Goal: Task Accomplishment & Management: Manage account settings

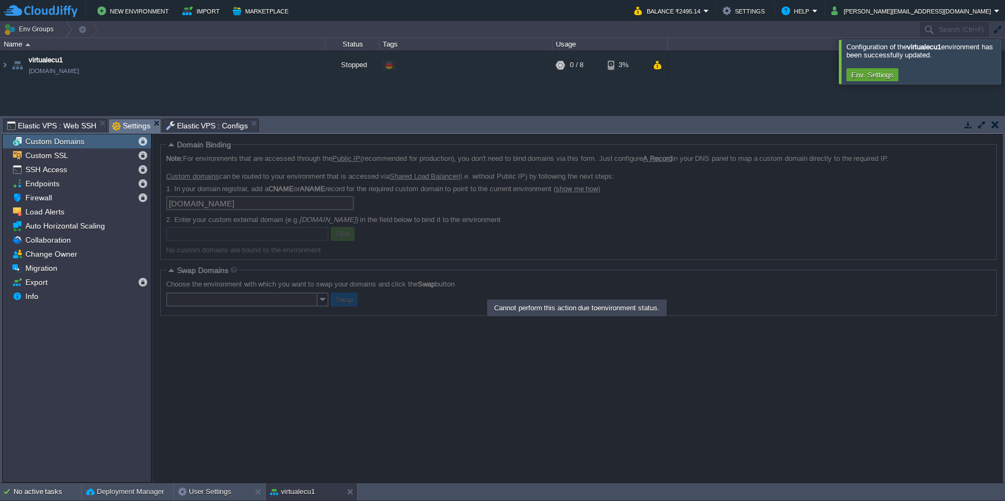
click at [713, 62] on div at bounding box center [924, 61] width 154 height 5
click at [65, 127] on span "Elastic VPS : Web SSH" at bounding box center [51, 125] width 89 height 13
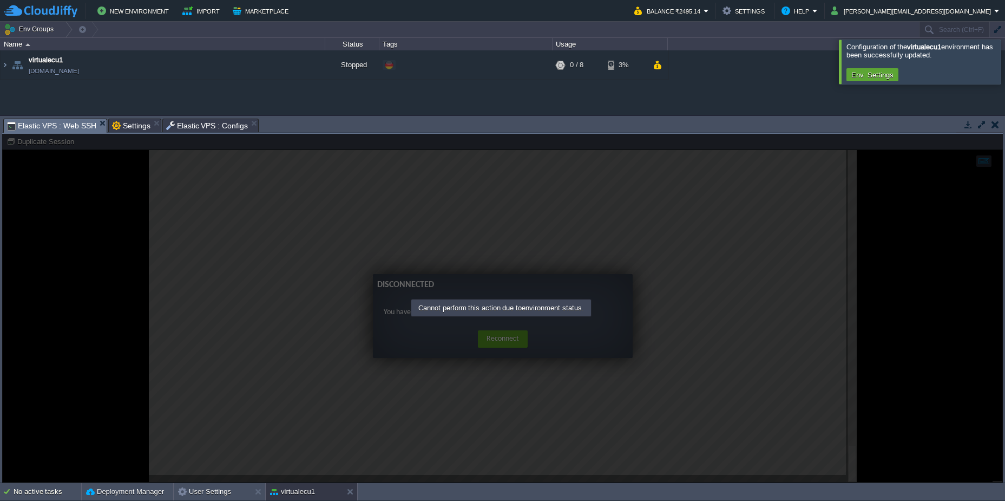
click at [508, 340] on div at bounding box center [502, 308] width 1001 height 349
click at [713, 75] on button "Env. Settings" at bounding box center [872, 75] width 49 height 10
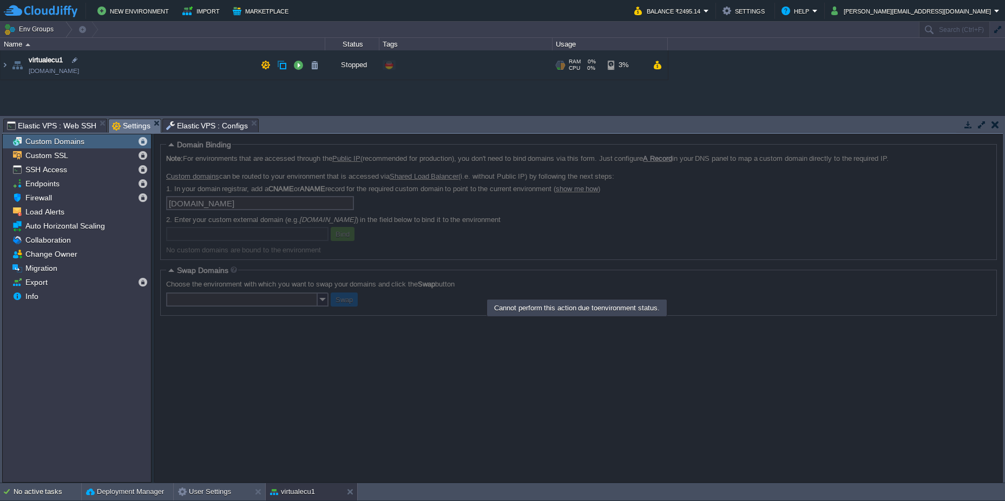
click at [43, 64] on span "virtualecu1" at bounding box center [46, 60] width 34 height 11
click at [8, 68] on img at bounding box center [5, 64] width 9 height 29
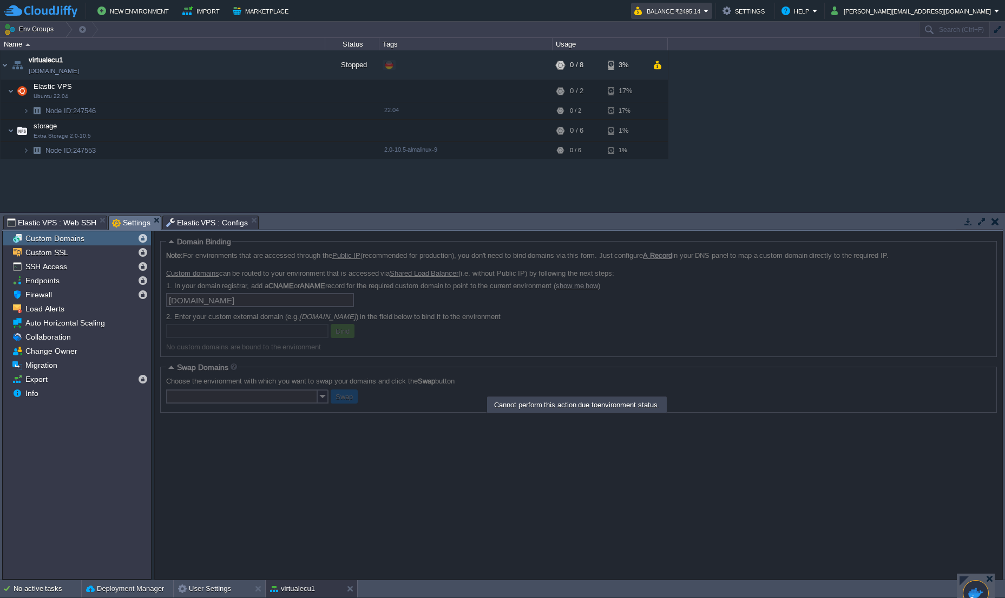
click at [709, 9] on em "Balance ₹2495.14" at bounding box center [671, 10] width 75 height 13
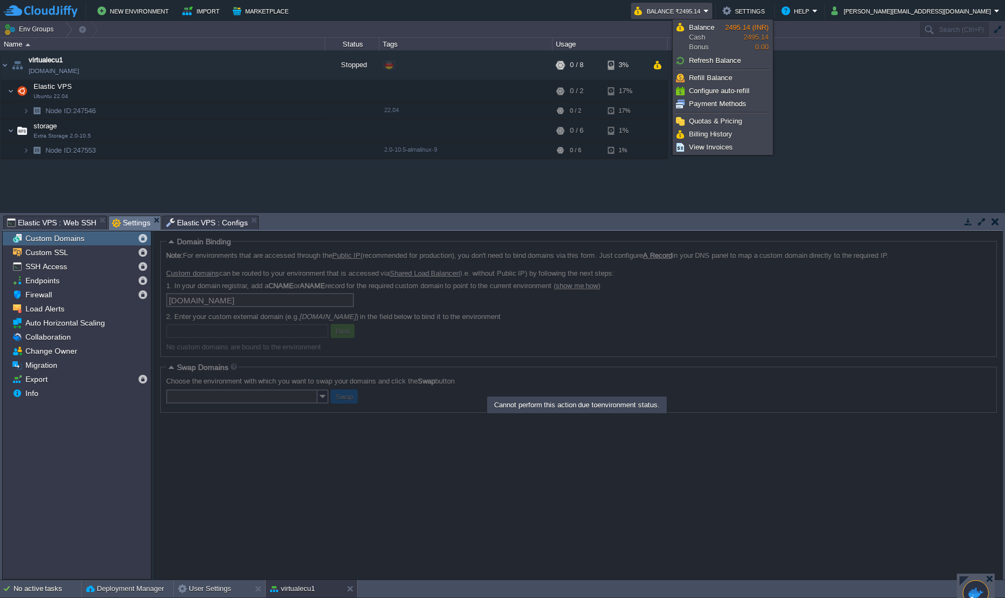
click at [713, 114] on div "virtualecu1 virtualecu1.fra1-de.cloudjiffy.net Stopped + Add to Env Group RAM 0…" at bounding box center [502, 130] width 1005 height 161
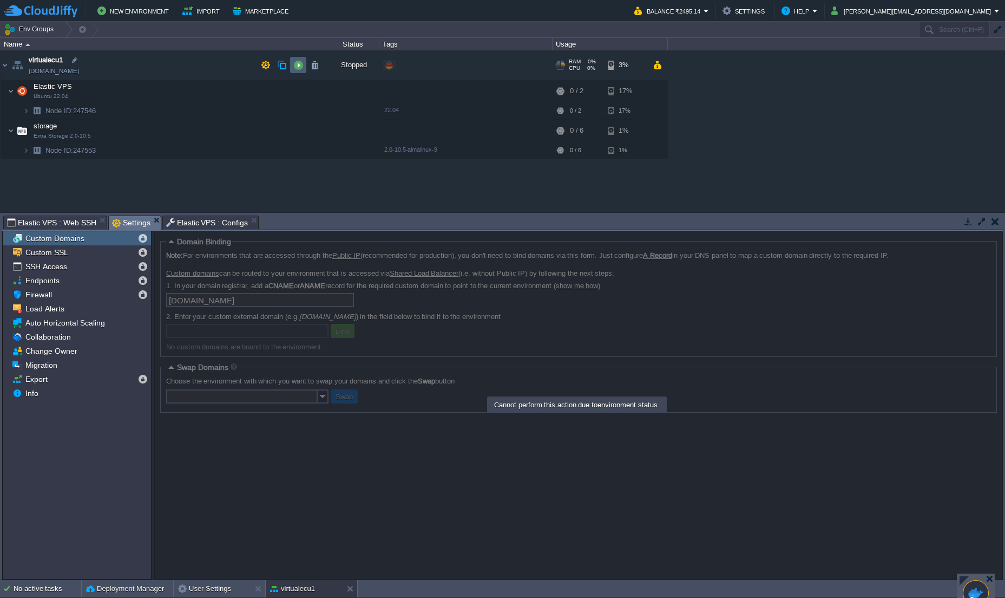
click at [292, 66] on td at bounding box center [298, 65] width 16 height 16
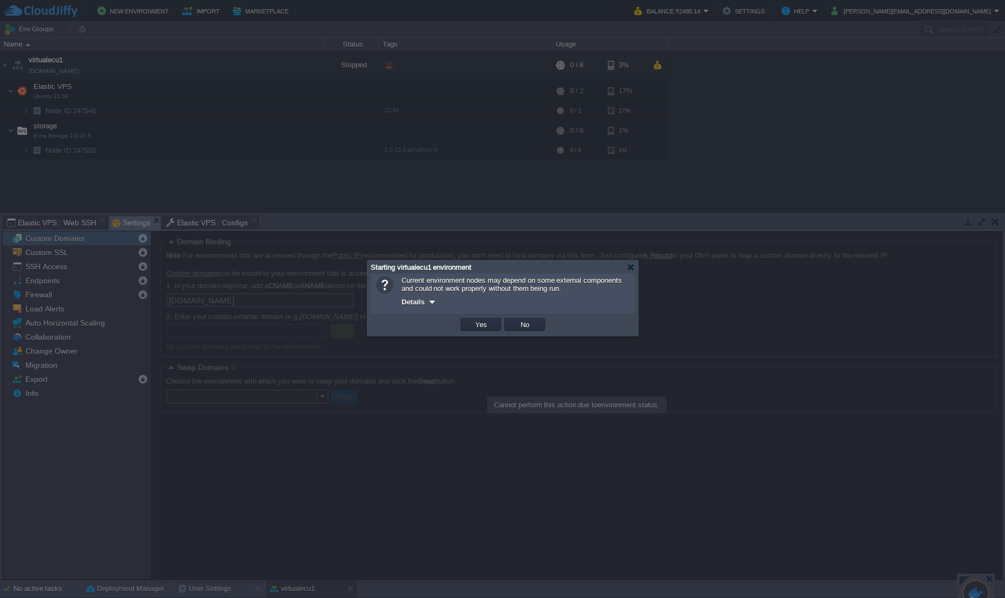
click at [434, 304] on div at bounding box center [432, 302] width 8 height 8
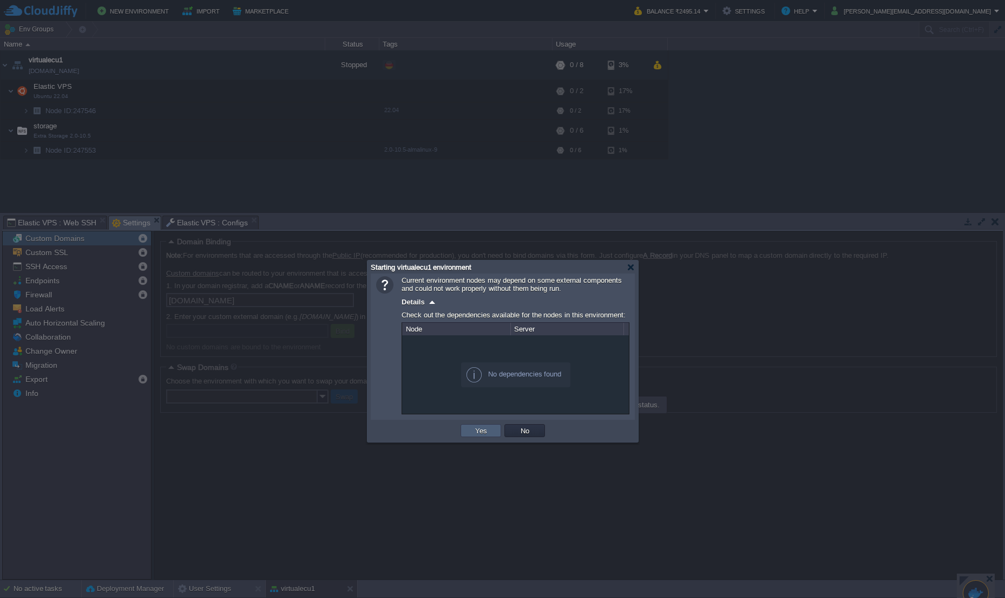
click at [482, 401] on button "Yes" at bounding box center [481, 430] width 18 height 10
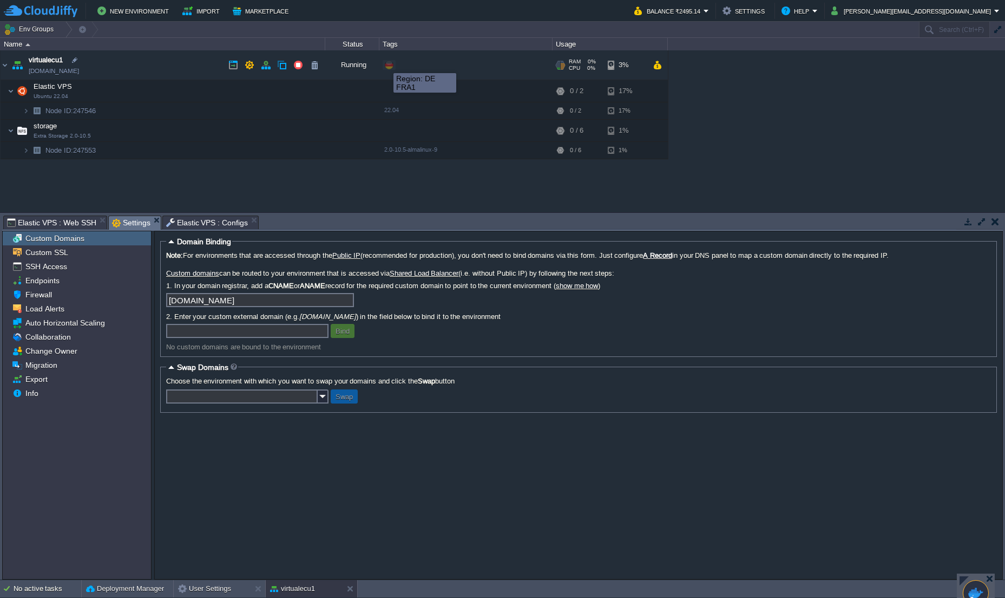
click at [385, 67] on span at bounding box center [389, 65] width 9 height 9
click at [385, 64] on div "+ Add to Env Group" at bounding box center [411, 65] width 56 height 10
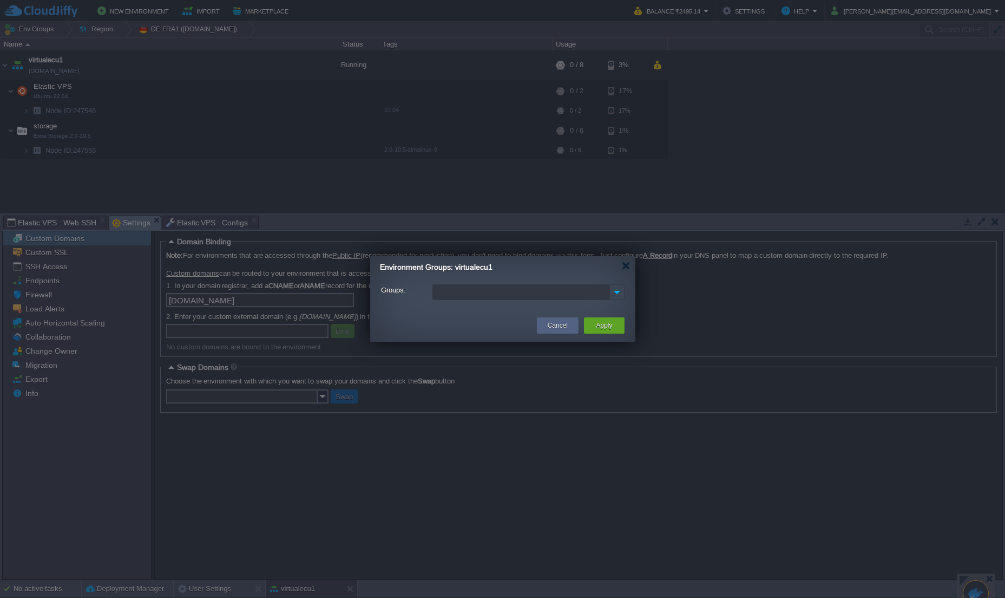
click at [619, 293] on img at bounding box center [617, 292] width 14 height 15
click at [572, 310] on div "My First Project" at bounding box center [528, 309] width 191 height 16
type input "DE"
click at [498, 335] on td at bounding box center [455, 325] width 159 height 19
click at [598, 327] on button "Apply" at bounding box center [604, 325] width 16 height 11
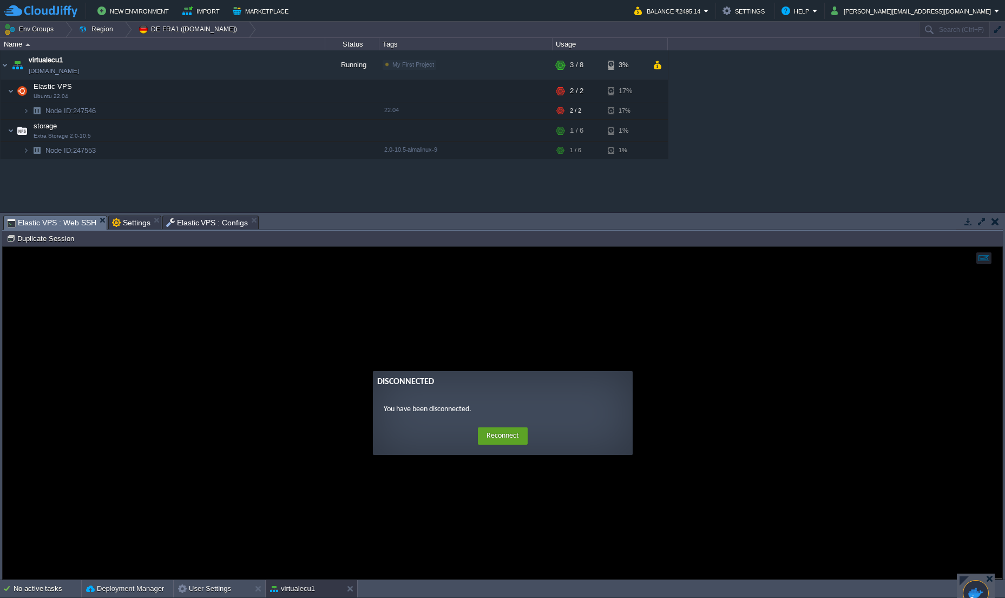
click at [44, 223] on span "Elastic VPS : Web SSH" at bounding box center [51, 223] width 89 height 14
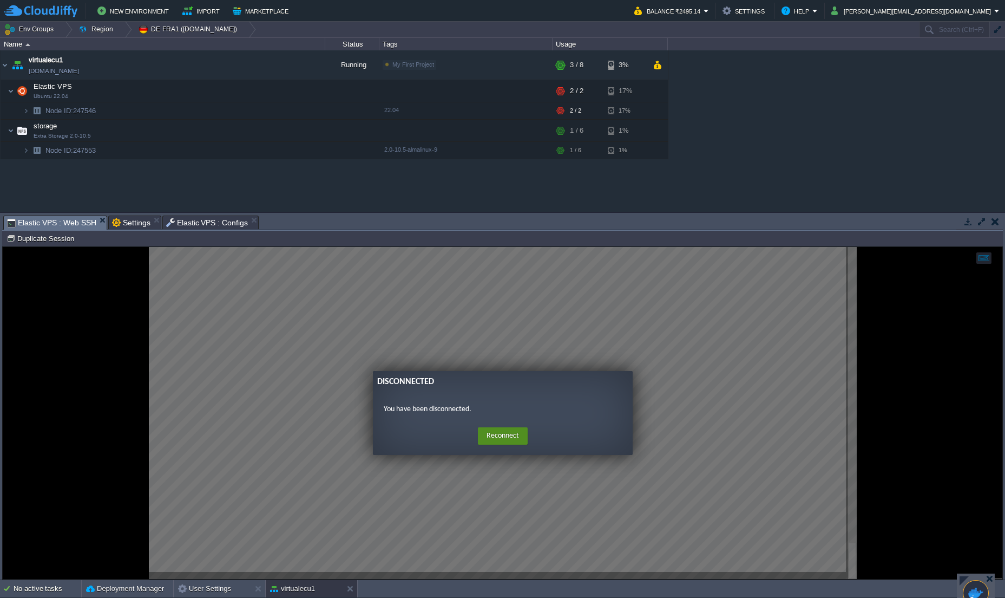
click at [513, 401] on button "Reconnect" at bounding box center [503, 435] width 50 height 17
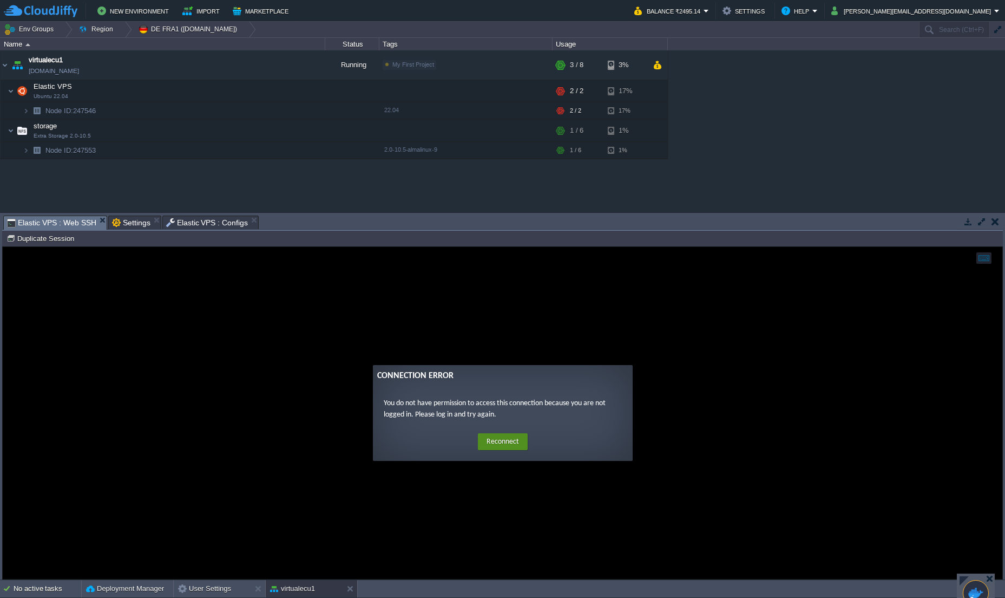
click at [513, 401] on button "Reconnect" at bounding box center [503, 441] width 50 height 17
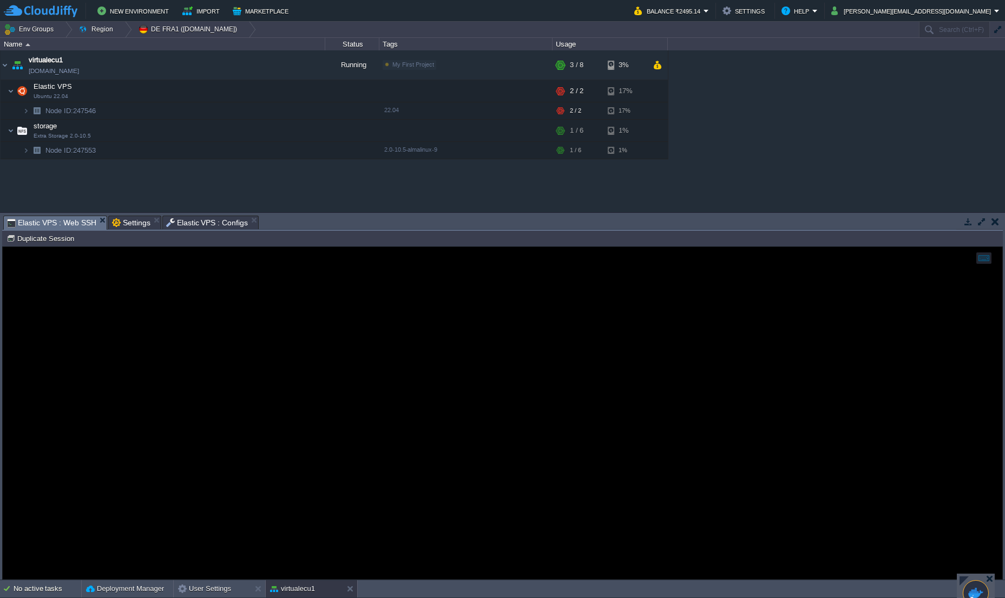
click at [713, 392] on div at bounding box center [503, 413] width 1000 height 332
click at [423, 305] on div at bounding box center [503, 413] width 1000 height 332
click at [713, 259] on div at bounding box center [983, 257] width 15 height 11
click at [713, 336] on div at bounding box center [503, 413] width 1000 height 332
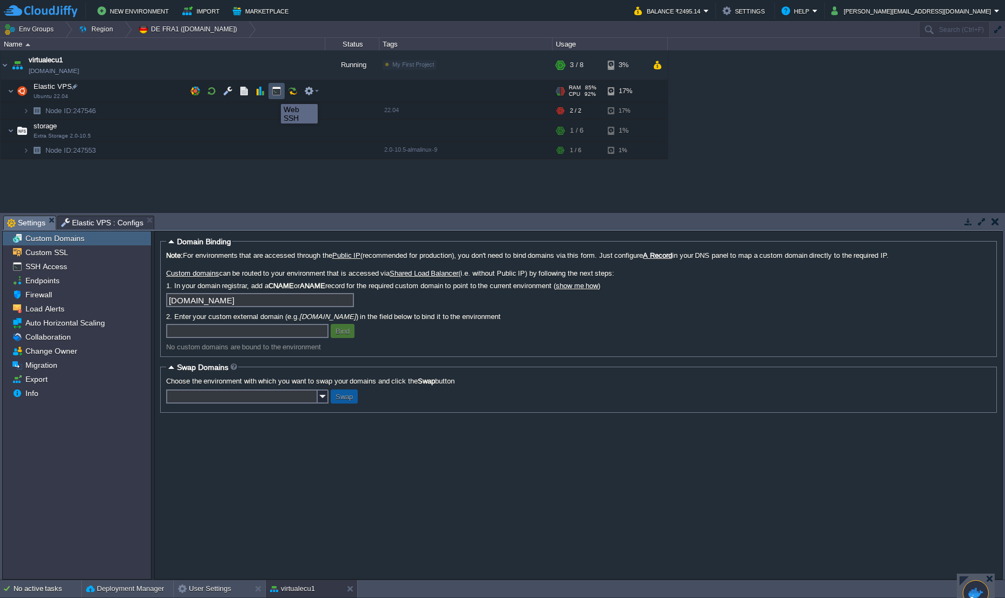
click at [273, 94] on button "button" at bounding box center [277, 91] width 10 height 10
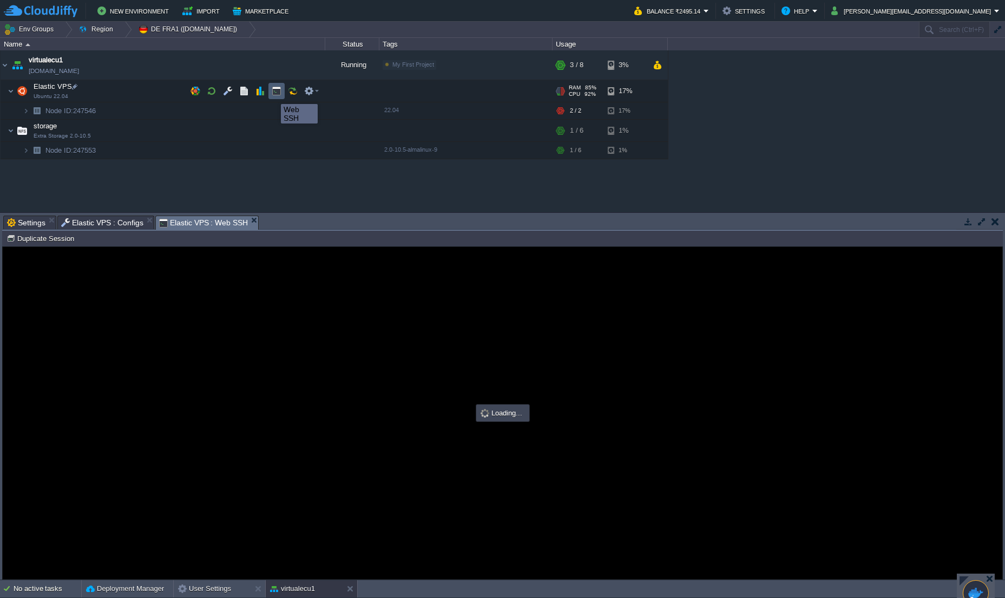
type input "#000000"
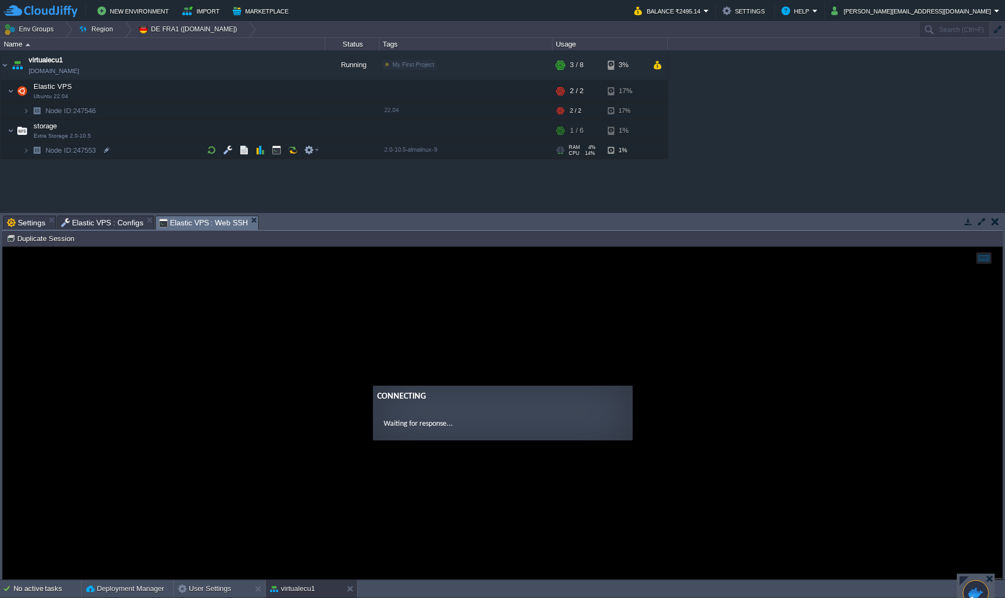
click at [713, 401] on div at bounding box center [976, 593] width 26 height 26
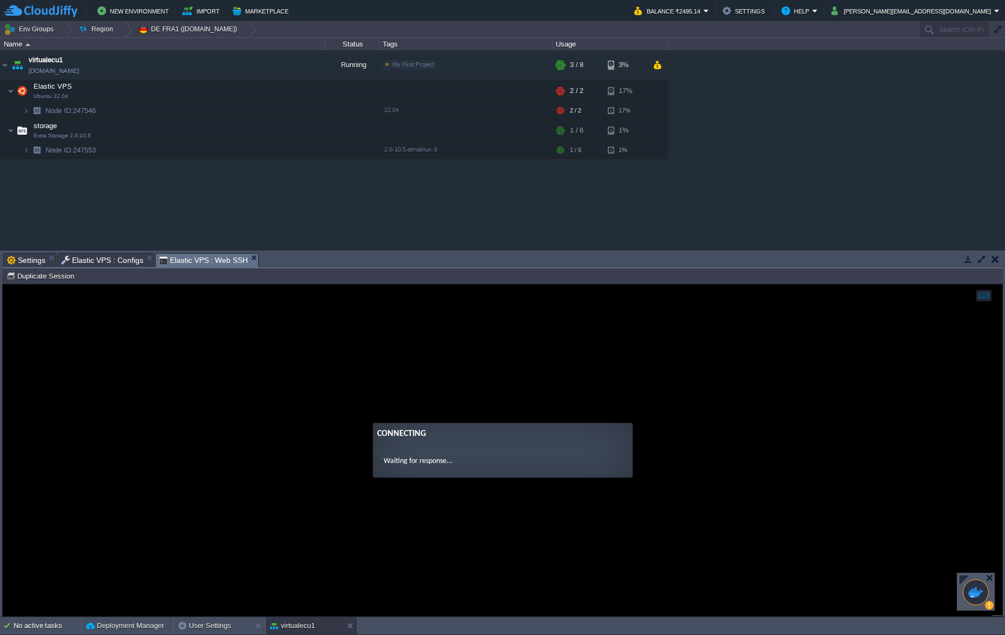
click at [713, 401] on div at bounding box center [976, 593] width 26 height 26
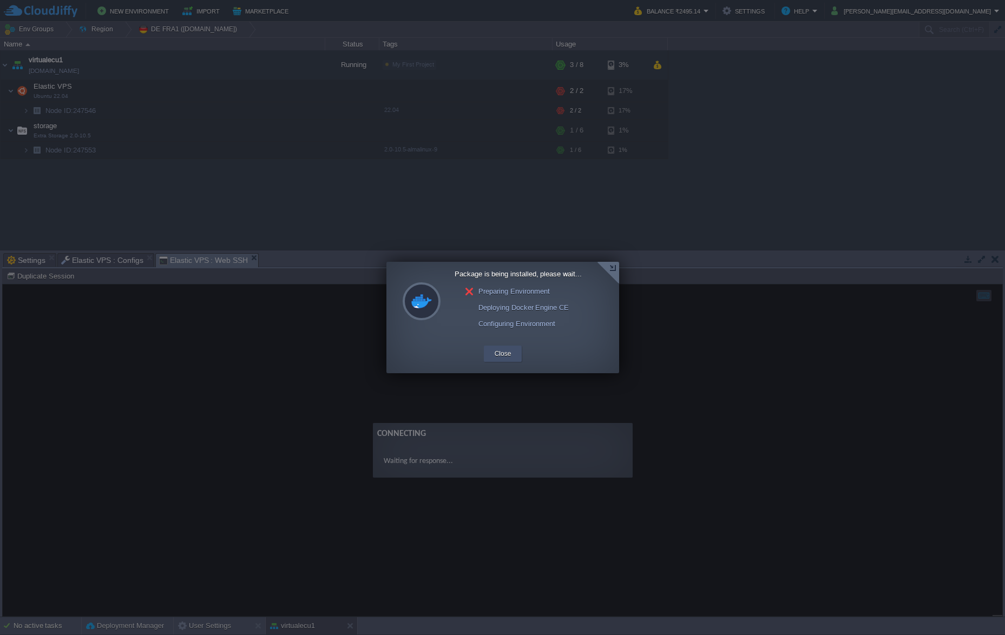
click at [502, 353] on button "Close" at bounding box center [503, 354] width 17 height 11
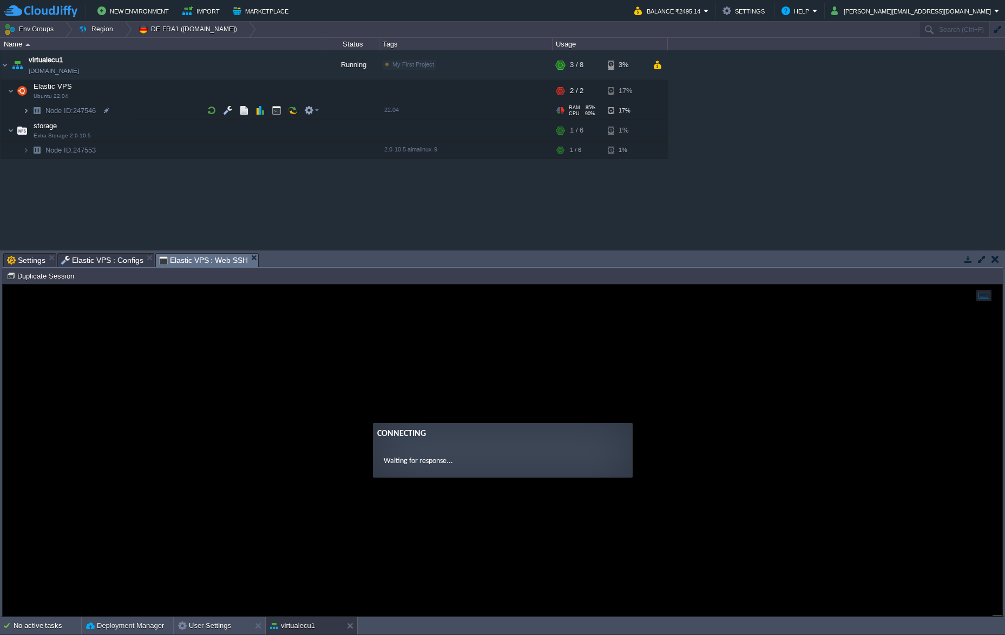
click at [28, 111] on img at bounding box center [26, 110] width 6 height 17
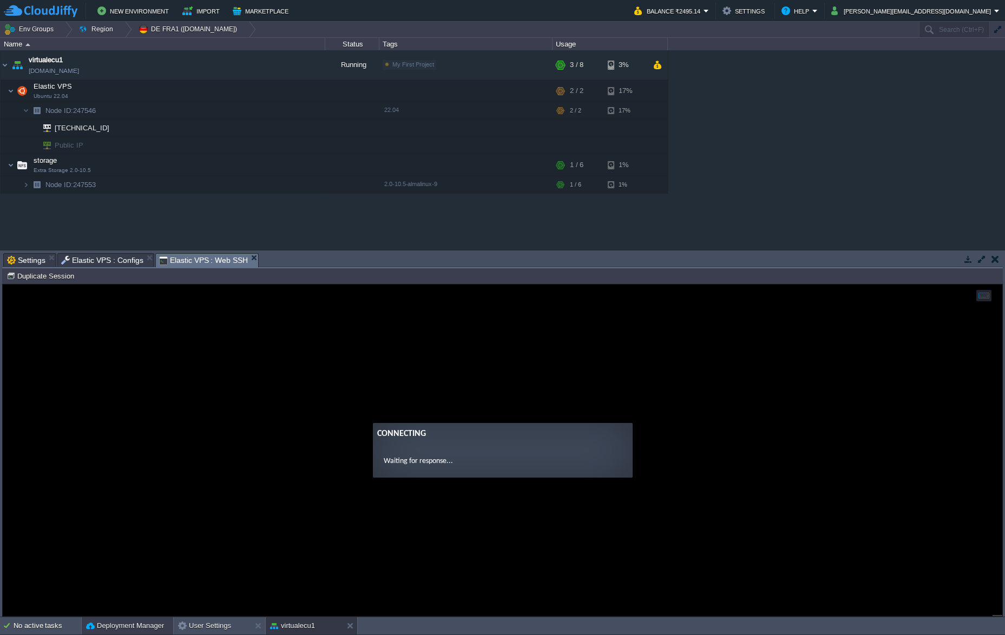
click at [121, 401] on button "Deployment Manager" at bounding box center [125, 626] width 78 height 11
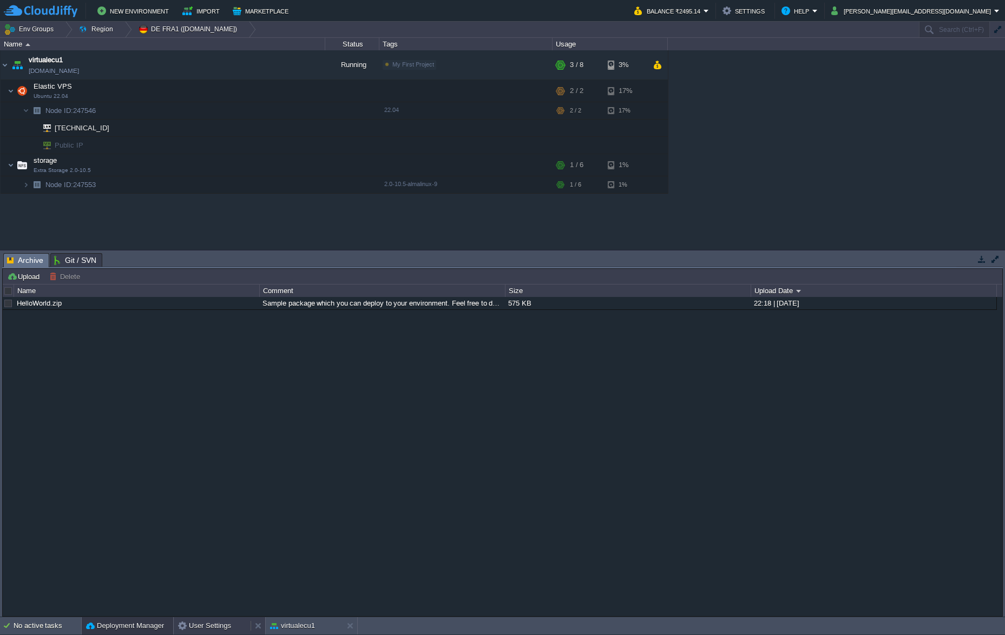
click at [201, 401] on button "User Settings" at bounding box center [204, 626] width 53 height 11
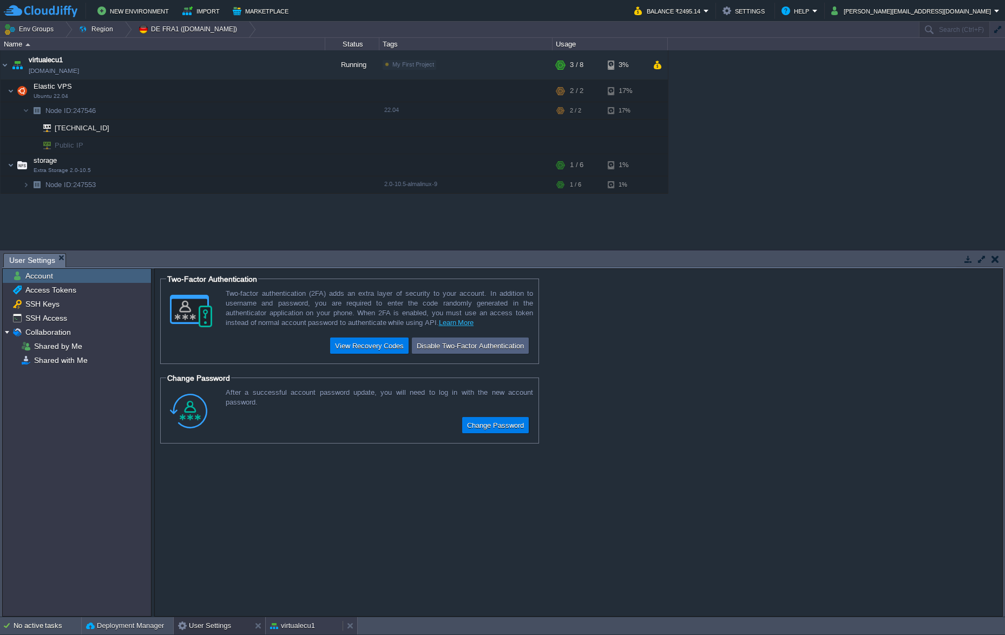
click at [300, 401] on button "virtualecu1" at bounding box center [292, 626] width 45 height 11
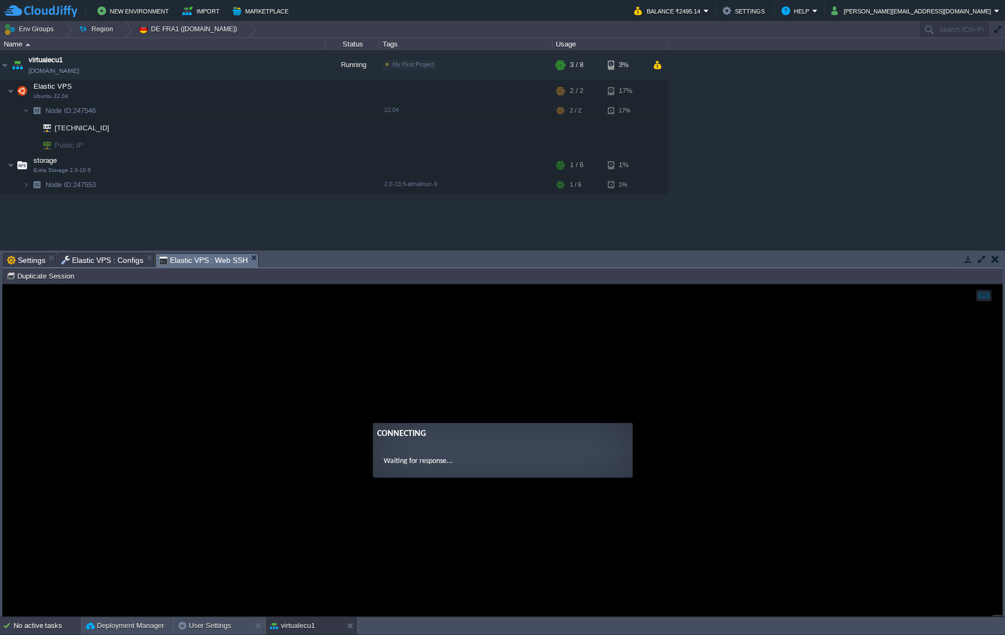
click at [34, 401] on div "No active tasks" at bounding box center [48, 626] width 68 height 17
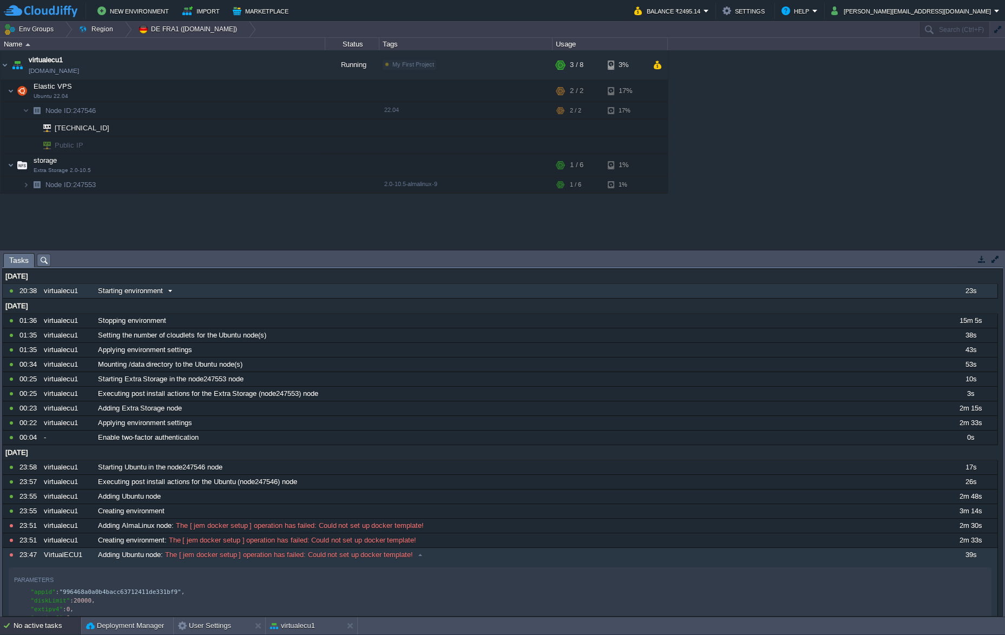
click at [145, 292] on span "Starting environment" at bounding box center [130, 291] width 65 height 10
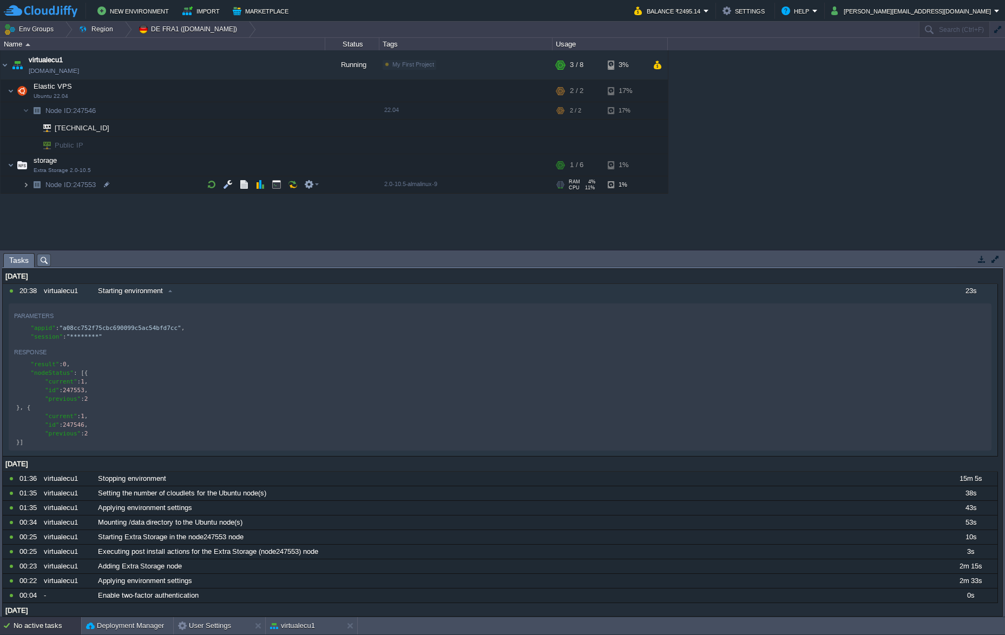
click at [25, 185] on img at bounding box center [26, 184] width 6 height 17
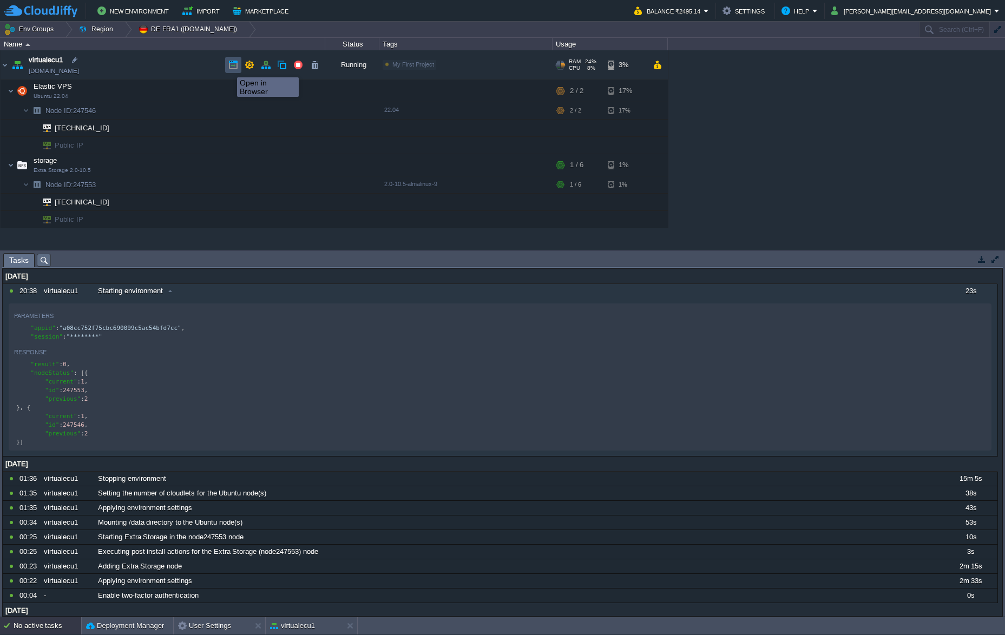
click at [229, 68] on button "button" at bounding box center [233, 65] width 10 height 10
click at [70, 127] on span "[TECHNICAL_ID]" at bounding box center [82, 128] width 57 height 17
click at [292, 112] on button "button" at bounding box center [293, 111] width 10 height 10
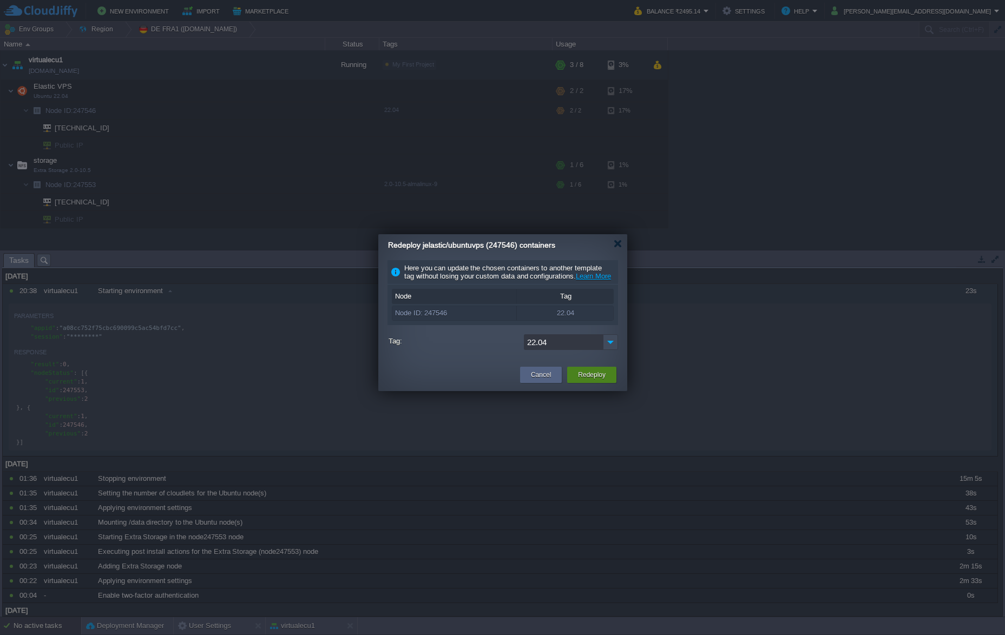
click at [589, 380] on button "Redeploy" at bounding box center [592, 375] width 28 height 11
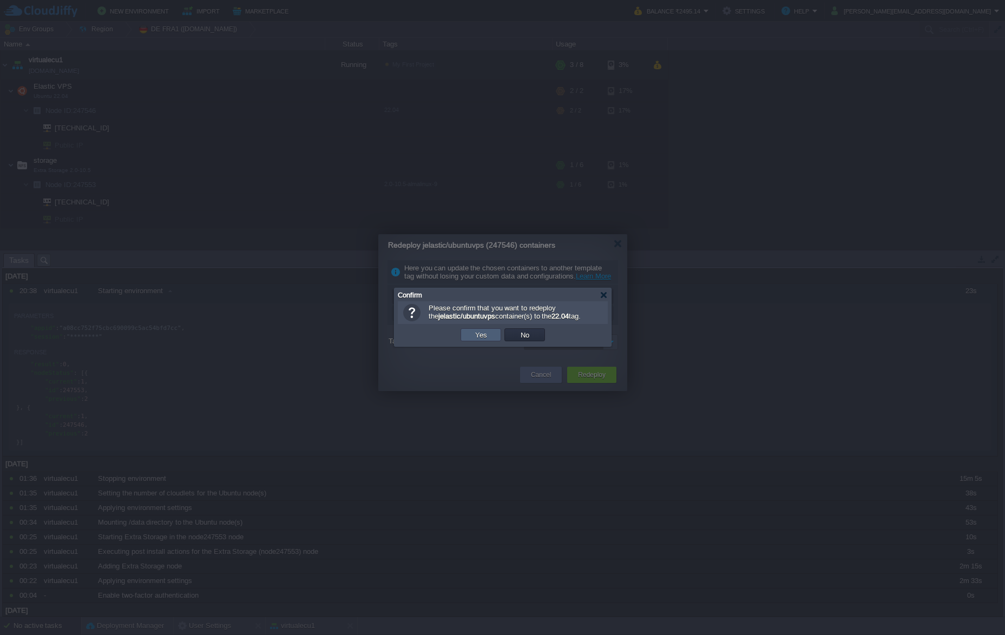
click at [484, 334] on button "Yes" at bounding box center [481, 335] width 18 height 10
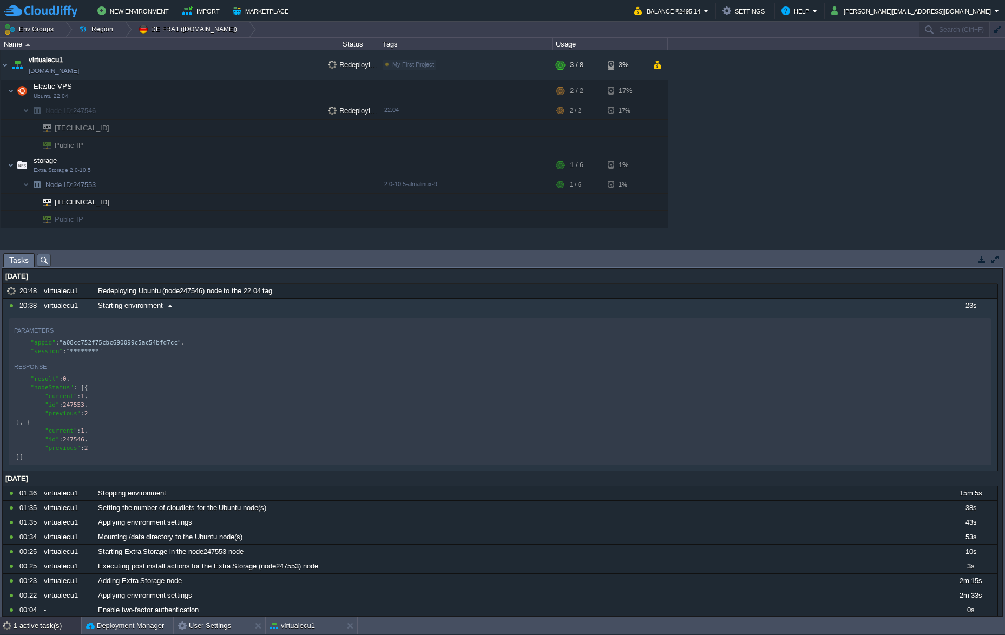
click at [170, 306] on span at bounding box center [170, 306] width 15 height 10
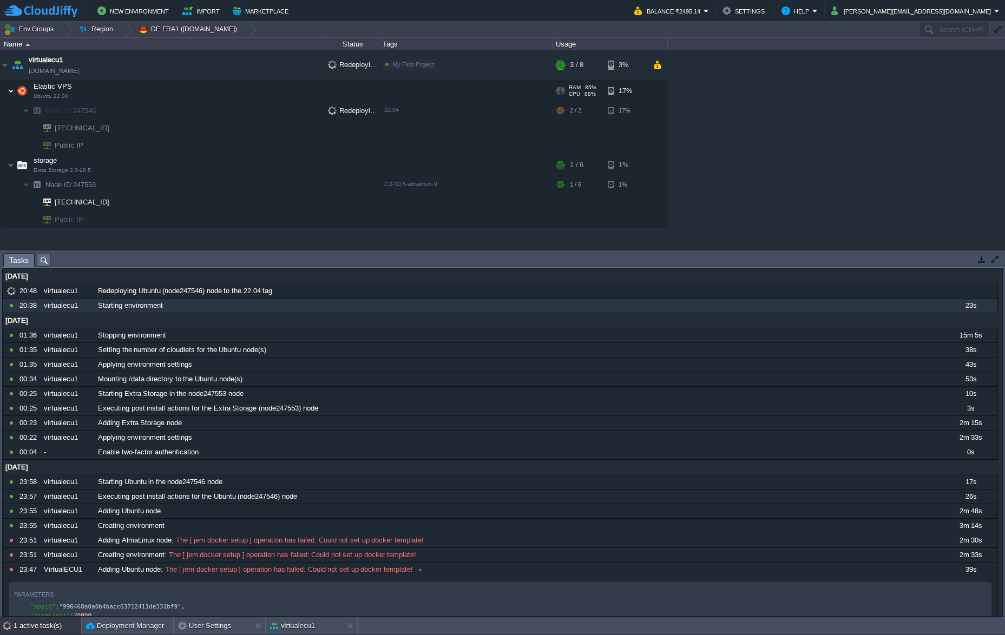
click at [11, 93] on img at bounding box center [11, 91] width 6 height 22
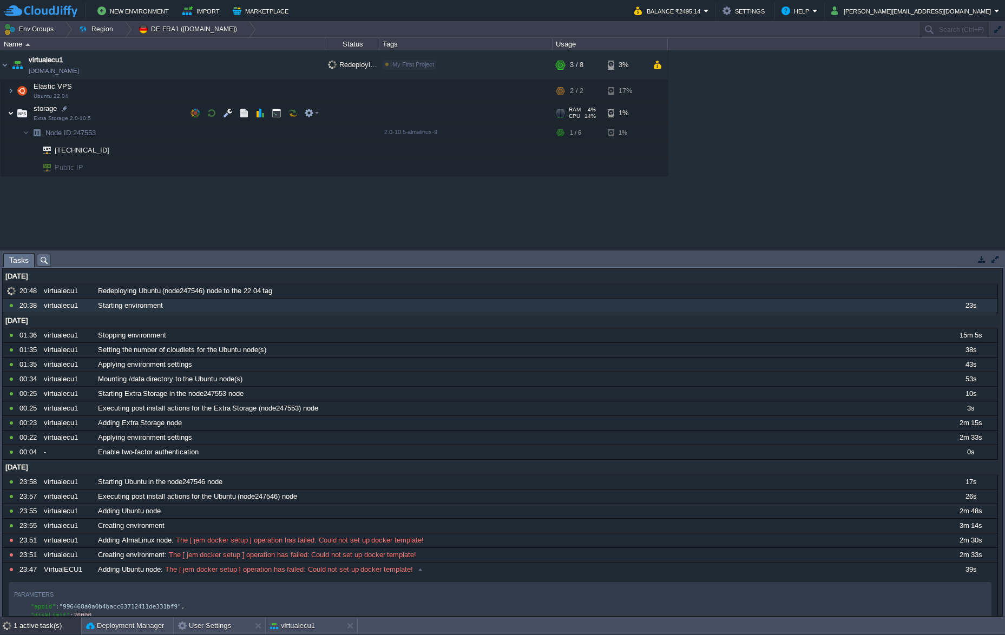
click at [10, 111] on img at bounding box center [11, 113] width 6 height 22
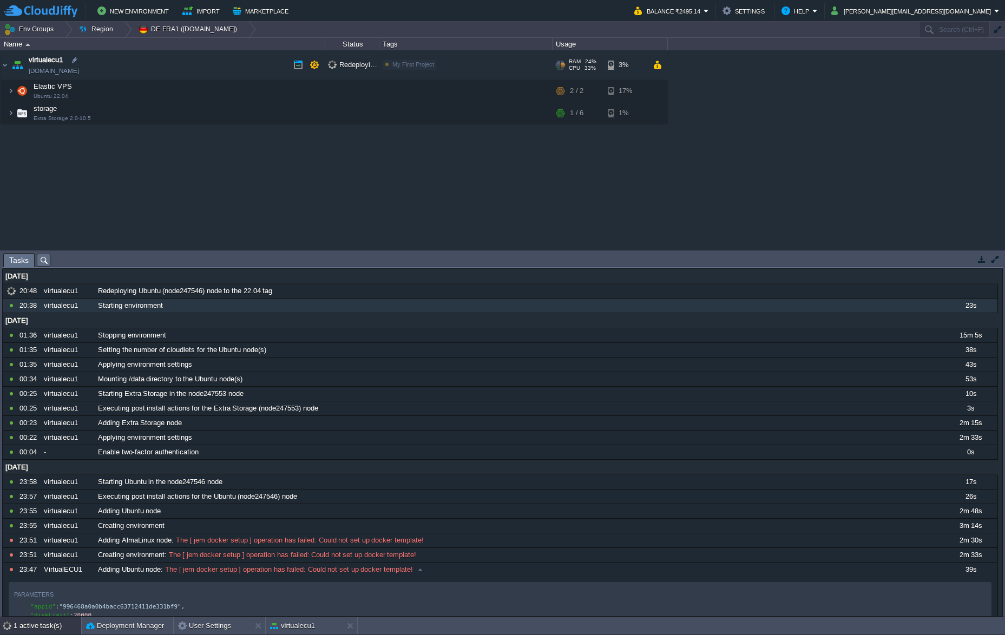
click at [346, 67] on span "Redeploying..." at bounding box center [356, 65] width 56 height 8
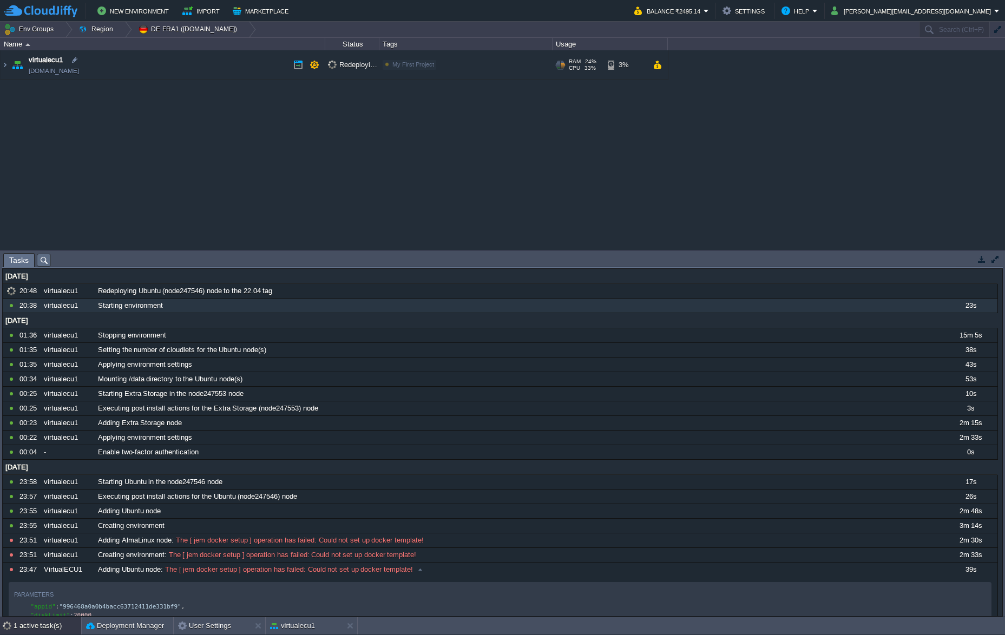
click at [346, 67] on span "Redeploying..." at bounding box center [356, 65] width 56 height 8
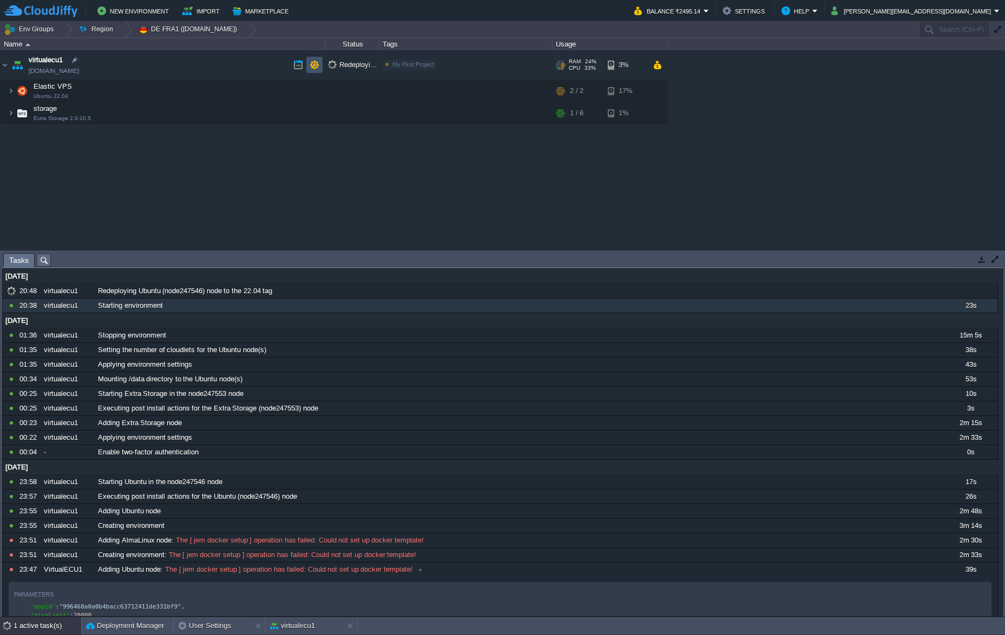
click at [314, 64] on button "button" at bounding box center [315, 65] width 10 height 10
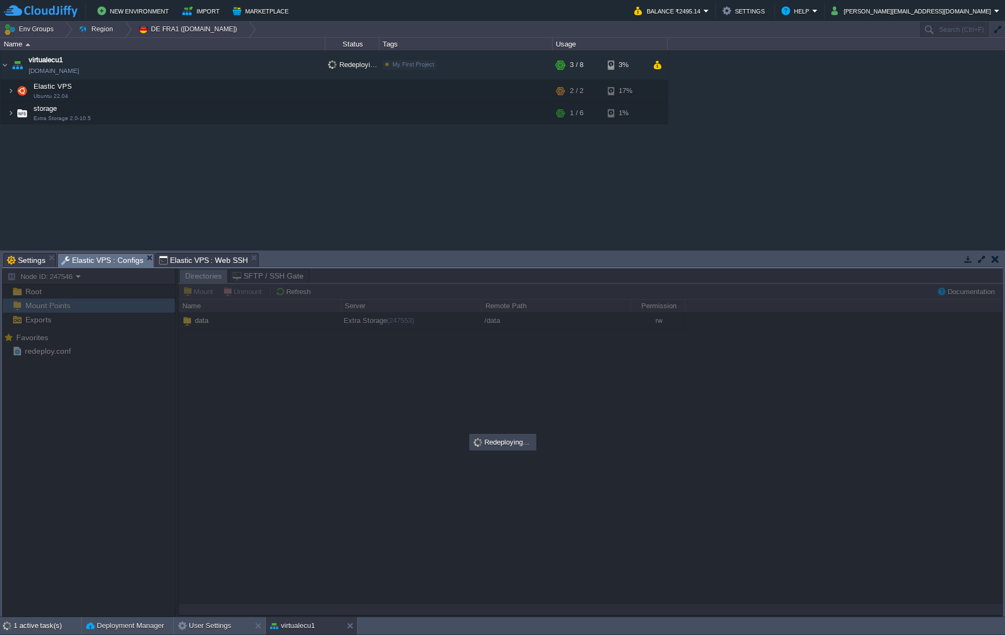
click at [104, 263] on span "Elastic VPS : Configs" at bounding box center [102, 261] width 82 height 14
click at [194, 259] on span "Elastic VPS : Web SSH" at bounding box center [203, 260] width 89 height 13
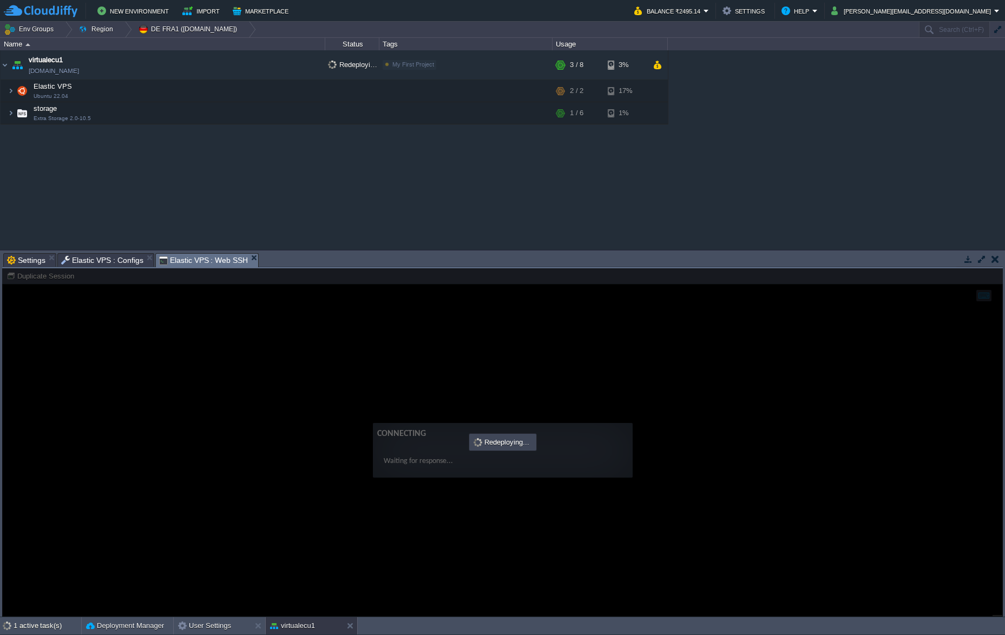
click at [109, 261] on span "Elastic VPS : Configs" at bounding box center [102, 260] width 82 height 13
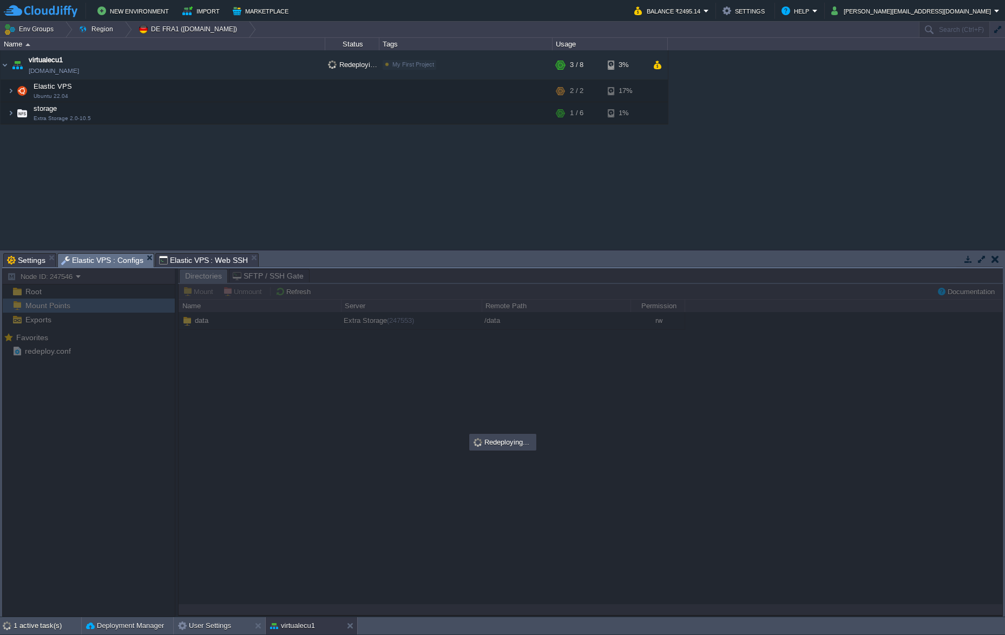
click at [22, 259] on span "Settings" at bounding box center [26, 260] width 38 height 13
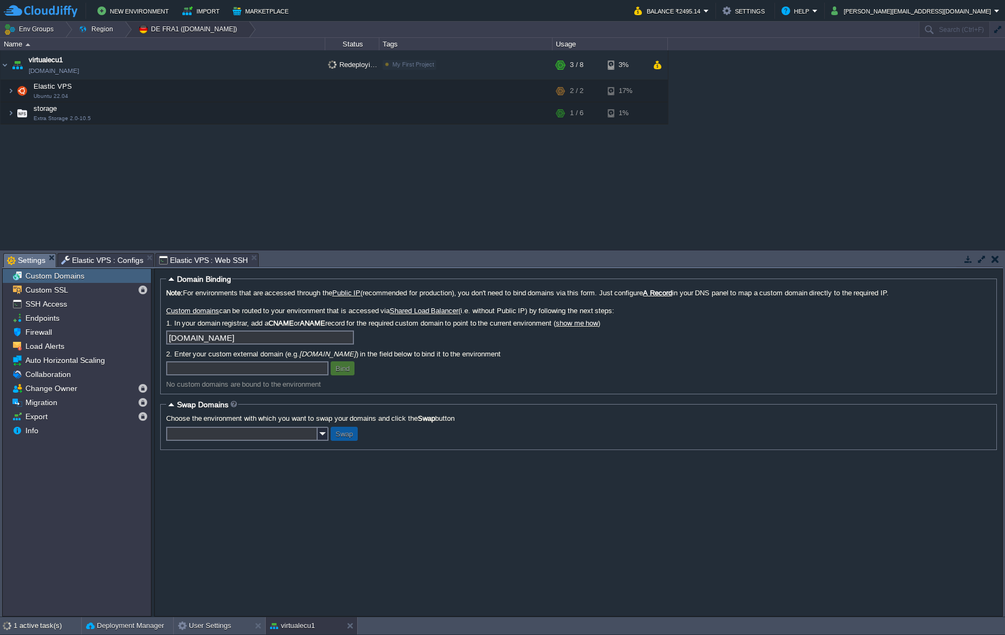
click at [207, 28] on button "DE FRA1 ([DOMAIN_NAME])" at bounding box center [189, 29] width 103 height 15
click at [9, 111] on img at bounding box center [11, 113] width 6 height 22
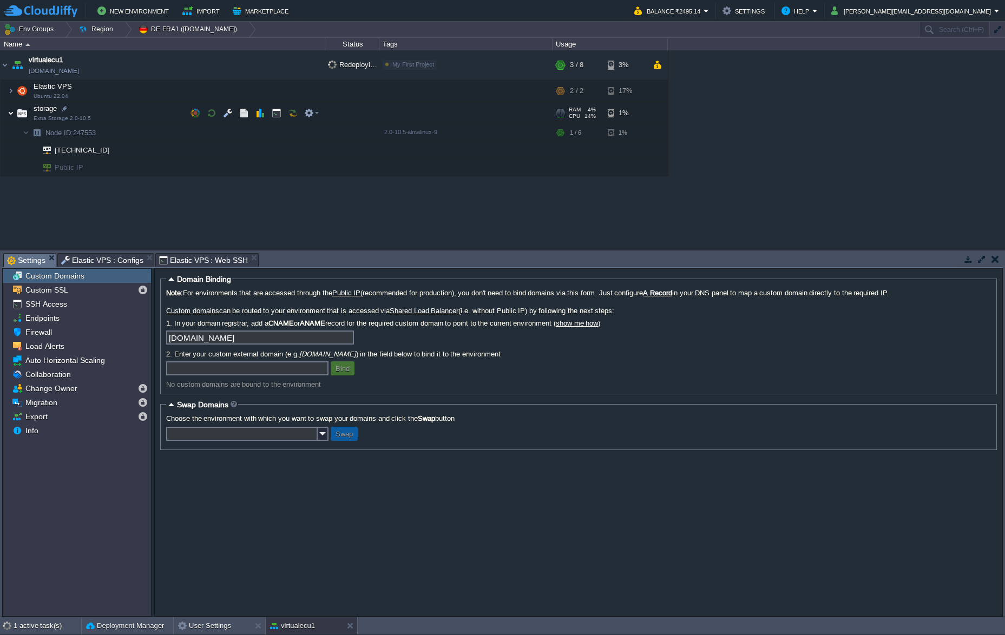
click at [9, 111] on img at bounding box center [11, 113] width 6 height 22
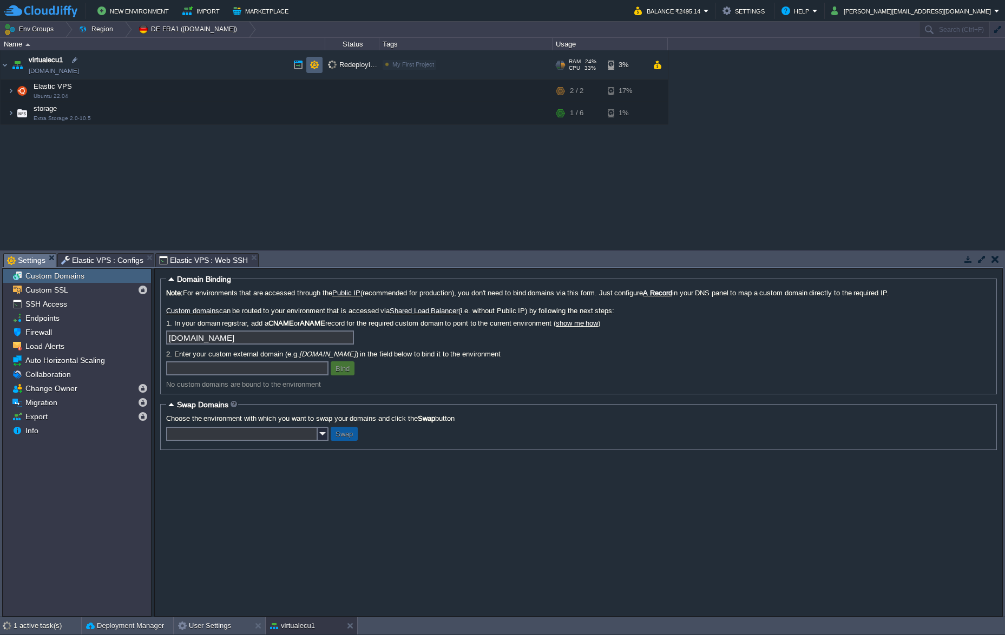
click at [316, 65] on button "button" at bounding box center [315, 65] width 10 height 10
click at [191, 259] on span "Elastic VPS : Web SSH" at bounding box center [203, 260] width 89 height 13
click at [48, 71] on link "[DOMAIN_NAME]" at bounding box center [54, 70] width 50 height 11
click at [4, 65] on img at bounding box center [5, 64] width 9 height 29
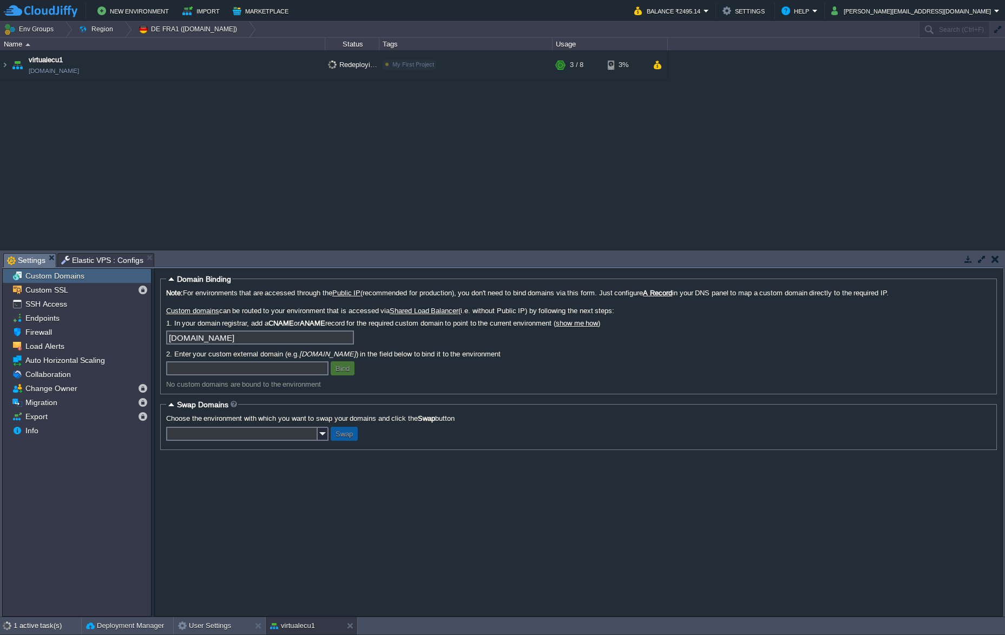
click at [103, 260] on span "Elastic VPS : Configs" at bounding box center [102, 260] width 82 height 13
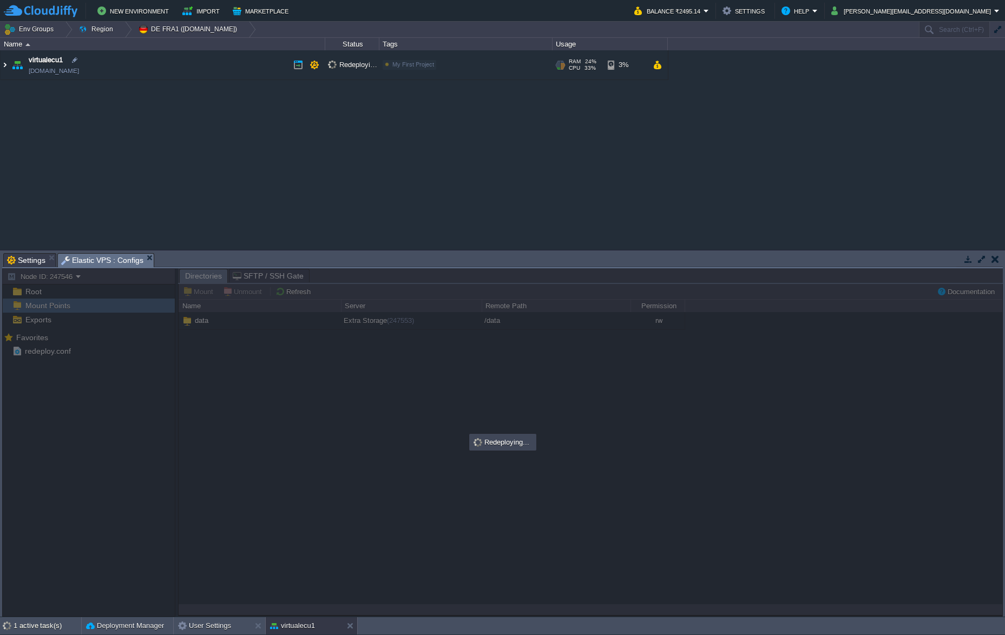
click at [4, 65] on img at bounding box center [5, 64] width 9 height 29
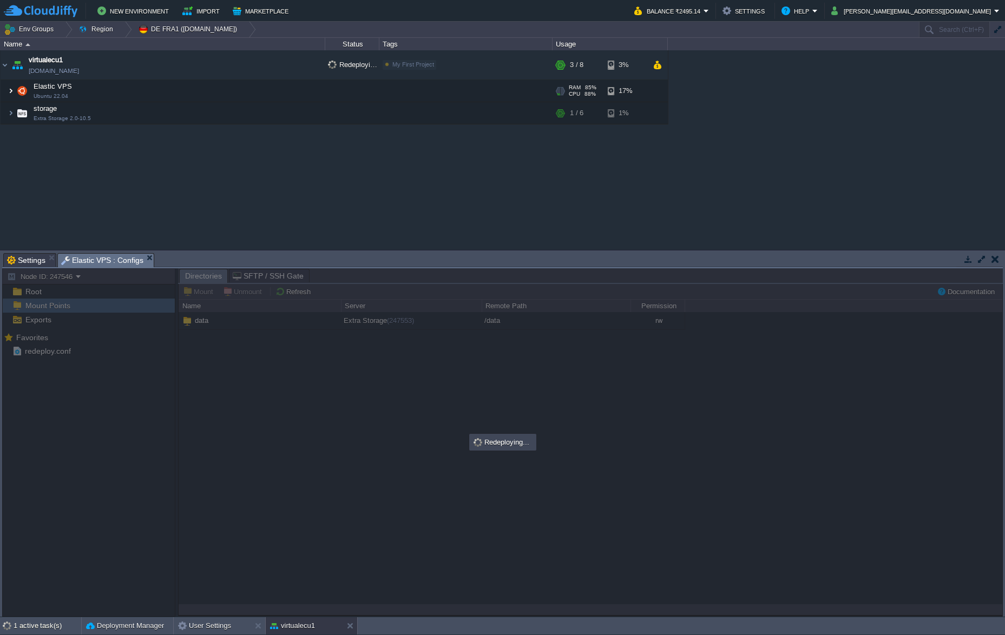
click at [11, 91] on img at bounding box center [11, 91] width 6 height 22
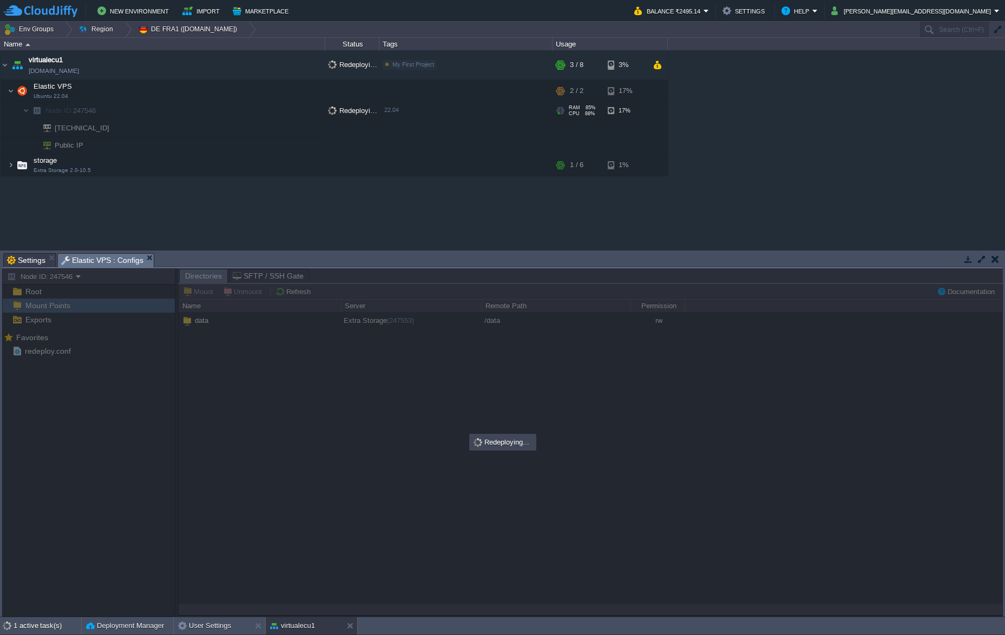
click at [359, 110] on span "Redeploying..." at bounding box center [356, 111] width 56 height 8
click at [350, 62] on span "Redeploying..." at bounding box center [356, 65] width 56 height 8
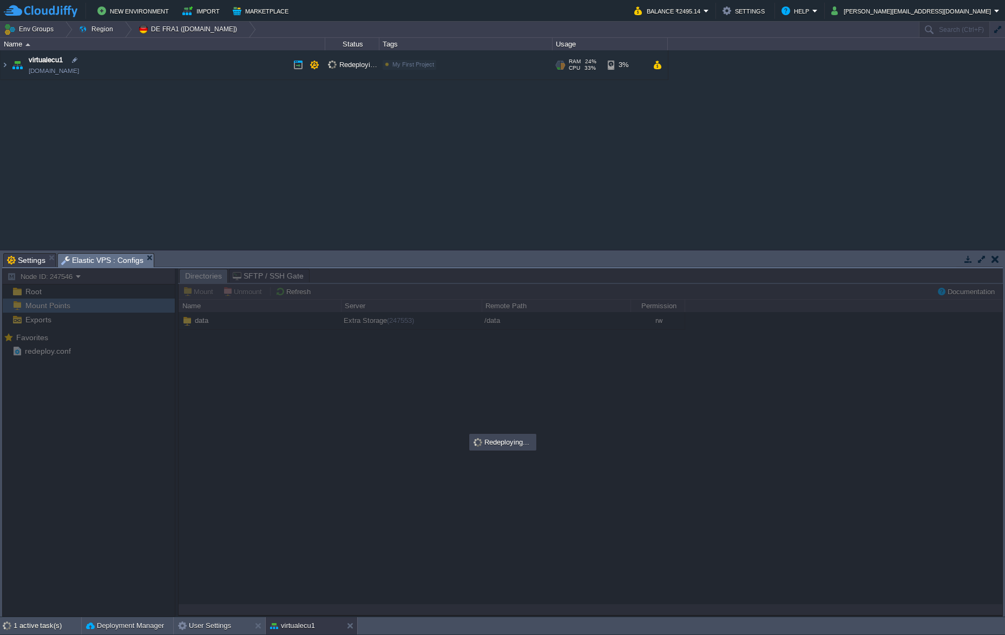
click at [351, 62] on span "Redeploying..." at bounding box center [356, 65] width 56 height 8
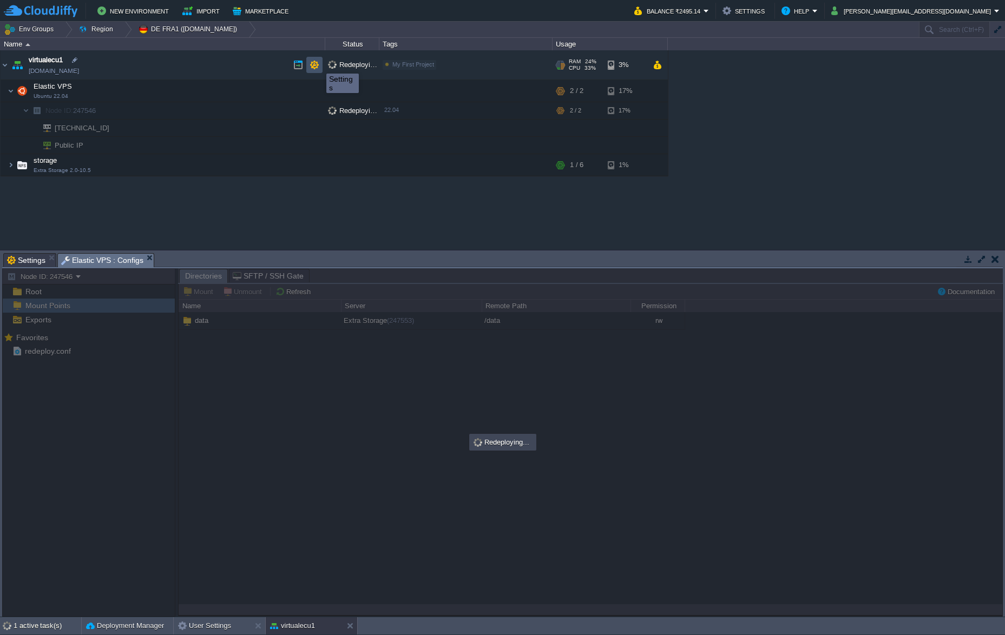
click at [318, 64] on button "button" at bounding box center [315, 65] width 10 height 10
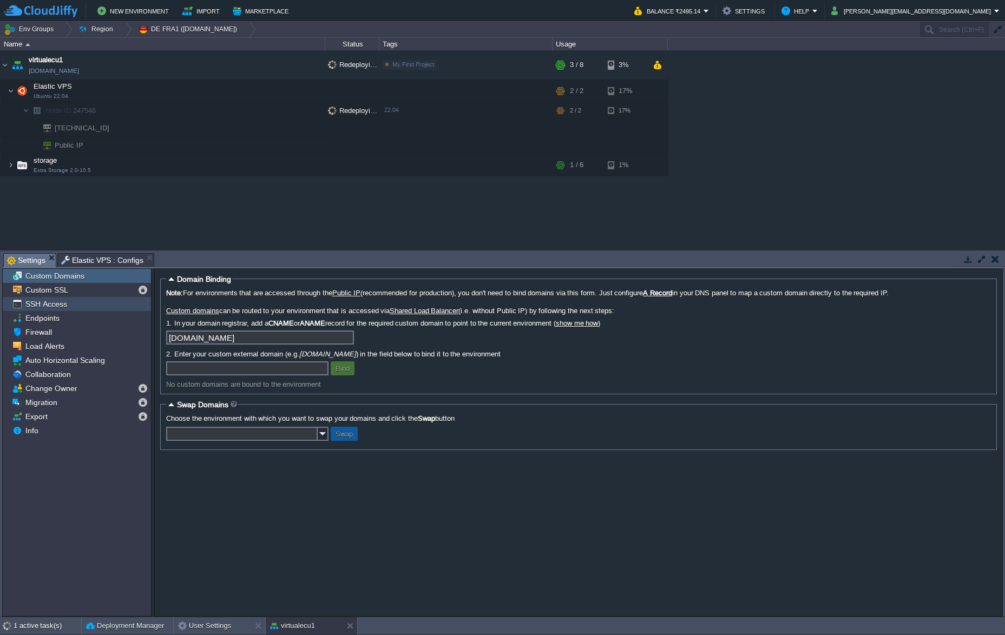
click at [53, 303] on span "SSH Access" at bounding box center [45, 304] width 45 height 10
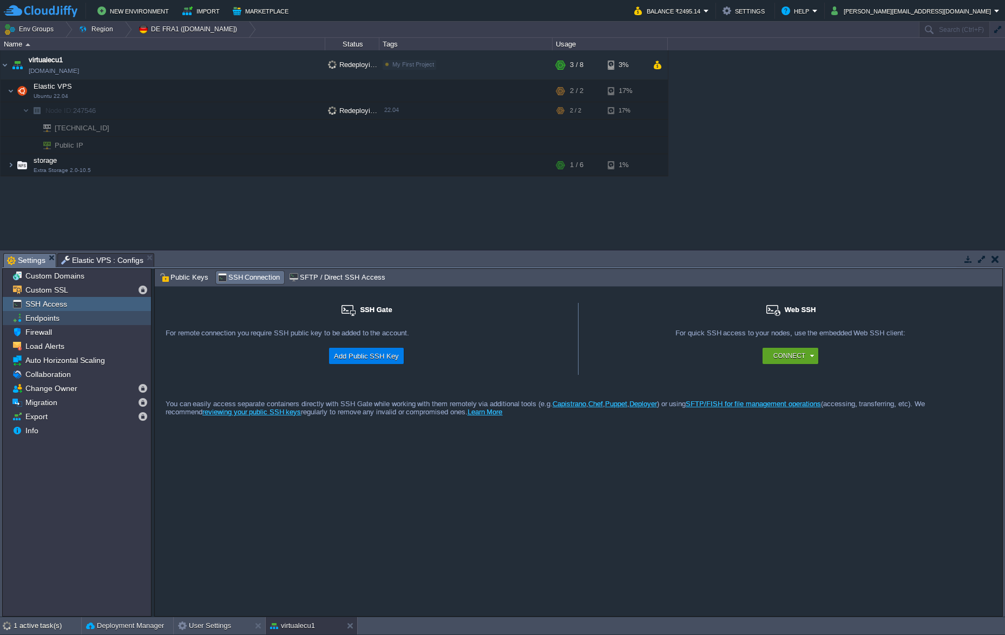
click at [51, 313] on div "Endpoints" at bounding box center [77, 318] width 148 height 14
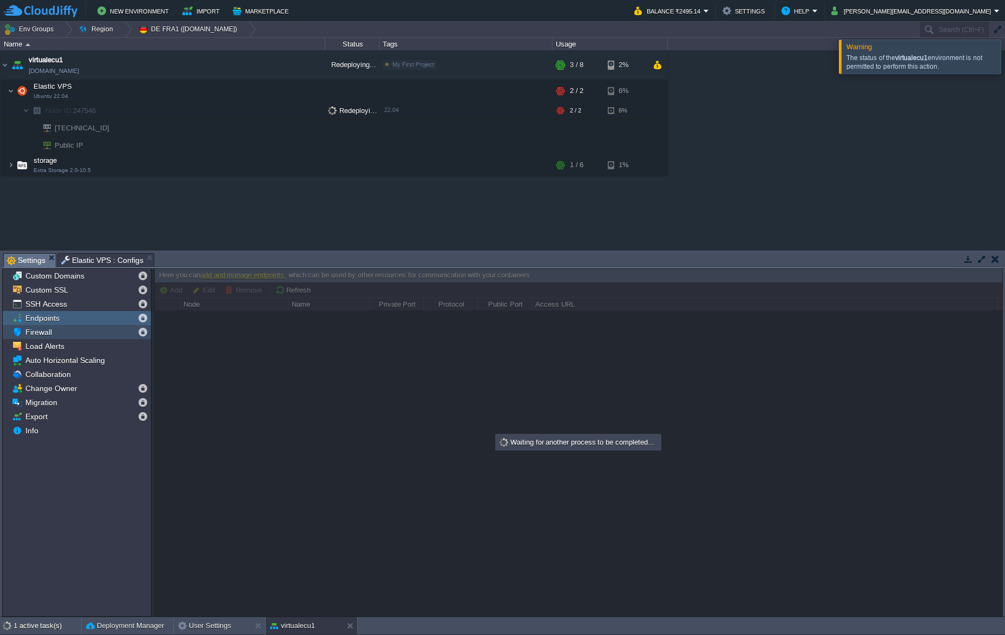
click at [45, 331] on span "Firewall" at bounding box center [38, 332] width 30 height 10
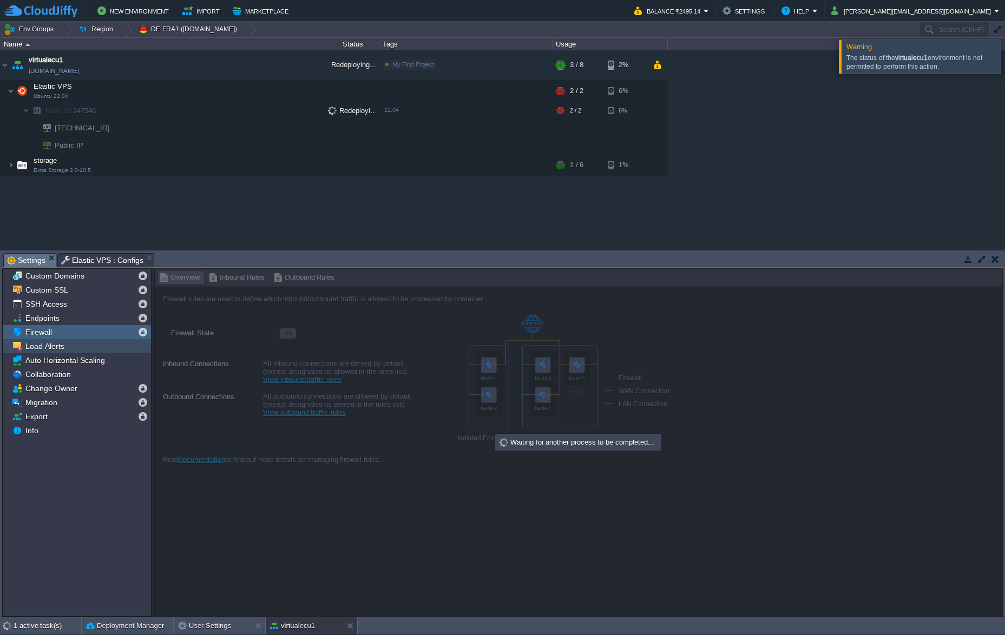
click at [48, 346] on span "Load Alerts" at bounding box center [44, 347] width 43 height 10
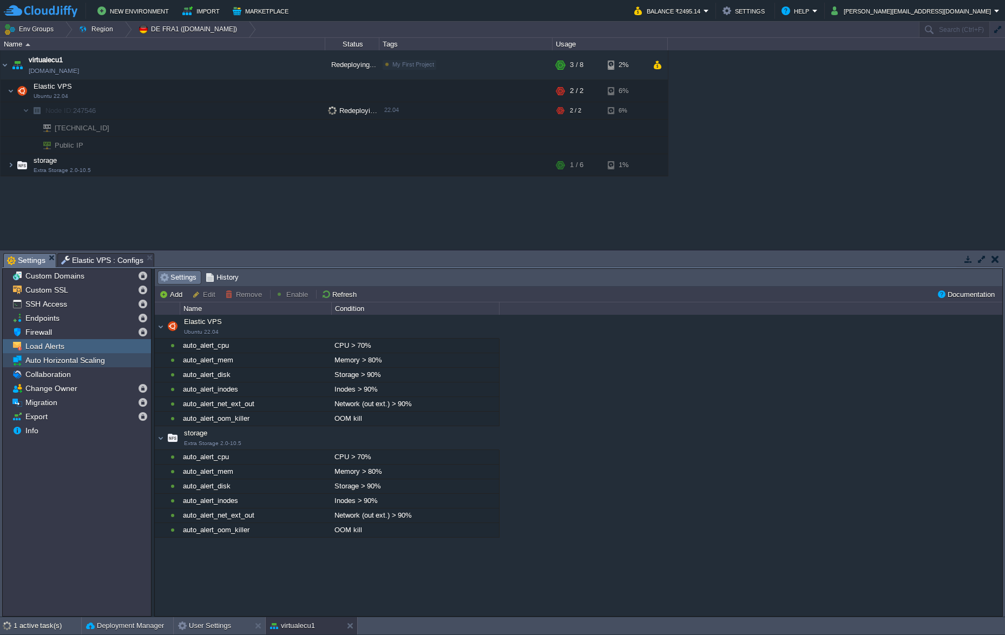
click at [48, 362] on span "Auto Horizontal Scaling" at bounding box center [64, 361] width 83 height 10
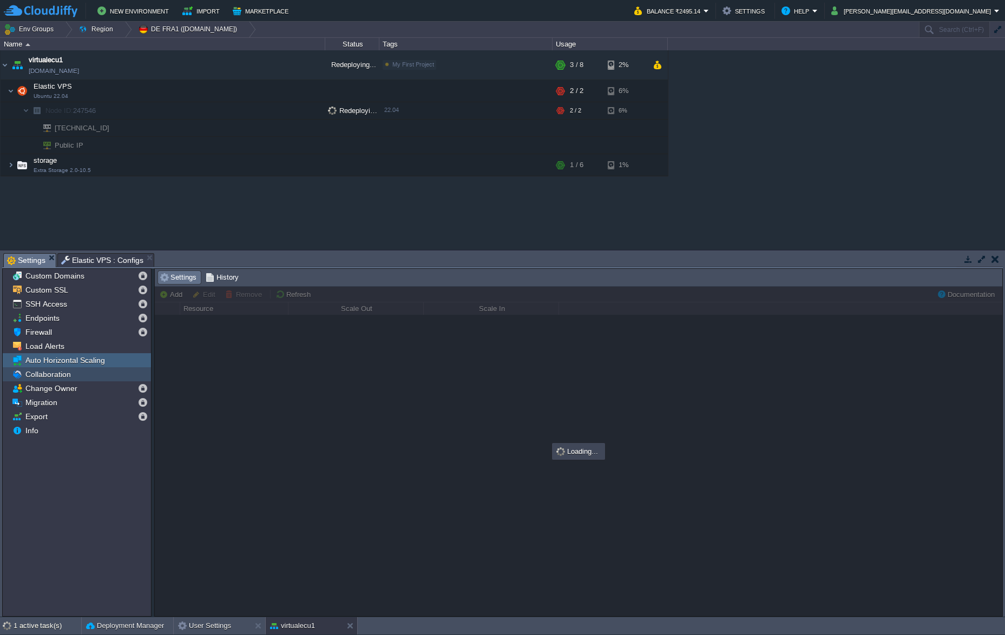
click at [48, 375] on span "Collaboration" at bounding box center [47, 375] width 49 height 10
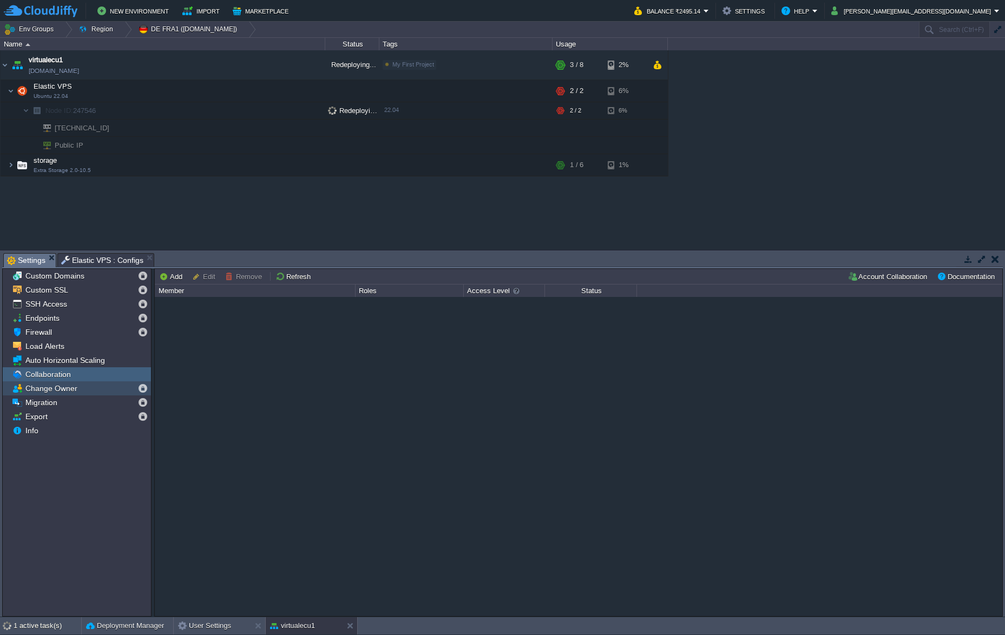
click at [48, 385] on span "Change Owner" at bounding box center [51, 389] width 56 height 10
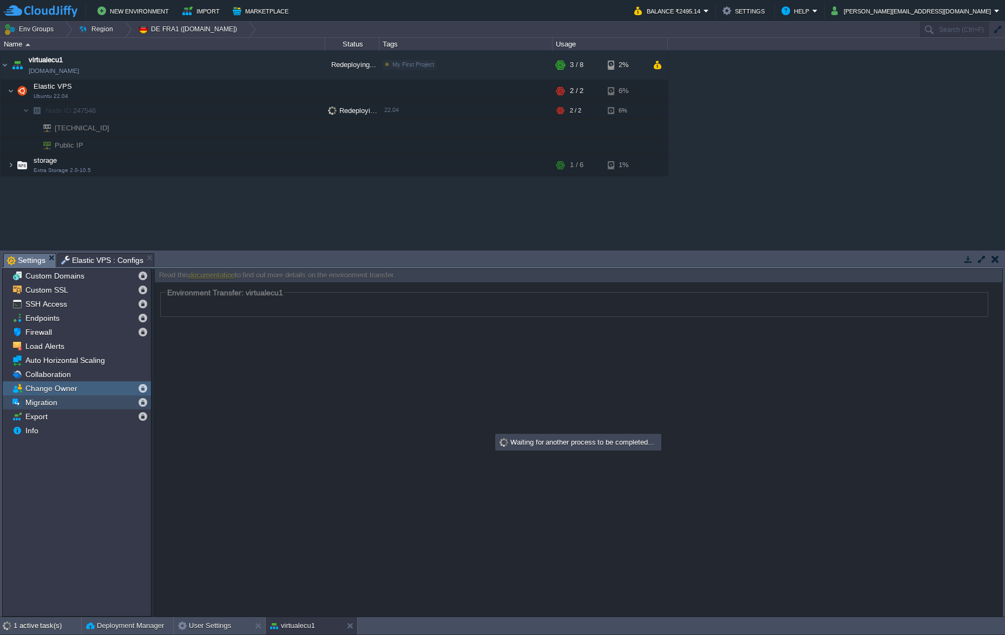
click at [45, 401] on span "Migration" at bounding box center [41, 403] width 36 height 10
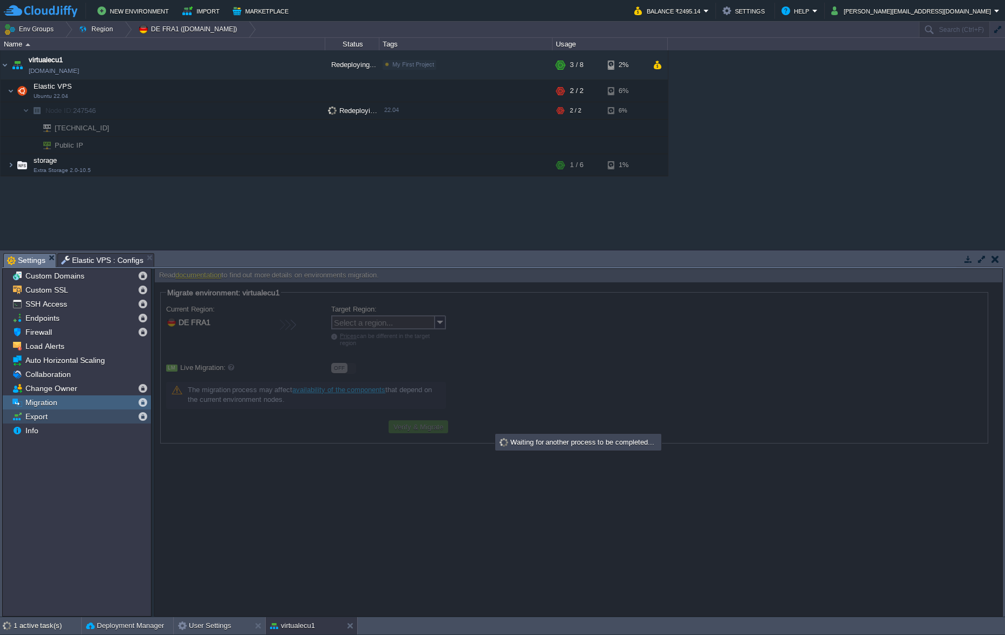
click at [44, 401] on span "Export" at bounding box center [36, 417] width 26 height 10
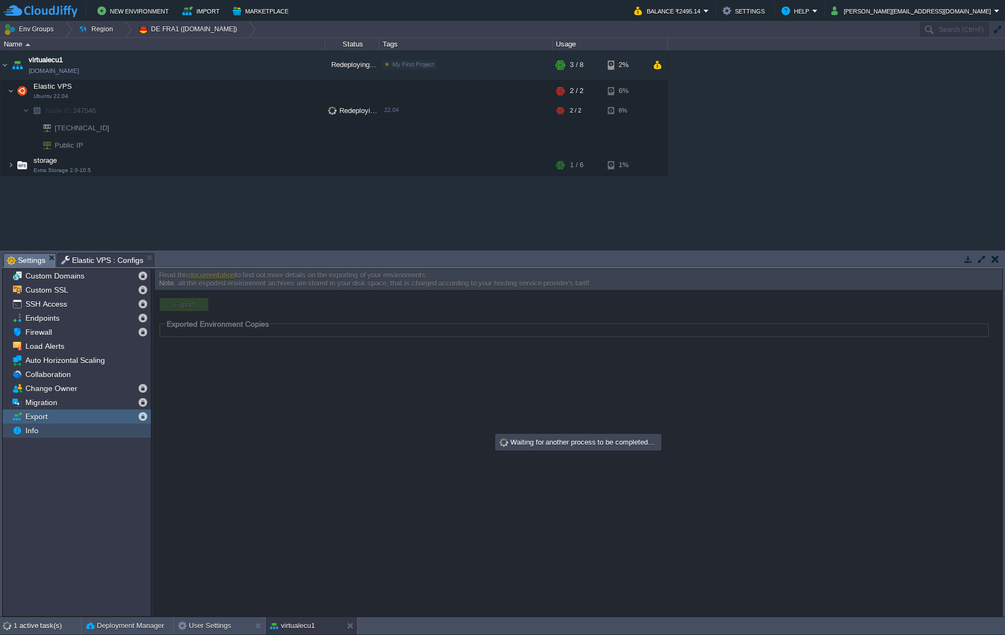
click at [40, 401] on span "Info" at bounding box center [31, 431] width 17 height 10
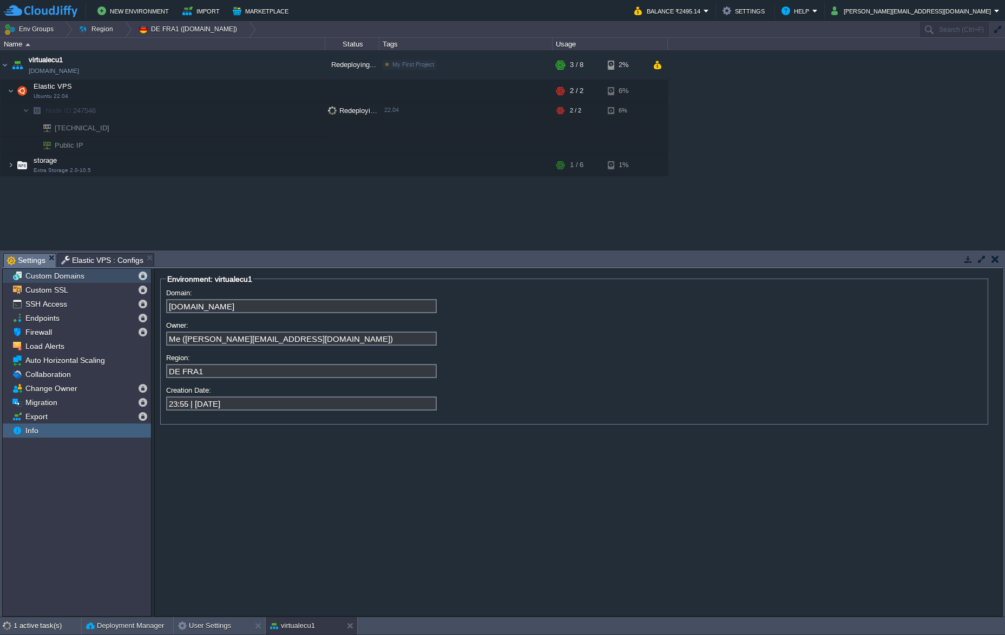
click at [56, 271] on div "Custom Domains" at bounding box center [77, 276] width 148 height 14
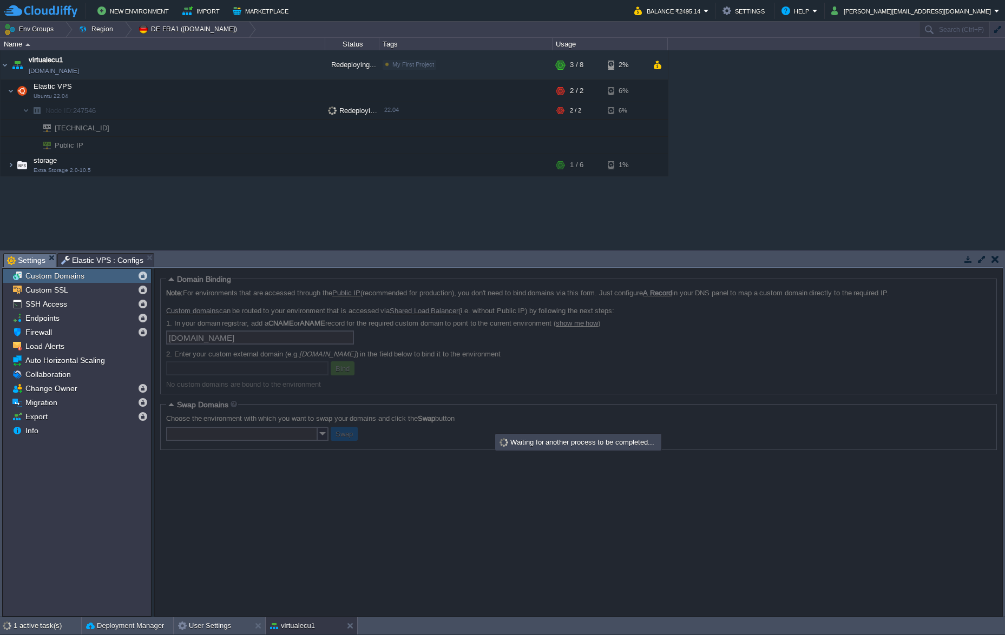
click at [80, 258] on span "Elastic VPS : Configs" at bounding box center [102, 260] width 82 height 13
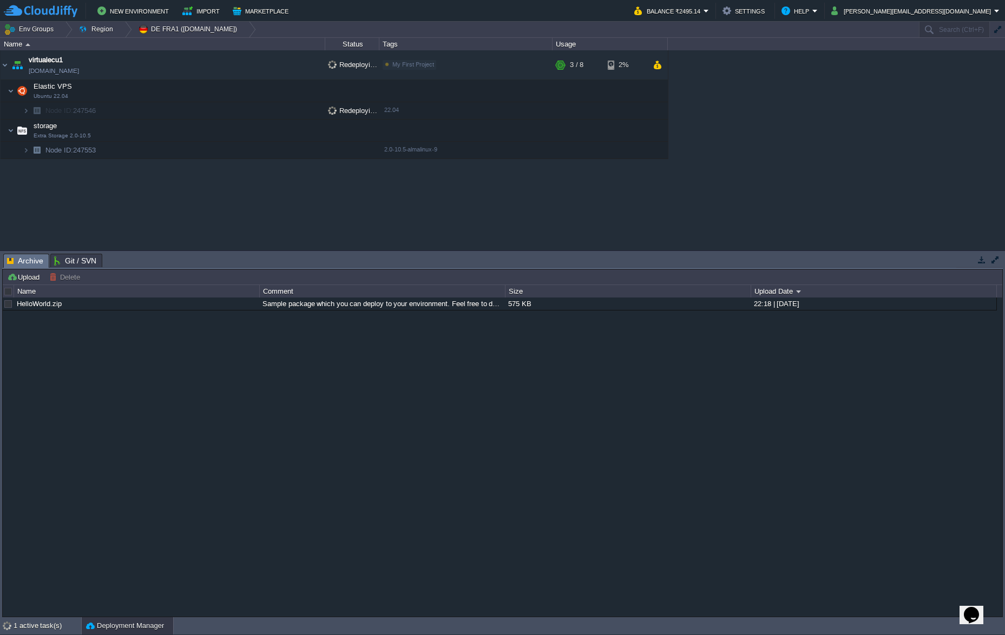
drag, startPoint x: 23, startPoint y: 264, endPoint x: 66, endPoint y: 264, distance: 42.8
click at [23, 264] on span "Archive" at bounding box center [25, 261] width 36 height 14
click at [48, 62] on span "virtualecu1" at bounding box center [46, 60] width 34 height 11
click at [139, 628] on button "Deployment Manager" at bounding box center [125, 626] width 78 height 11
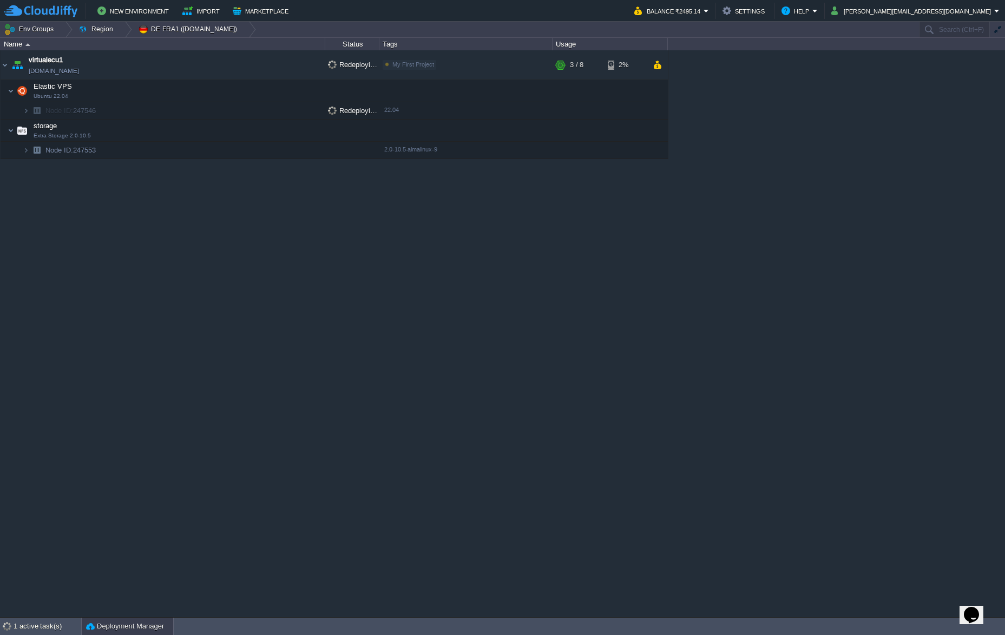
click at [131, 628] on button "Deployment Manager" at bounding box center [125, 626] width 78 height 11
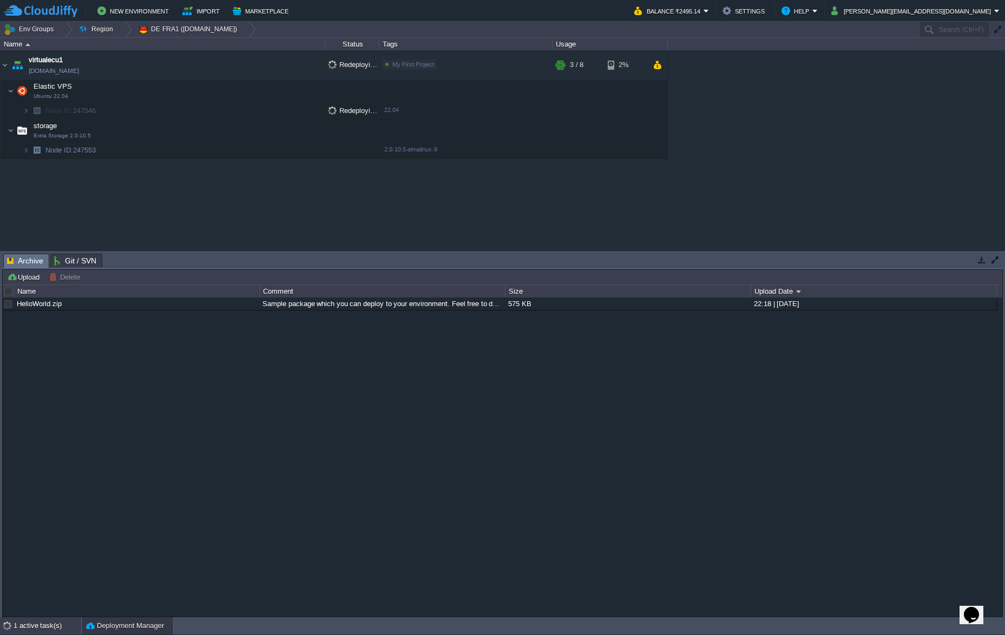
click at [58, 627] on div "1 active task(s)" at bounding box center [48, 626] width 68 height 17
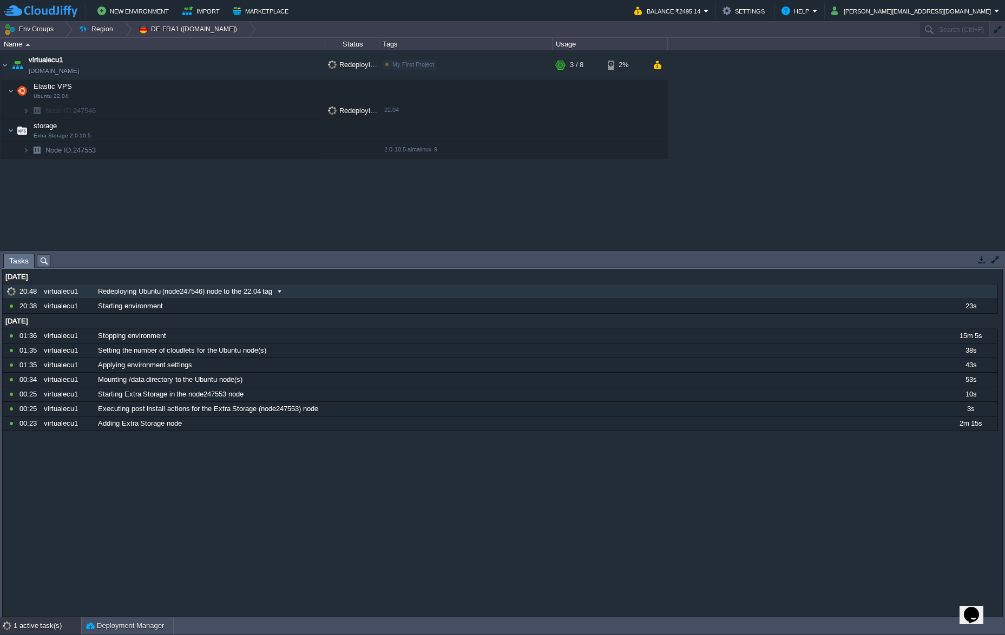
click at [284, 288] on span at bounding box center [279, 292] width 15 height 10
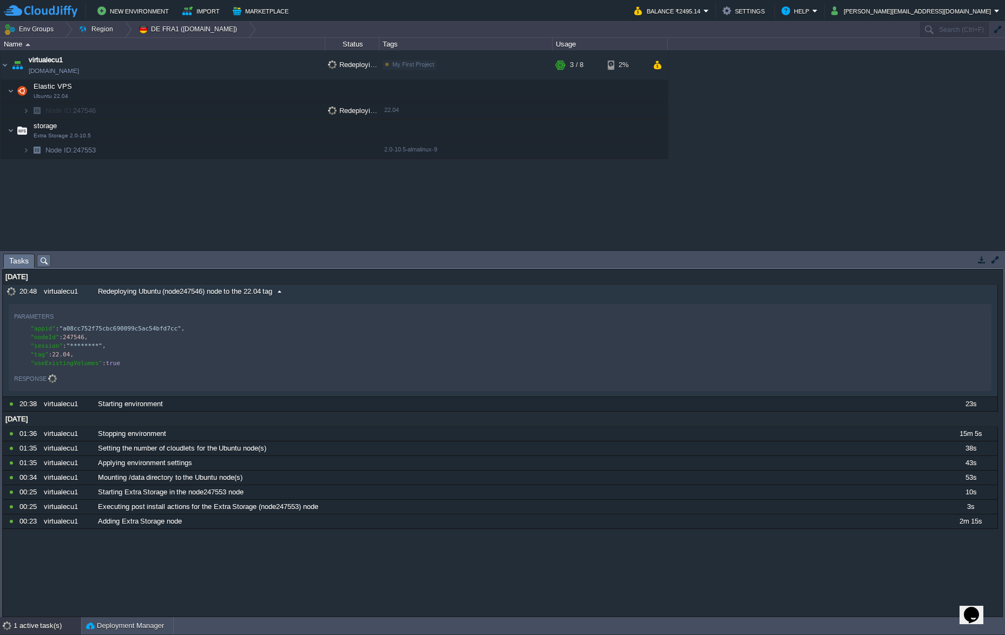
click at [47, 381] on div "Response" at bounding box center [30, 378] width 32 height 13
click at [768, 9] on button "Settings" at bounding box center [745, 10] width 45 height 13
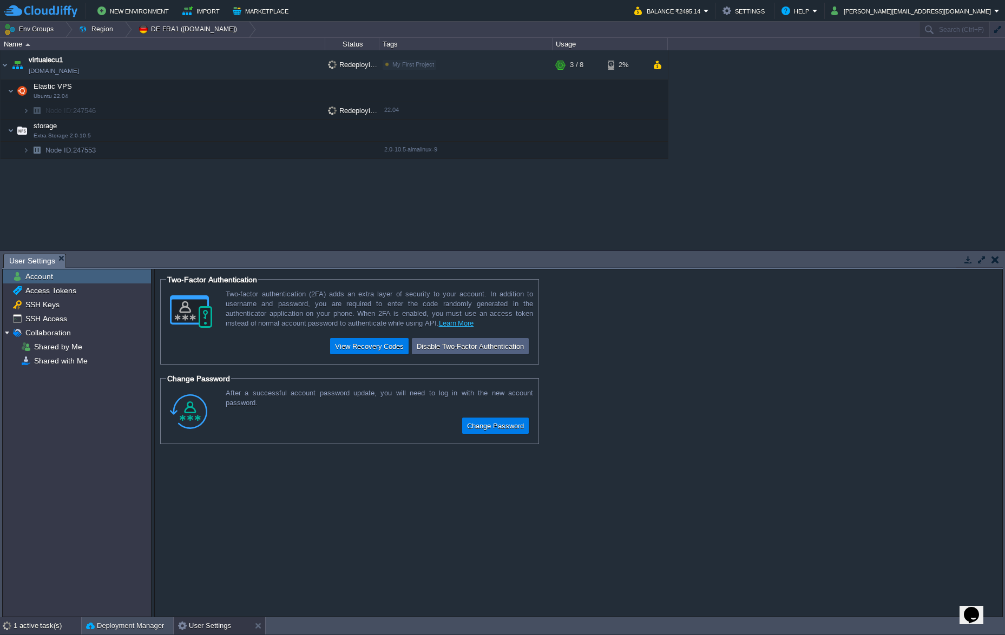
click at [58, 633] on div "1 active task(s)" at bounding box center [48, 626] width 68 height 17
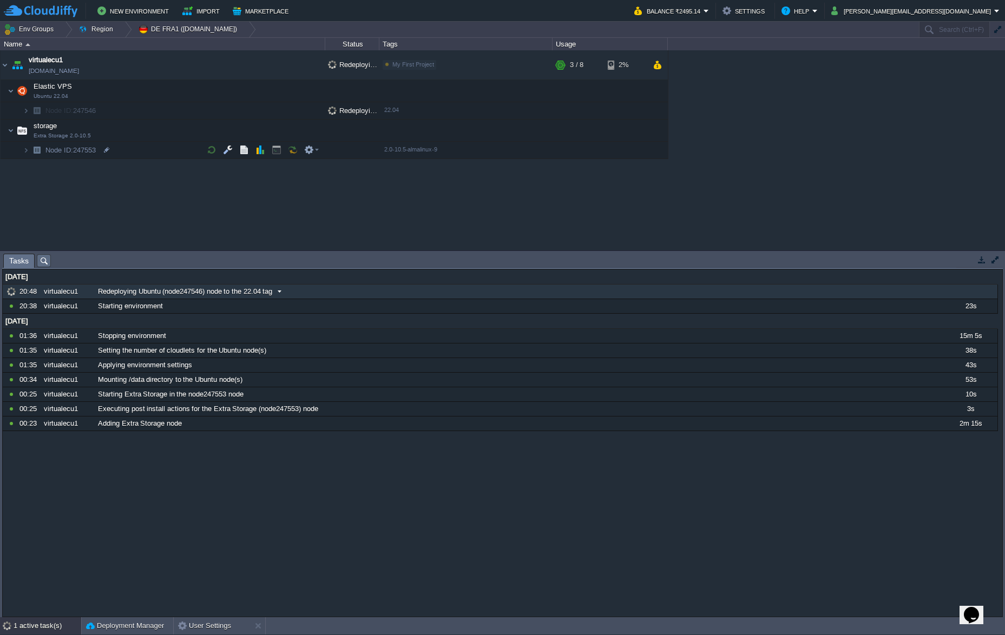
click at [12, 291] on div at bounding box center [11, 292] width 11 height 10
drag, startPoint x: 25, startPoint y: 291, endPoint x: 978, endPoint y: 263, distance: 953.5
click at [978, 263] on button "button" at bounding box center [982, 260] width 10 height 10
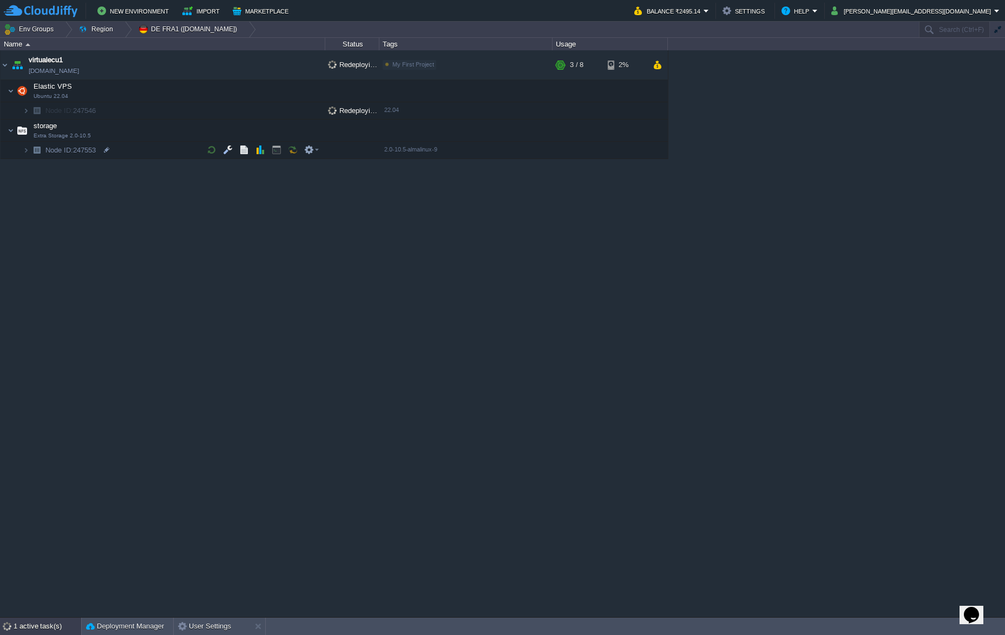
click at [26, 624] on div "1 active task(s)" at bounding box center [48, 626] width 68 height 17
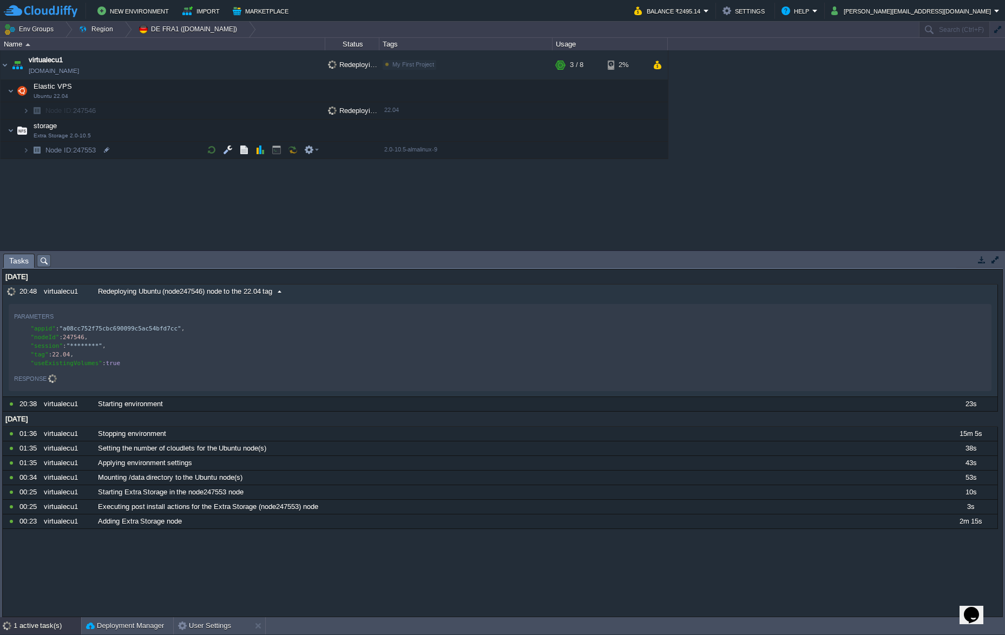
click at [11, 290] on div at bounding box center [11, 292] width 11 height 10
click at [63, 317] on button "button" at bounding box center [65, 316] width 10 height 10
click at [116, 292] on span "Redeploying Ubuntu (node247546) node to the 22.04 tag" at bounding box center [185, 292] width 174 height 10
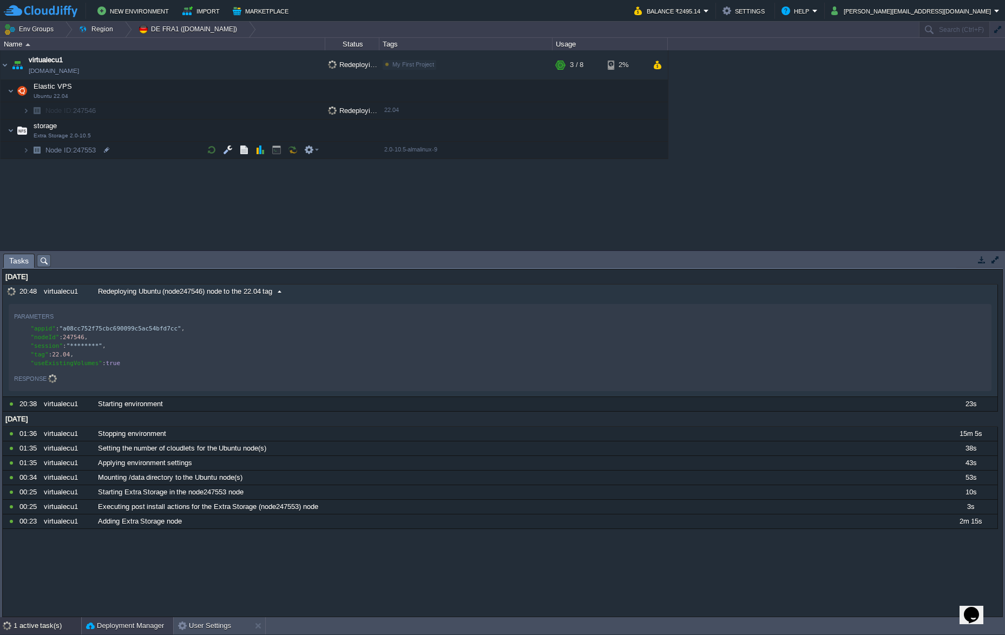
click at [142, 626] on button "Deployment Manager" at bounding box center [125, 626] width 78 height 11
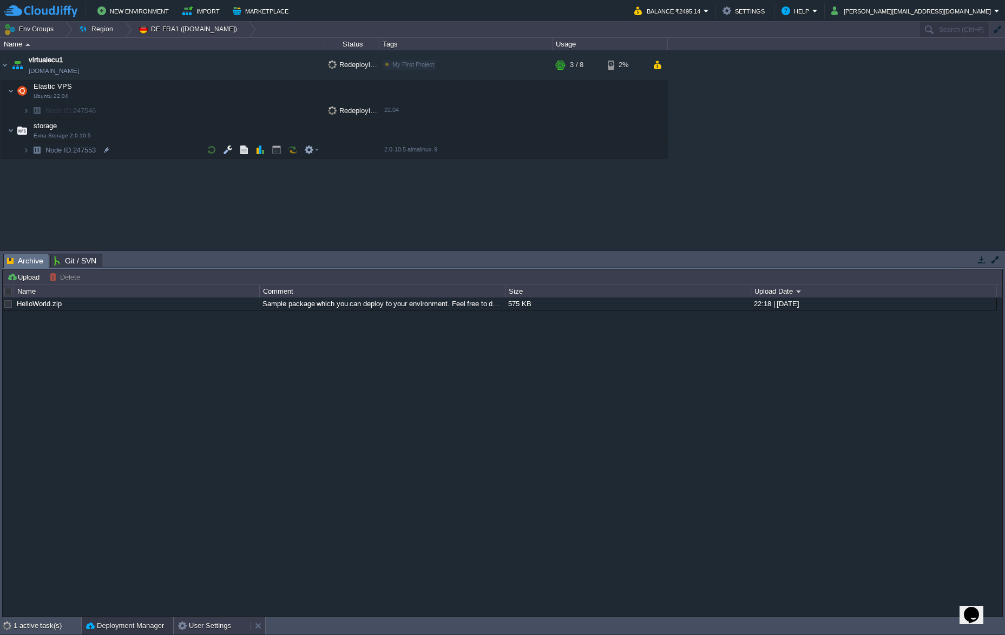
click at [214, 629] on button "User Settings" at bounding box center [204, 626] width 53 height 11
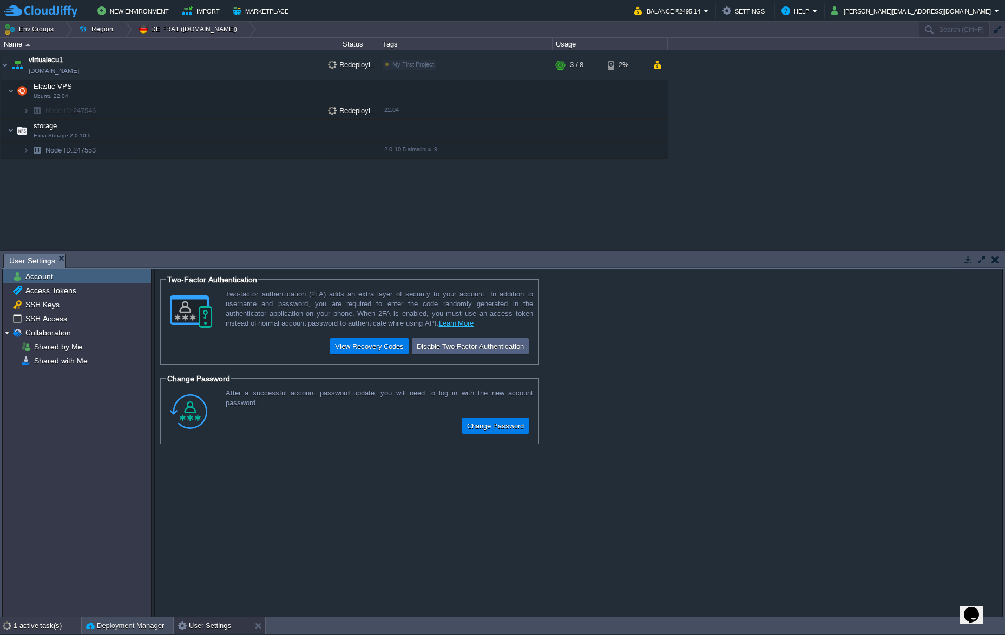
click at [29, 622] on div "1 active task(s)" at bounding box center [48, 626] width 68 height 17
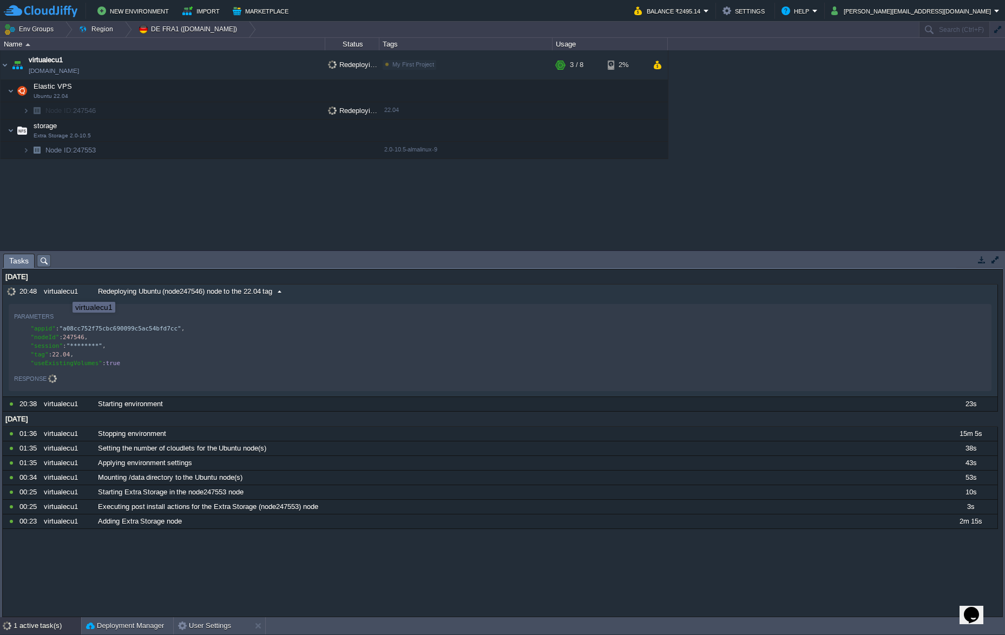
click at [64, 292] on div "virtualecu1" at bounding box center [67, 292] width 53 height 14
click at [28, 109] on img at bounding box center [26, 110] width 6 height 17
click at [44, 105] on td "Node ID: 247546" at bounding box center [163, 110] width 325 height 17
click at [36, 110] on img at bounding box center [36, 110] width 15 height 17
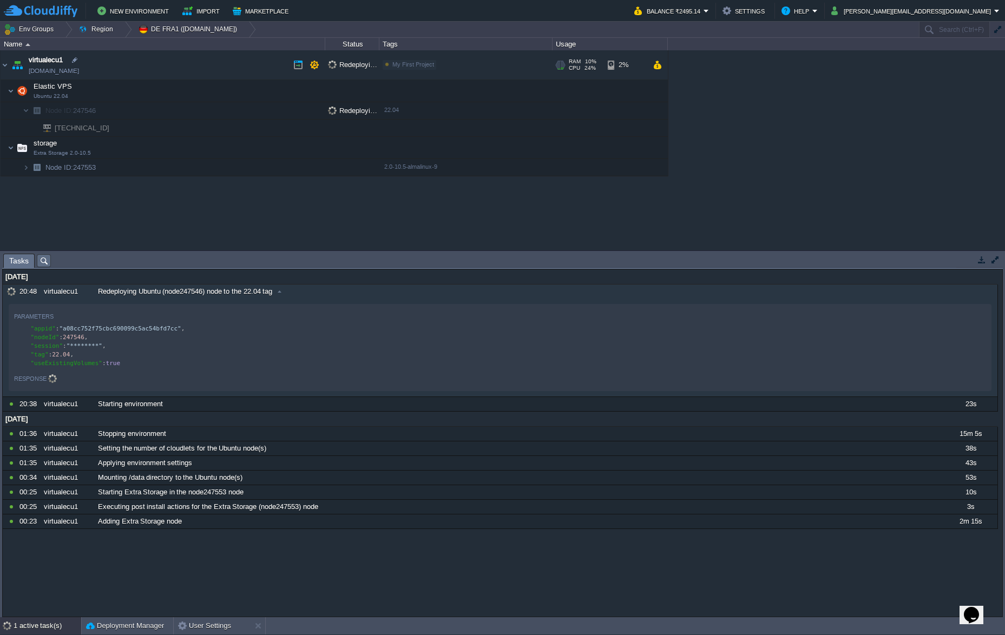
click at [327, 64] on div "Redeploying..." at bounding box center [352, 64] width 54 height 29
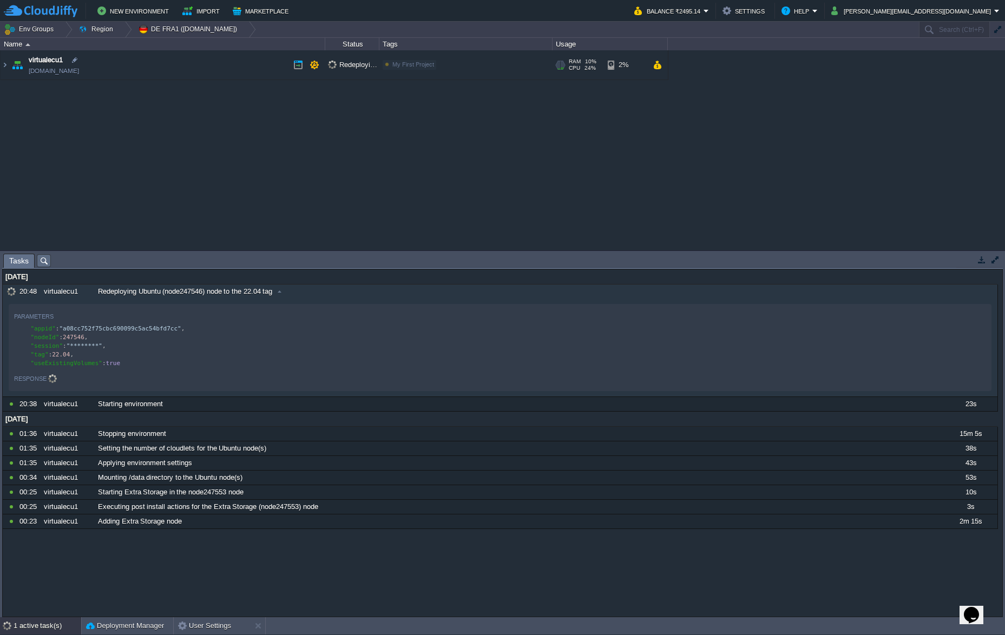
click at [327, 64] on div "Redeploying..." at bounding box center [352, 64] width 54 height 29
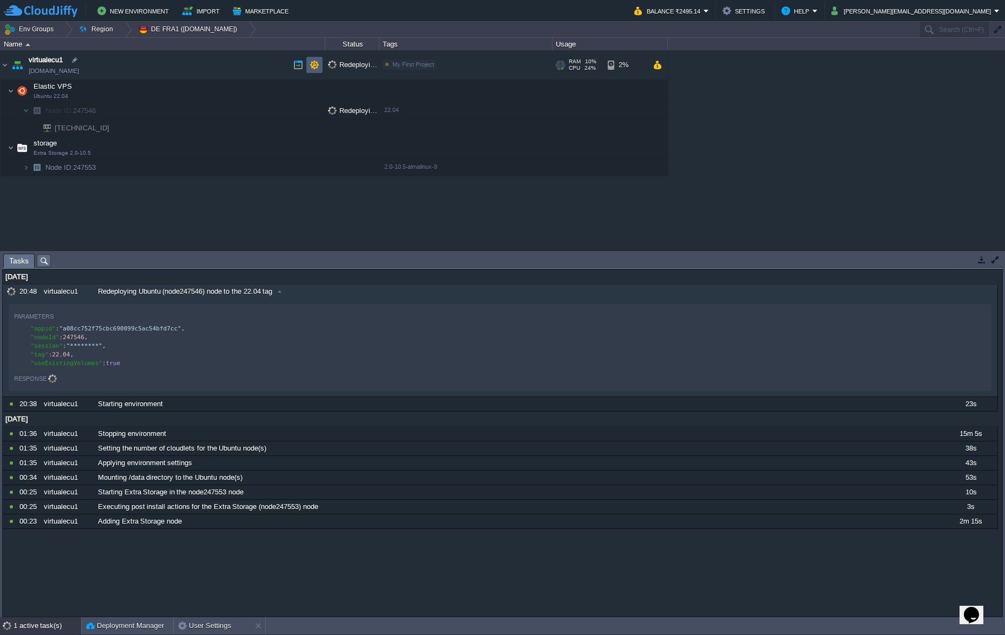
click at [307, 68] on td at bounding box center [314, 65] width 16 height 16
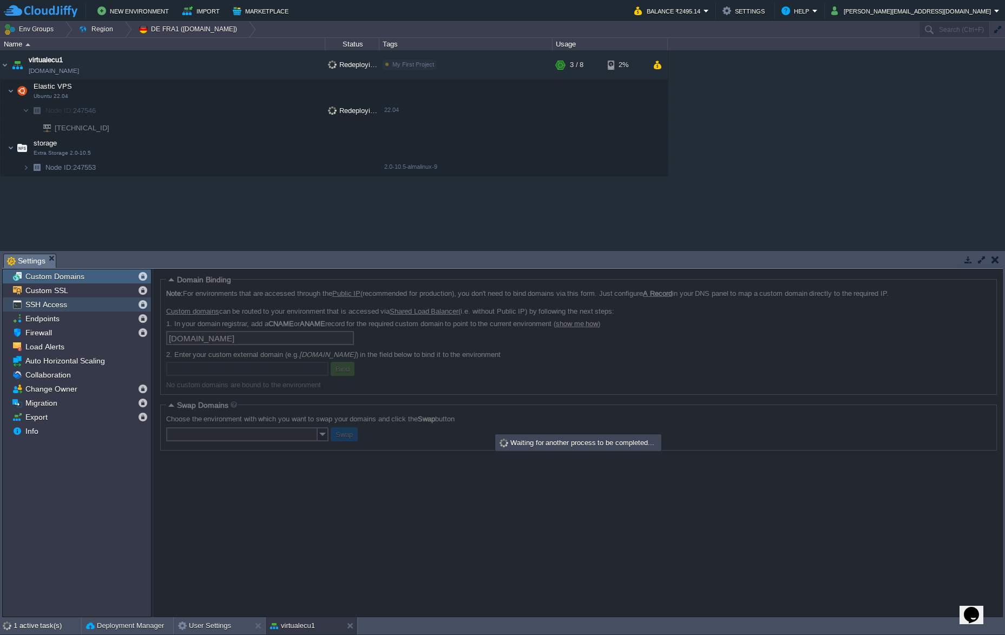
click at [75, 303] on div "SSH Access" at bounding box center [77, 305] width 148 height 14
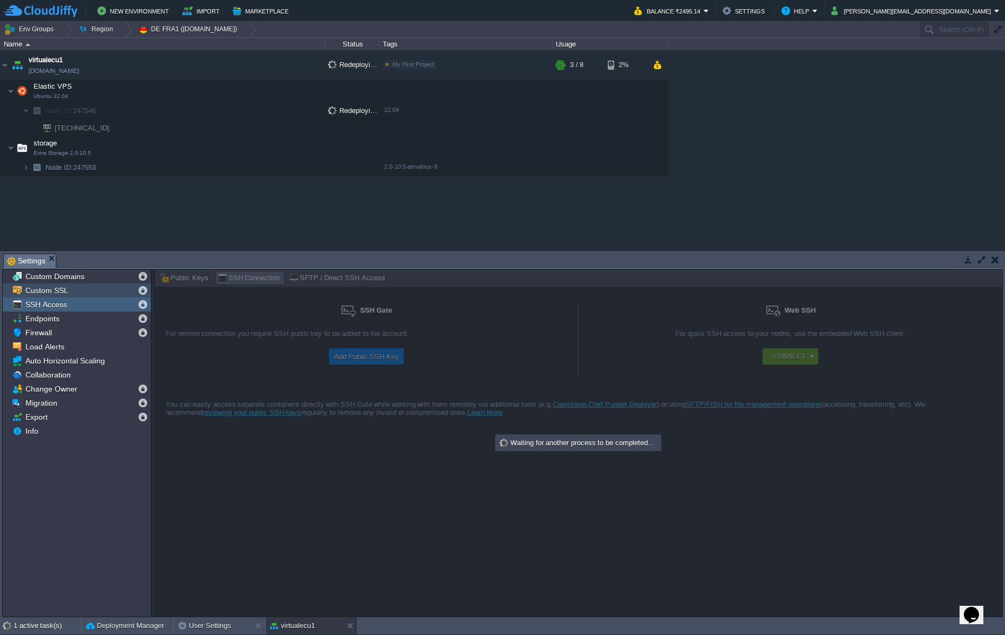
click at [59, 286] on span "Custom SSL" at bounding box center [46, 291] width 47 height 10
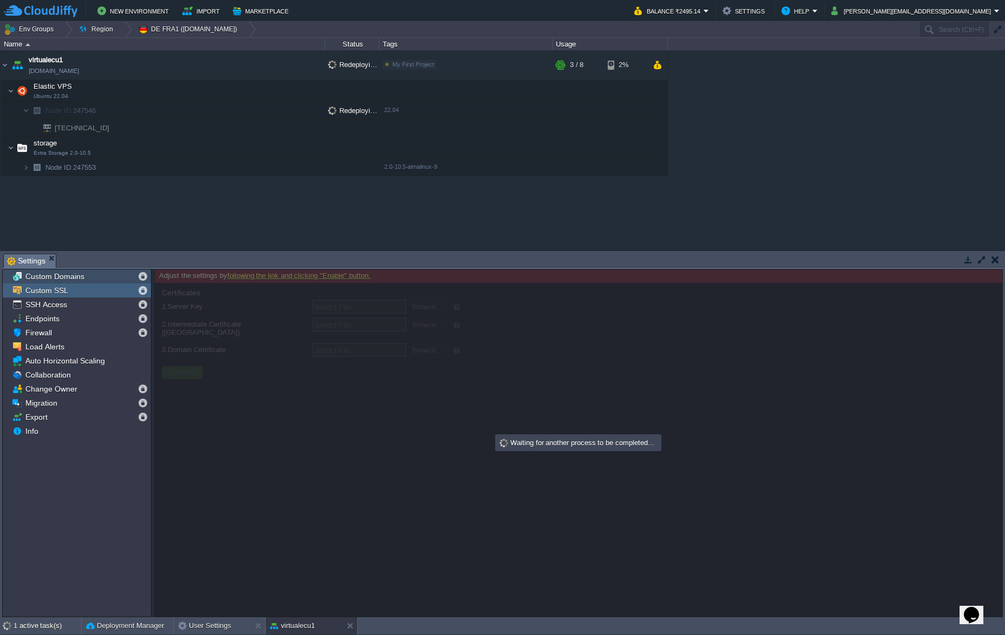
click at [73, 275] on span "Custom Domains" at bounding box center [54, 277] width 63 height 10
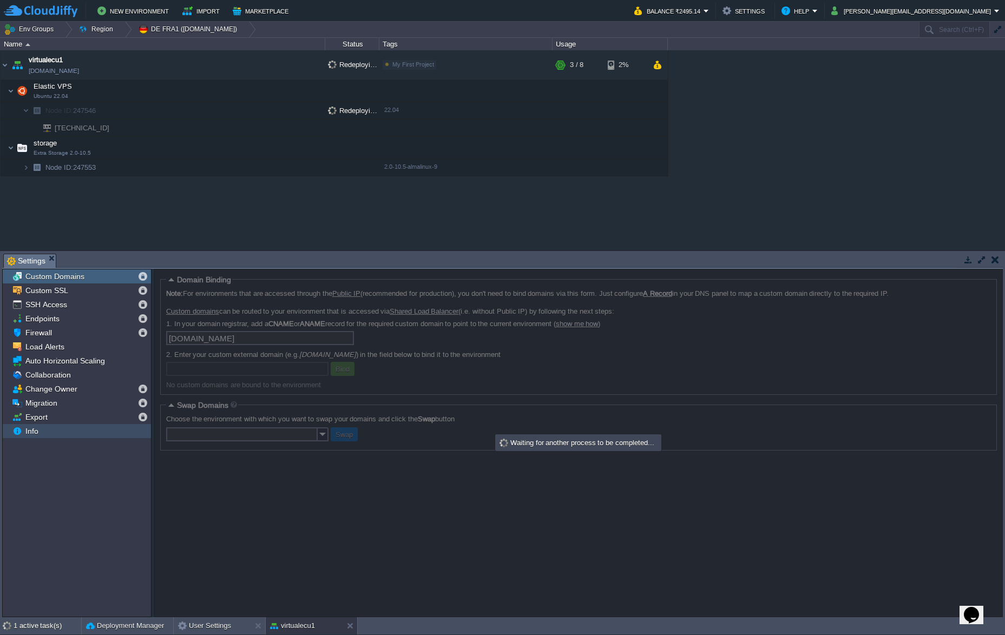
click at [43, 428] on div "Info" at bounding box center [77, 431] width 148 height 14
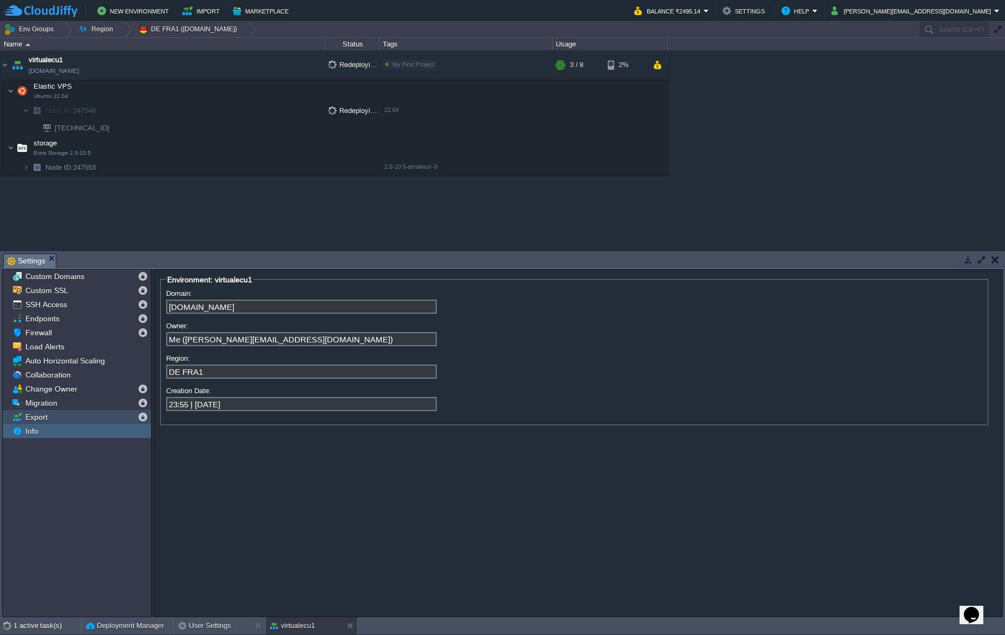
click at [51, 416] on div "Export" at bounding box center [77, 417] width 148 height 14
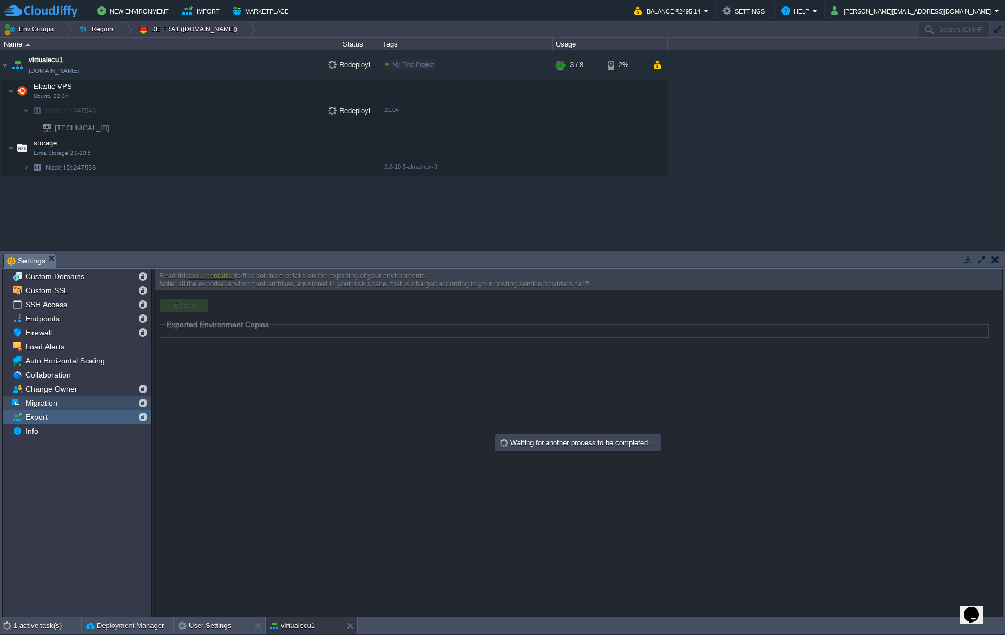
click at [57, 403] on span "Migration" at bounding box center [41, 403] width 36 height 10
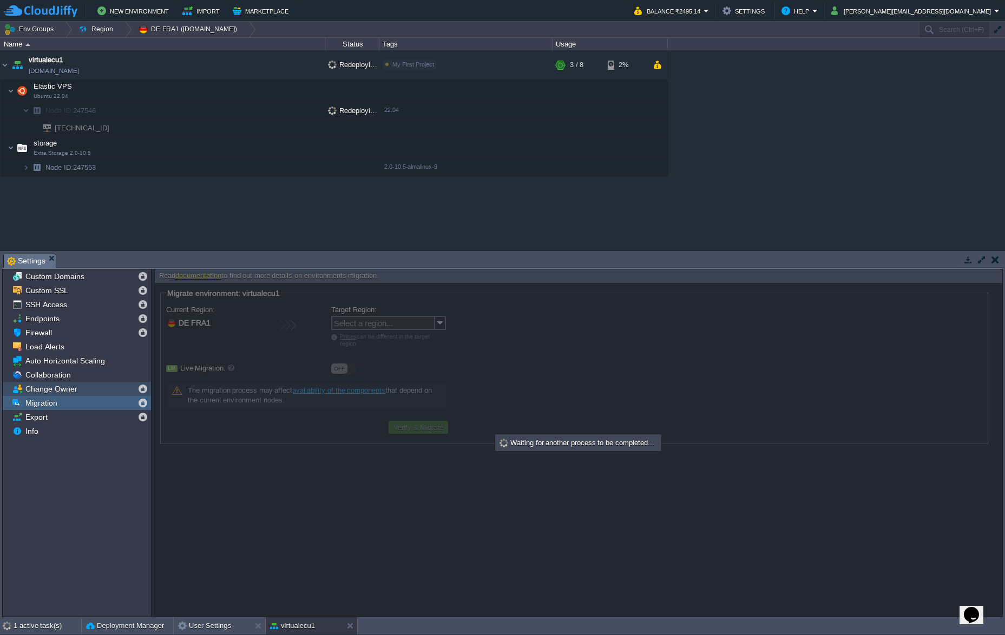
click at [64, 390] on span "Change Owner" at bounding box center [51, 389] width 56 height 10
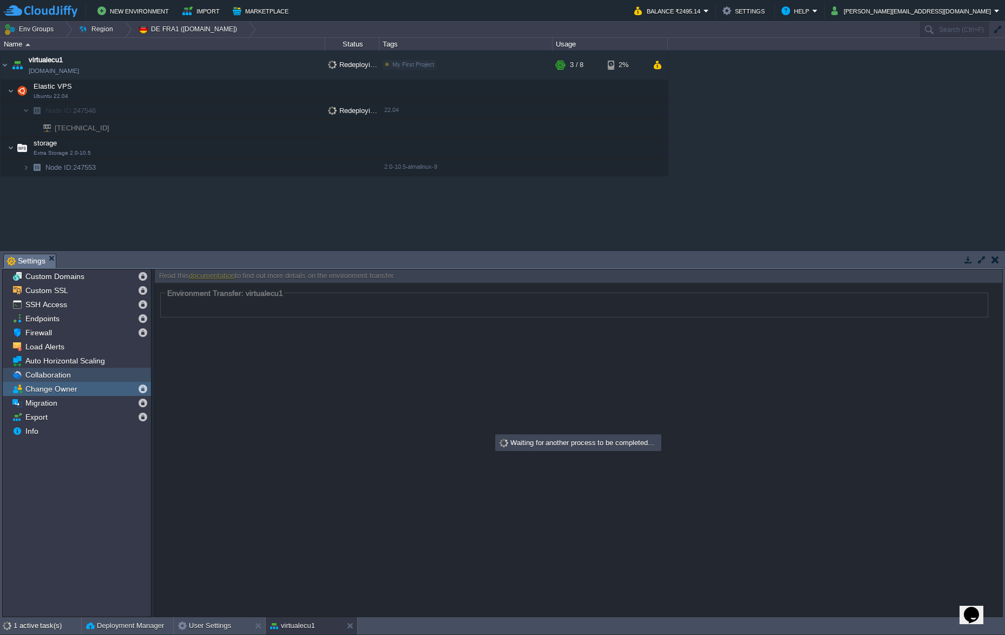
click at [67, 378] on span "Collaboration" at bounding box center [47, 375] width 49 height 10
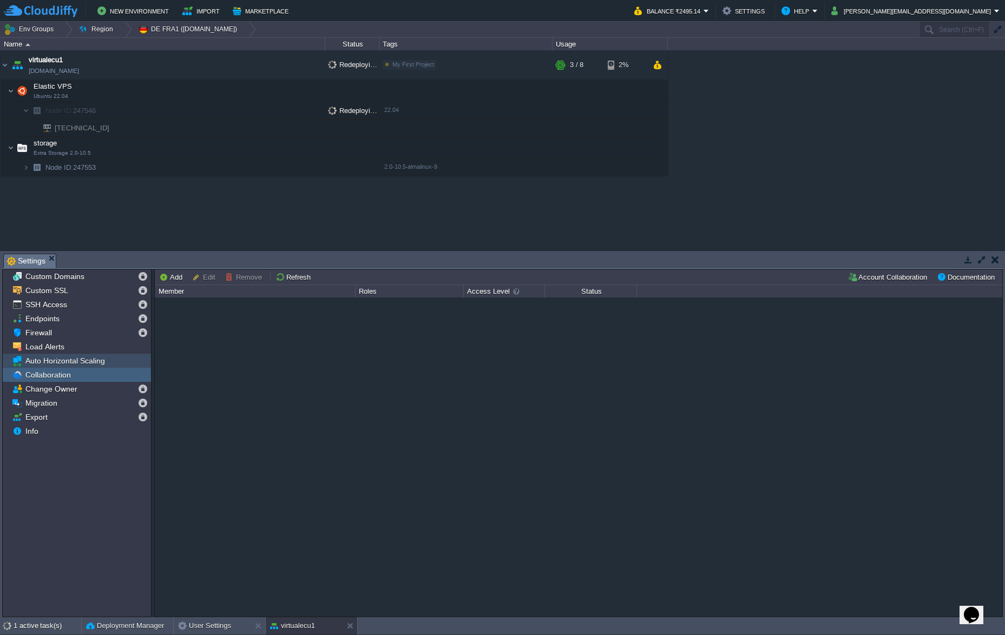
click at [59, 359] on span "Auto Horizontal Scaling" at bounding box center [64, 361] width 83 height 10
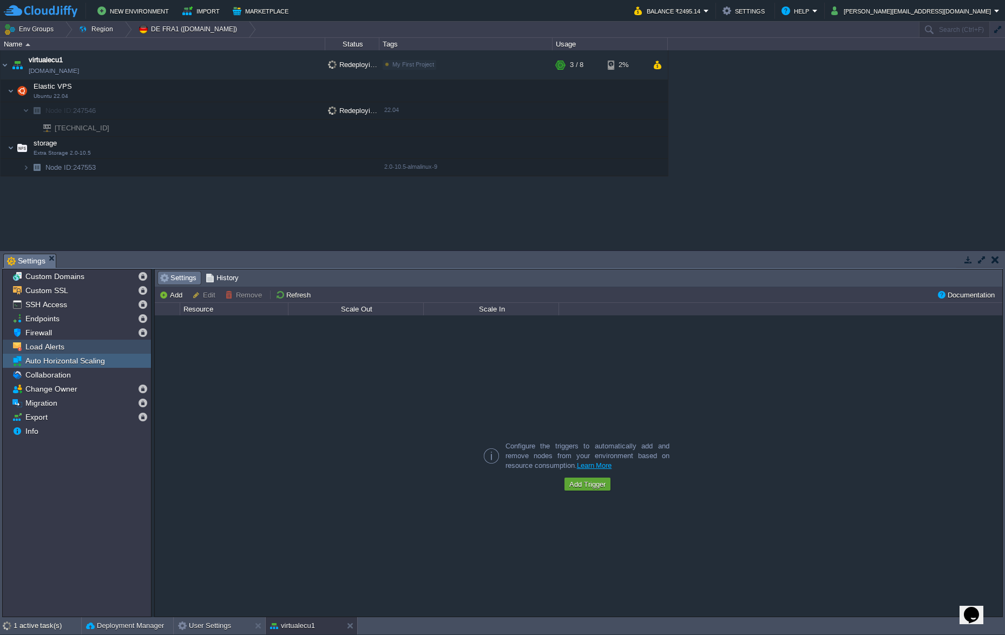
click at [42, 341] on div "Load Alerts" at bounding box center [77, 347] width 148 height 14
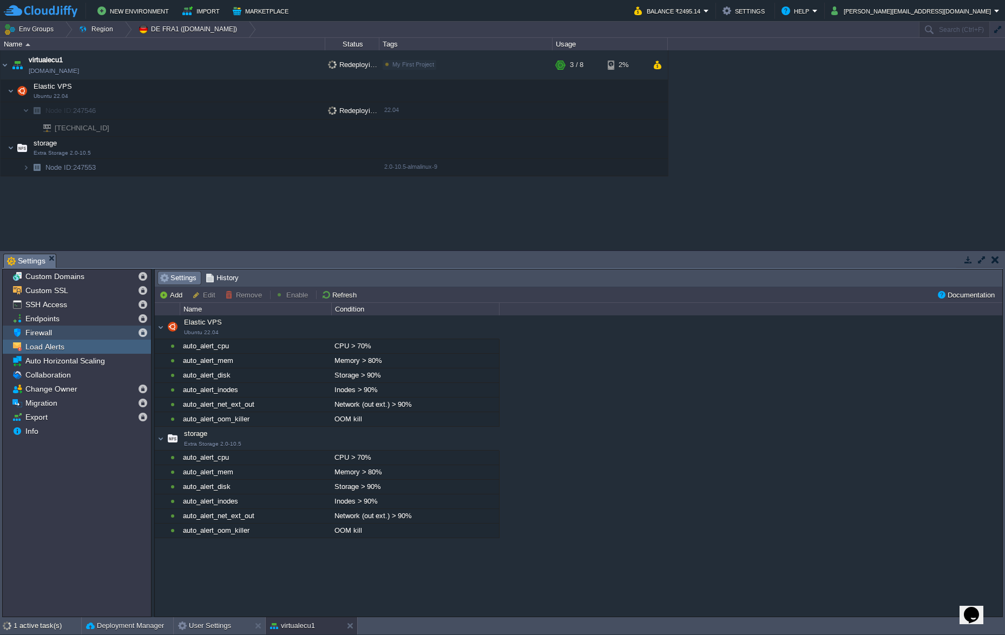
click at [45, 335] on span "Firewall" at bounding box center [38, 333] width 30 height 10
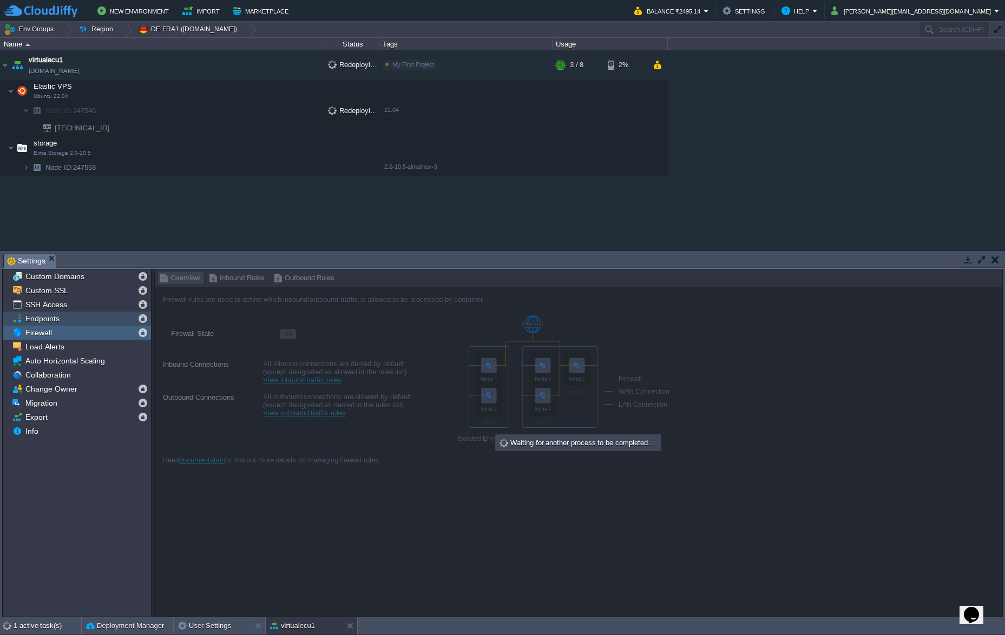
click at [55, 319] on span "Endpoints" at bounding box center [42, 319] width 38 height 10
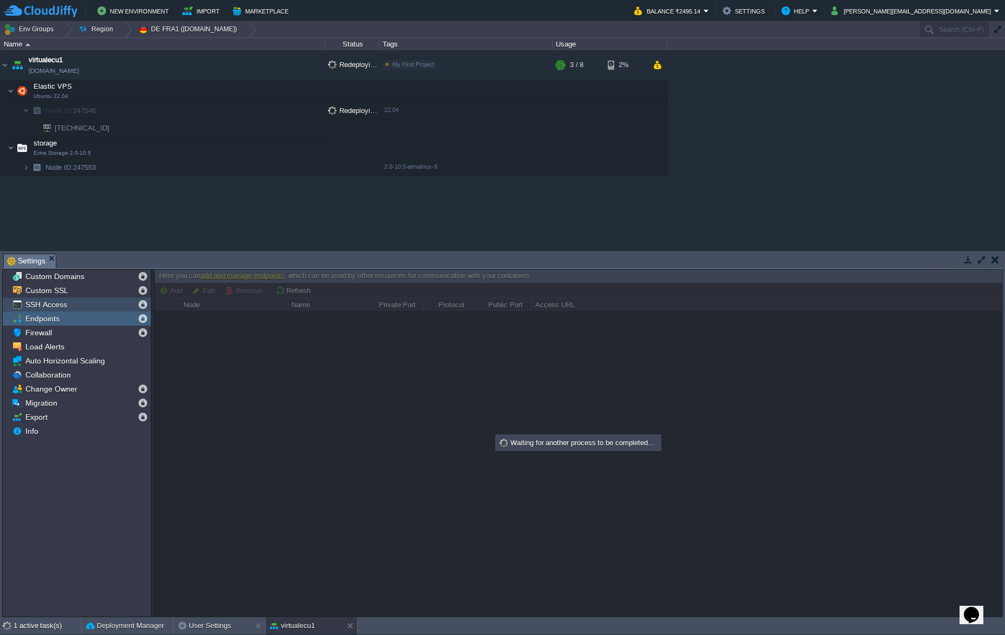
click at [60, 306] on span "SSH Access" at bounding box center [45, 305] width 45 height 10
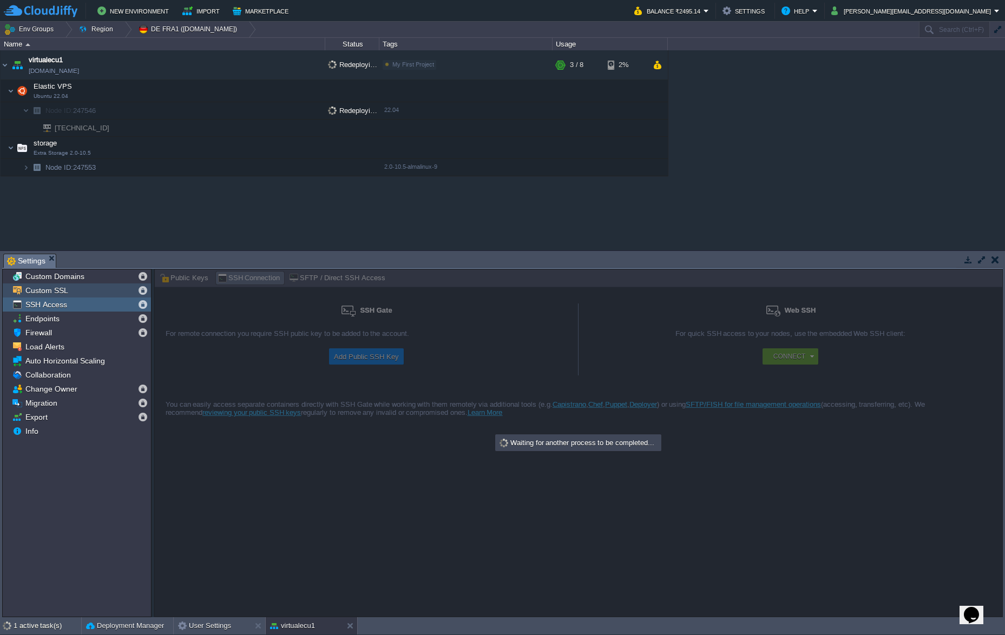
click at [44, 285] on div "Custom SSL" at bounding box center [77, 291] width 148 height 14
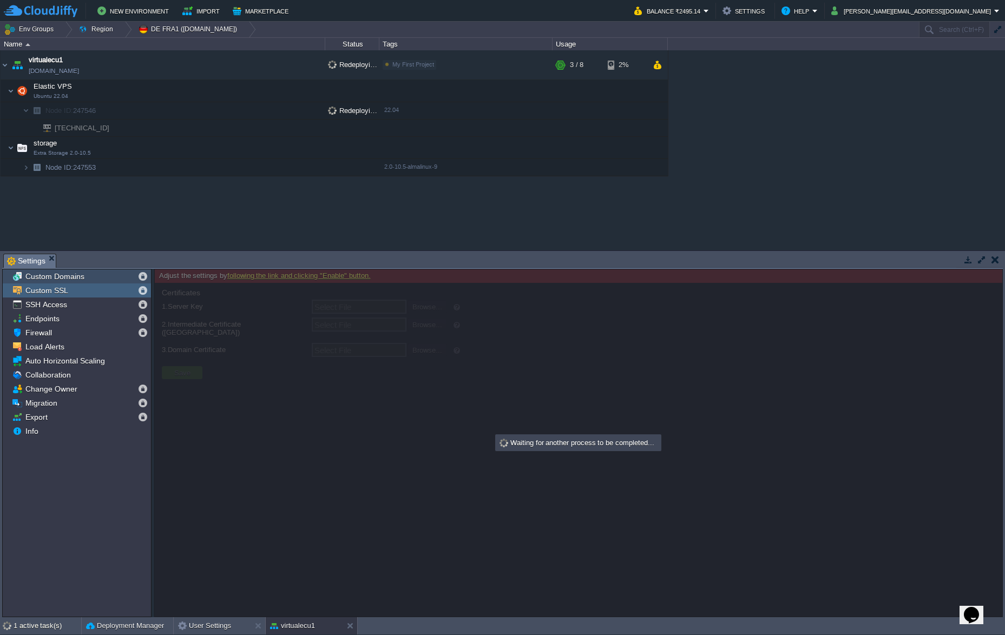
click at [56, 276] on span "Custom Domains" at bounding box center [54, 277] width 63 height 10
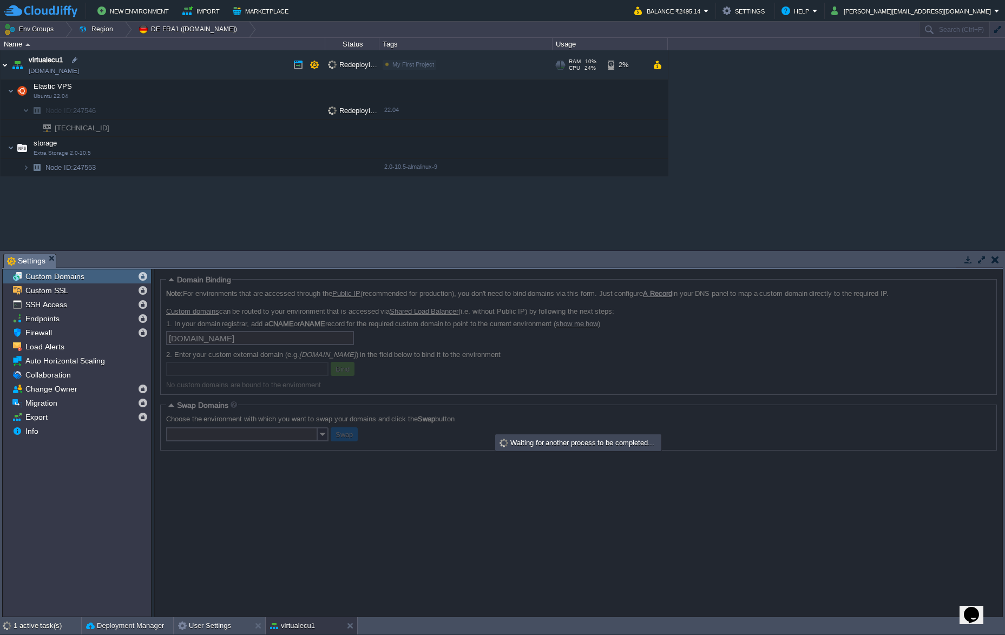
click at [6, 65] on img at bounding box center [5, 64] width 9 height 29
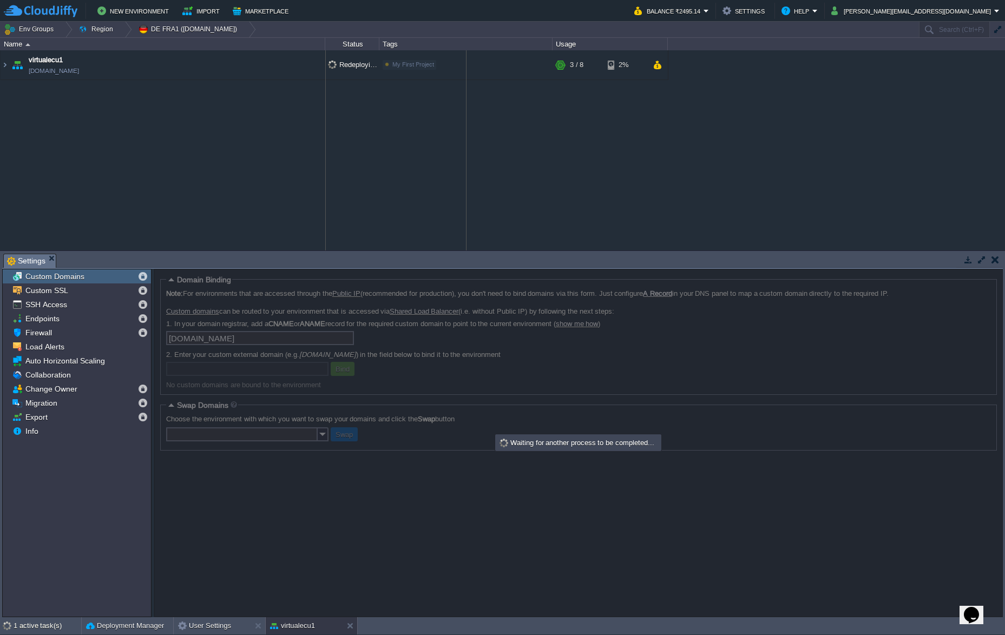
drag, startPoint x: 379, startPoint y: 44, endPoint x: 467, endPoint y: 48, distance: 87.2
click at [467, 48] on td "Tags" at bounding box center [465, 44] width 173 height 12
click at [29, 25] on button "Env Groups" at bounding box center [31, 29] width 54 height 15
click at [63, 32] on div at bounding box center [65, 30] width 15 height 16
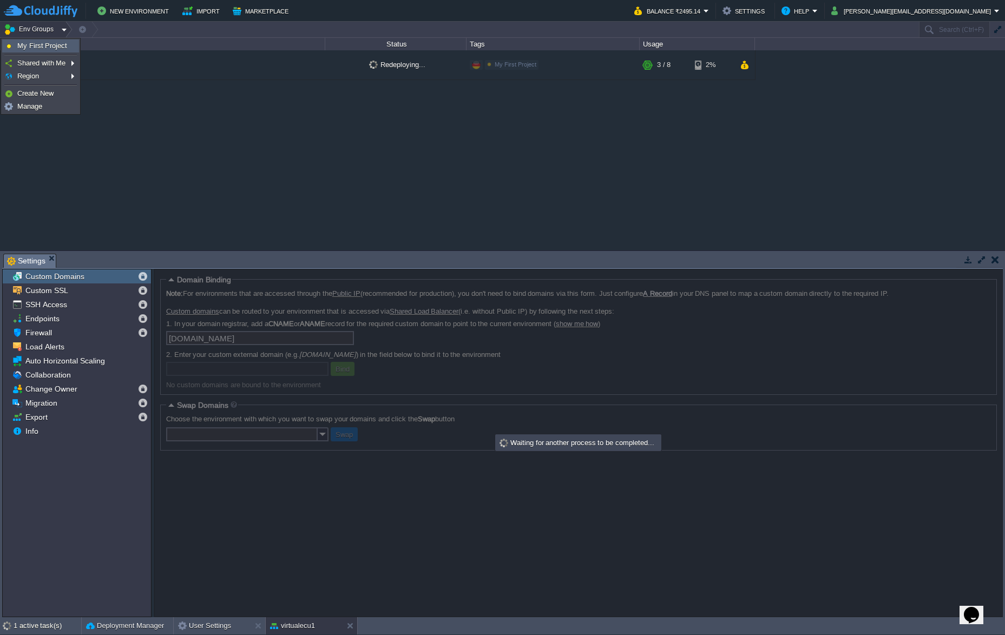
click at [58, 48] on span "My First Project" at bounding box center [42, 46] width 50 height 8
click at [111, 32] on button "My First Project" at bounding box center [107, 29] width 59 height 15
click at [111, 64] on link "Edit" at bounding box center [107, 59] width 68 height 12
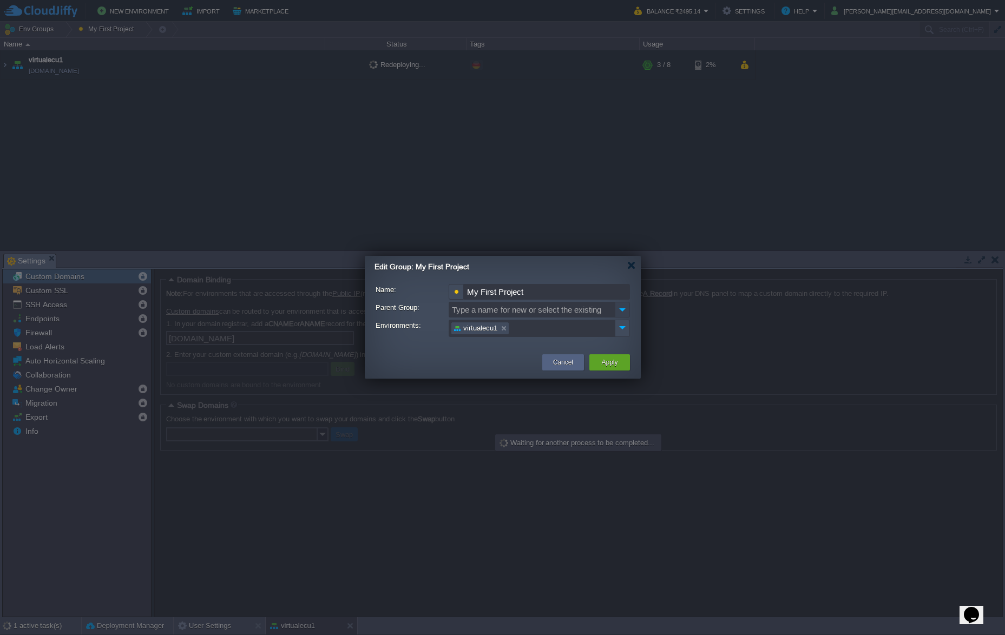
click at [622, 311] on img at bounding box center [622, 310] width 15 height 16
type input "Type a name for new or select the existing"
click at [461, 360] on td at bounding box center [454, 362] width 169 height 19
click at [621, 326] on img at bounding box center [622, 327] width 14 height 15
click at [469, 365] on td at bounding box center [454, 362] width 169 height 19
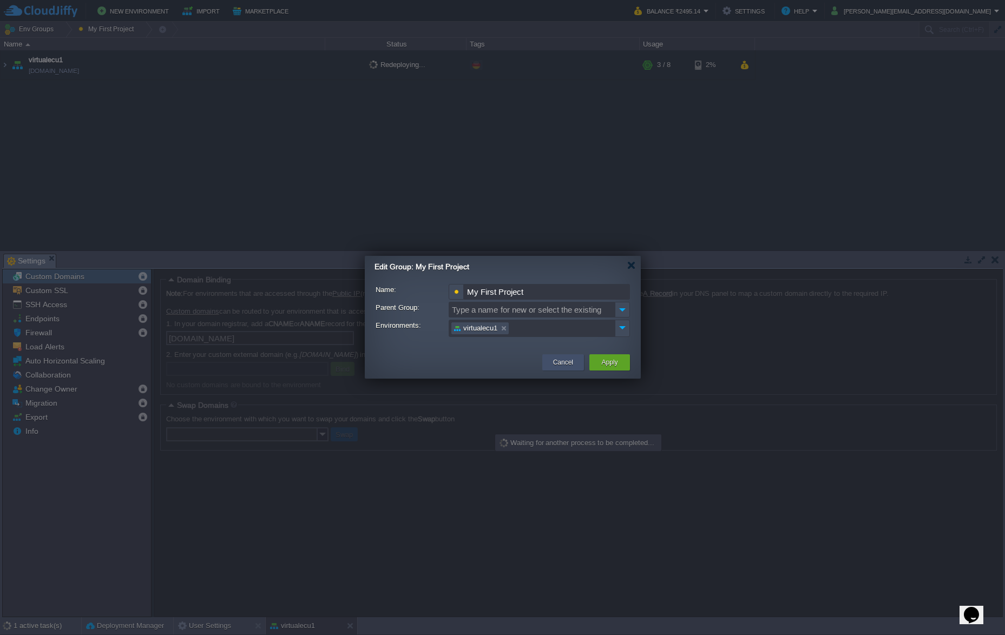
click at [572, 365] on button "Cancel" at bounding box center [563, 362] width 20 height 11
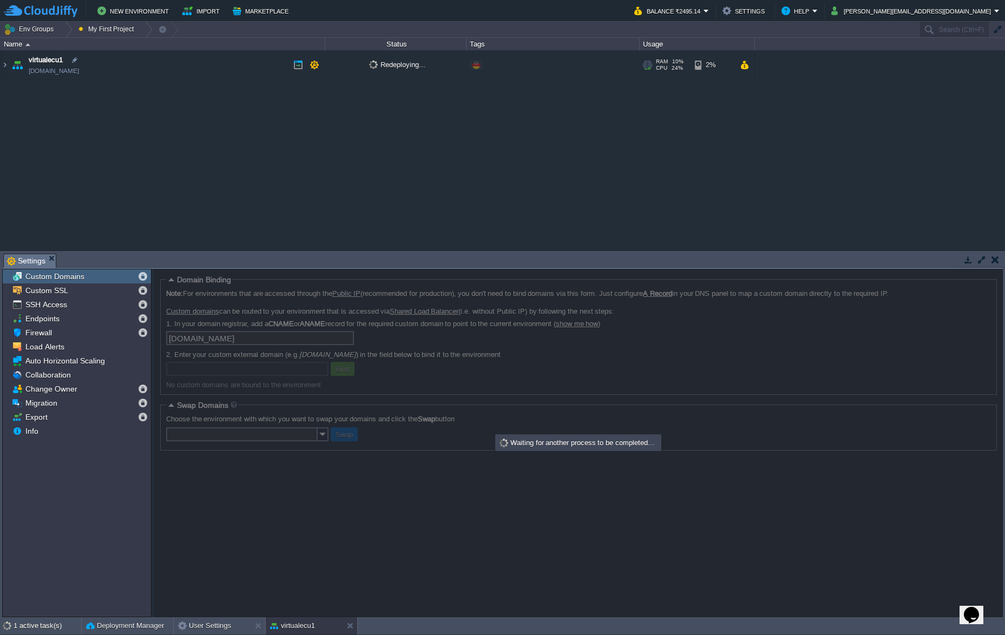
click at [17, 64] on img at bounding box center [17, 64] width 15 height 29
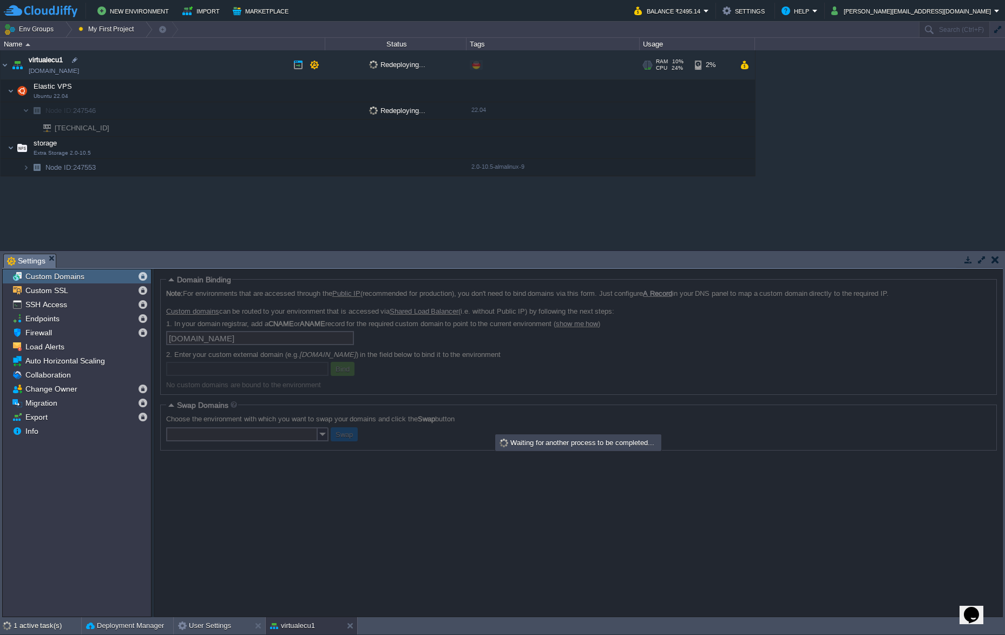
click at [423, 67] on span "Redeploying..." at bounding box center [397, 65] width 56 height 8
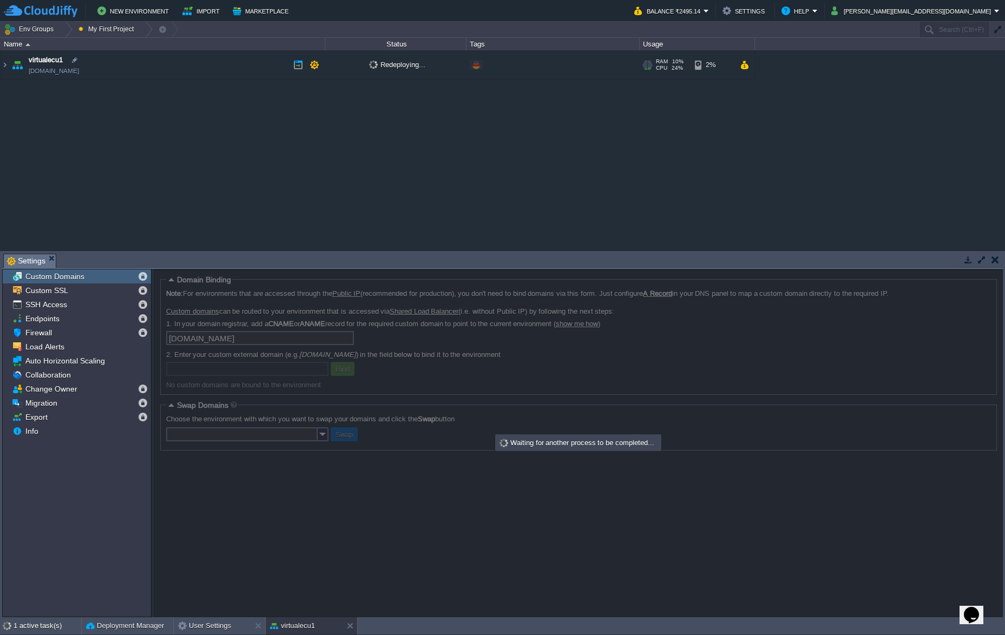
click at [423, 67] on span "Redeploying..." at bounding box center [397, 65] width 56 height 8
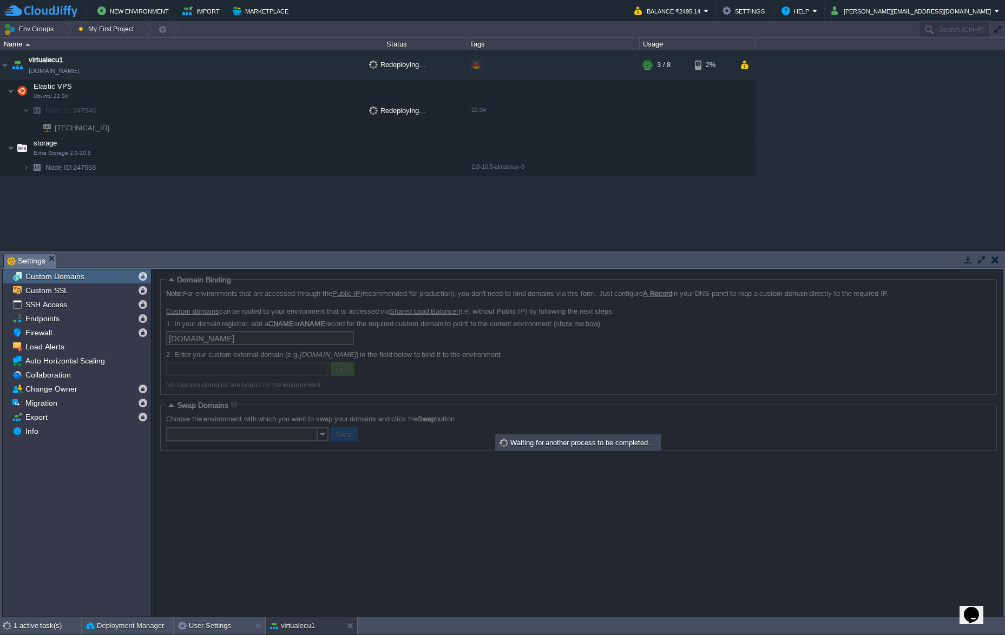
click at [411, 113] on span "Redeploying..." at bounding box center [397, 111] width 56 height 8
click at [25, 168] on img at bounding box center [26, 167] width 6 height 17
click at [25, 111] on img at bounding box center [26, 110] width 6 height 17
click at [297, 66] on button "button" at bounding box center [298, 65] width 10 height 10
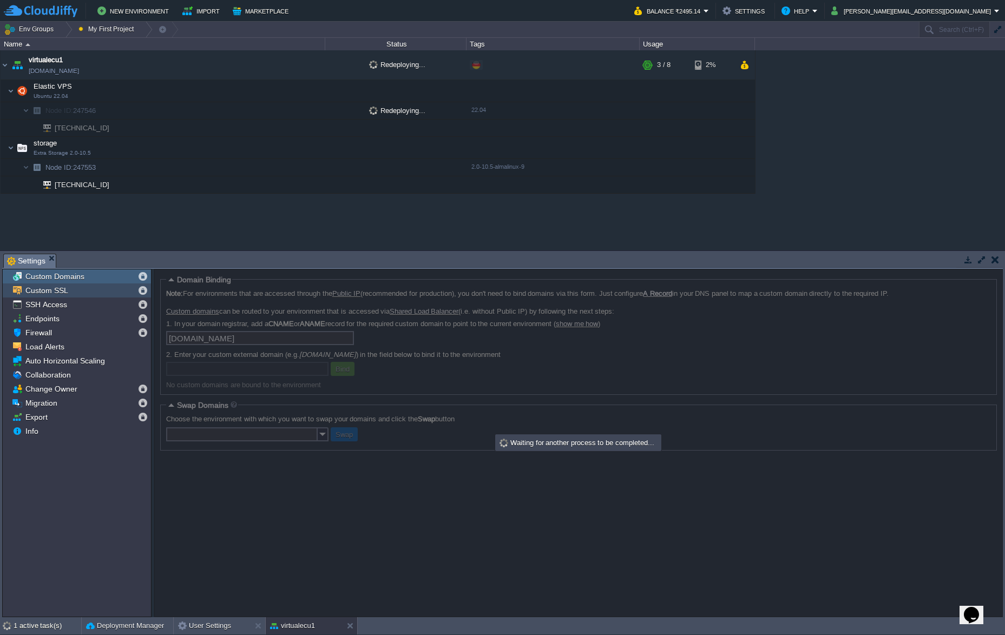
click at [79, 292] on div "Custom SSL" at bounding box center [77, 291] width 148 height 14
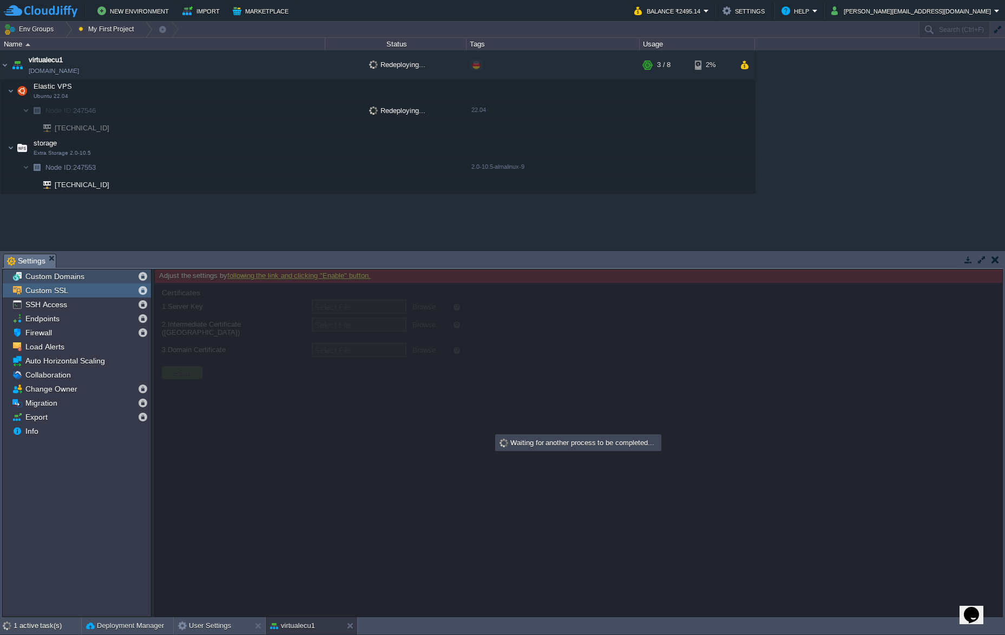
click at [60, 277] on span "Custom Domains" at bounding box center [54, 277] width 63 height 10
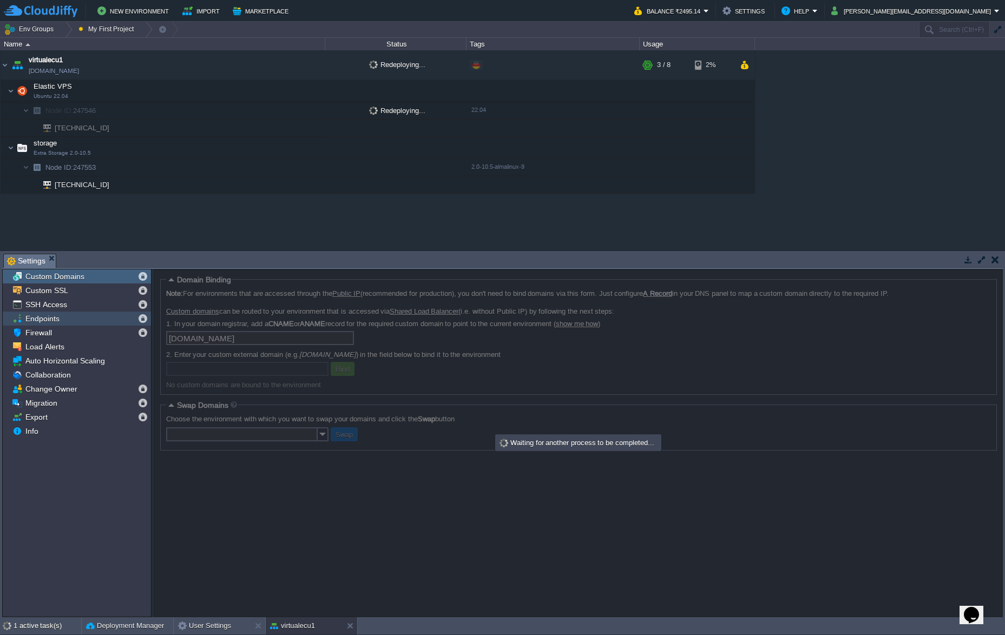
click at [49, 319] on span "Endpoints" at bounding box center [42, 319] width 38 height 10
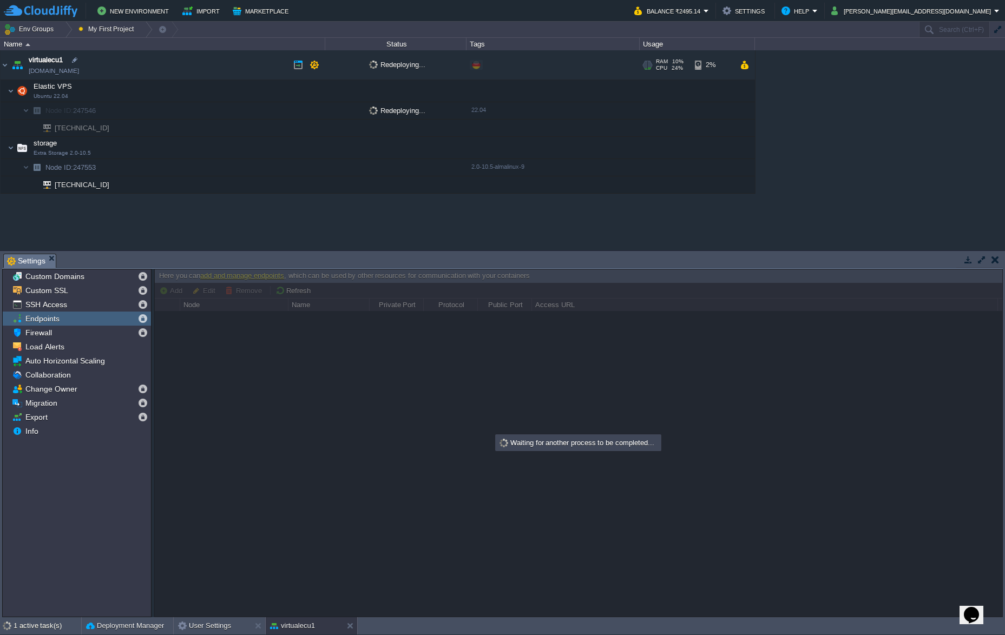
click at [424, 67] on span "Redeploying..." at bounding box center [397, 65] width 56 height 8
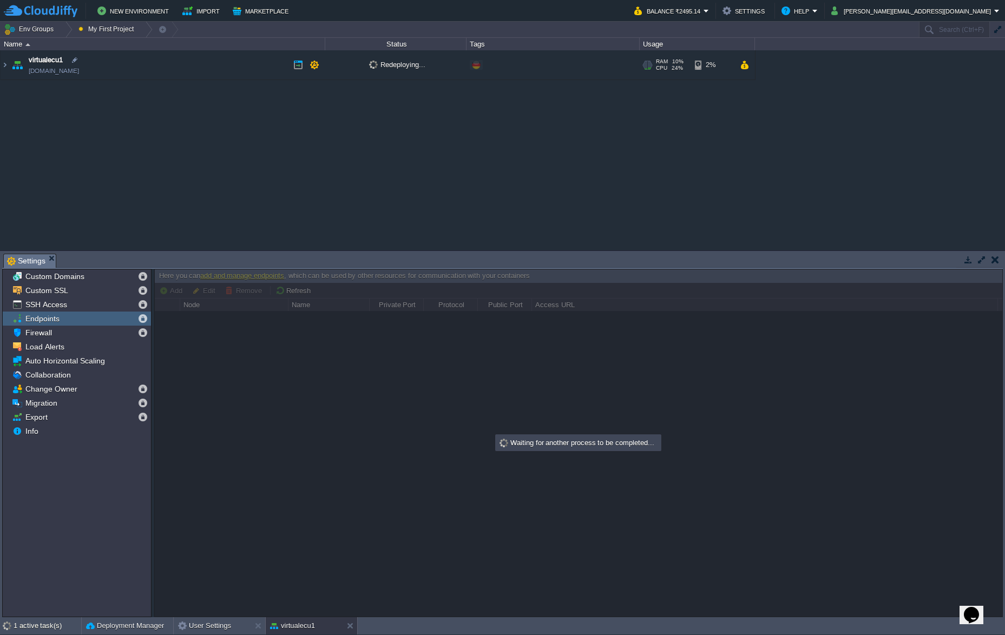
click at [424, 67] on span "Redeploying..." at bounding box center [397, 65] width 56 height 8
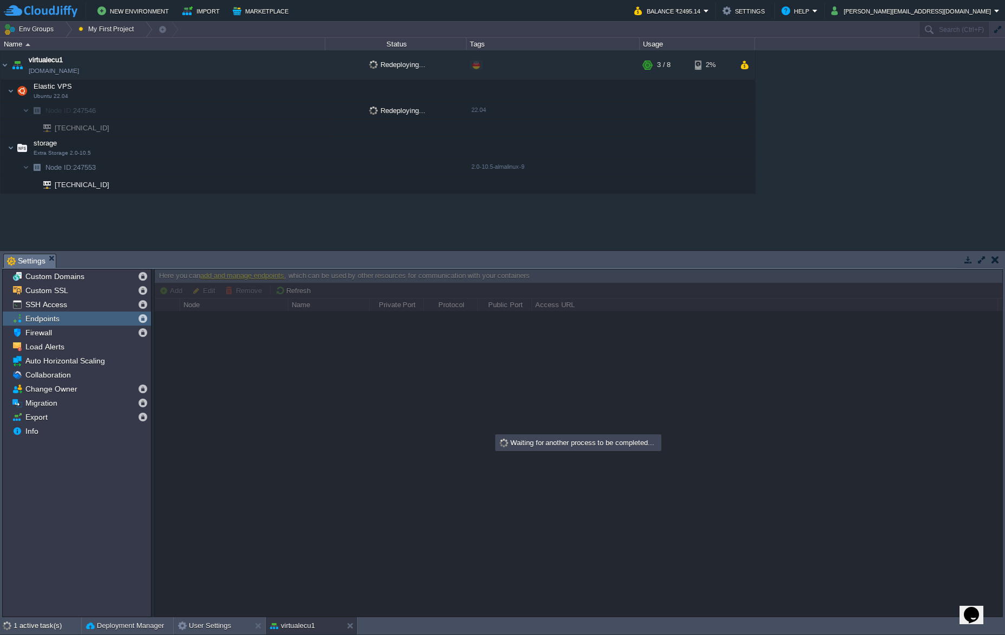
click at [49, 129] on img at bounding box center [43, 128] width 15 height 17
click at [24, 90] on img at bounding box center [22, 91] width 15 height 22
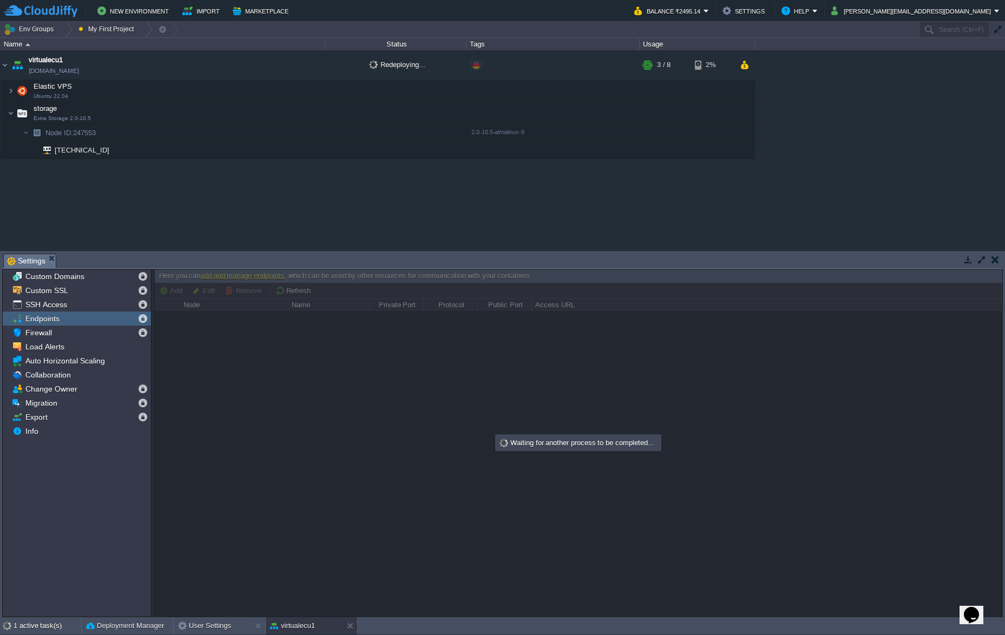
click at [24, 90] on img at bounding box center [22, 91] width 15 height 22
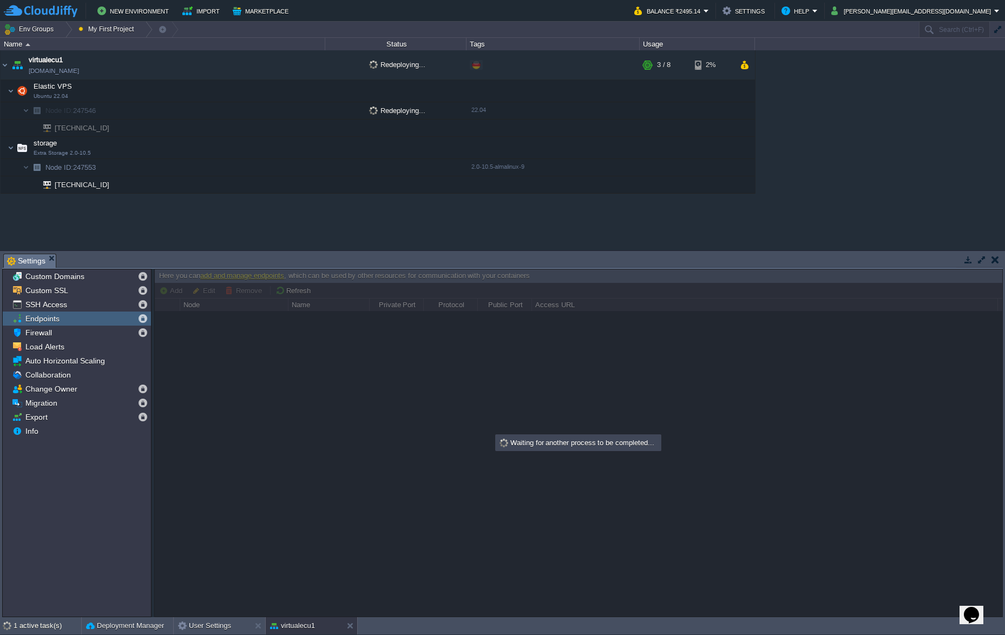
drag, startPoint x: 24, startPoint y: 90, endPoint x: 17, endPoint y: 92, distance: 7.4
click at [17, 92] on img at bounding box center [22, 91] width 15 height 22
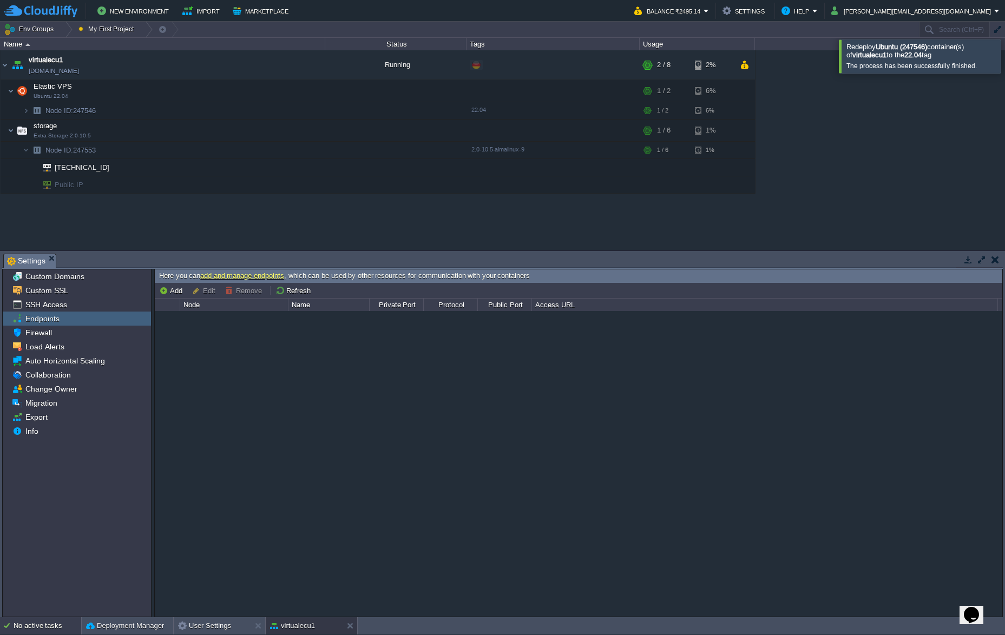
click at [49, 623] on div "No active tasks" at bounding box center [48, 626] width 68 height 17
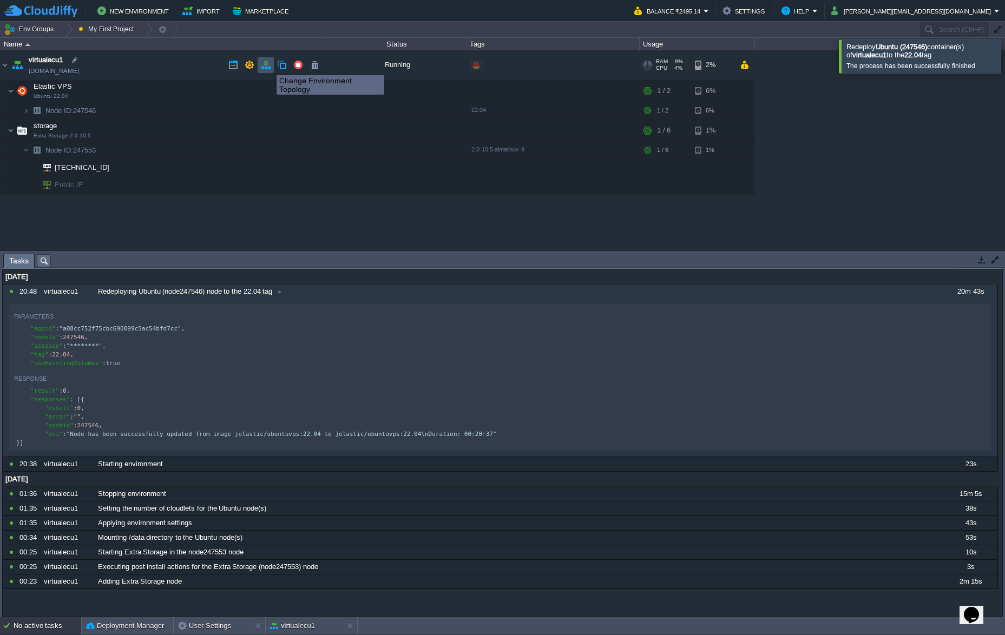
click at [268, 65] on button "button" at bounding box center [266, 65] width 10 height 10
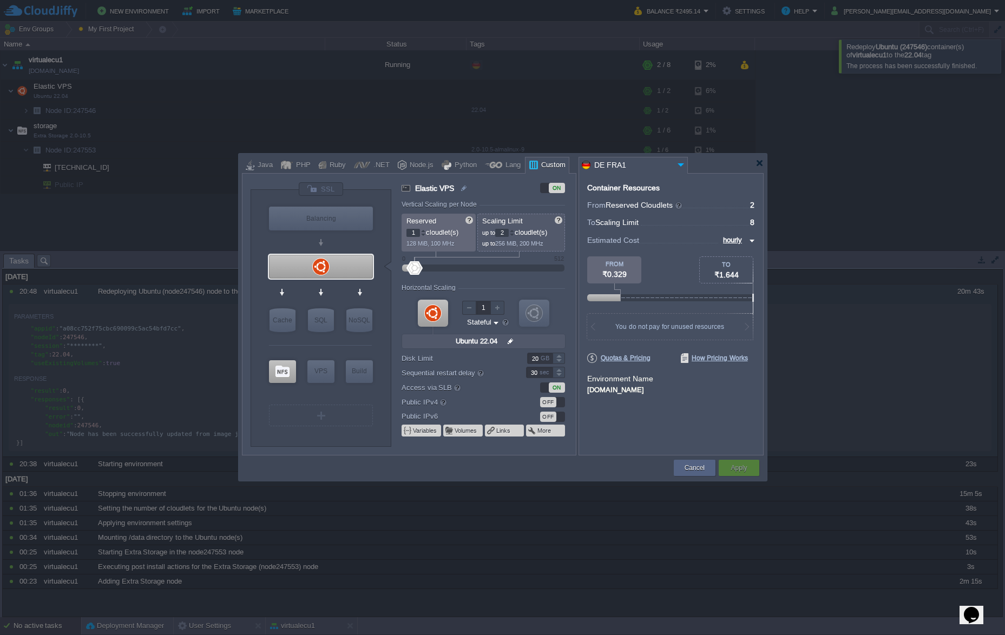
type input "2"
type input "3"
click at [422, 229] on div at bounding box center [423, 231] width 5 height 4
type input "3"
type input "4"
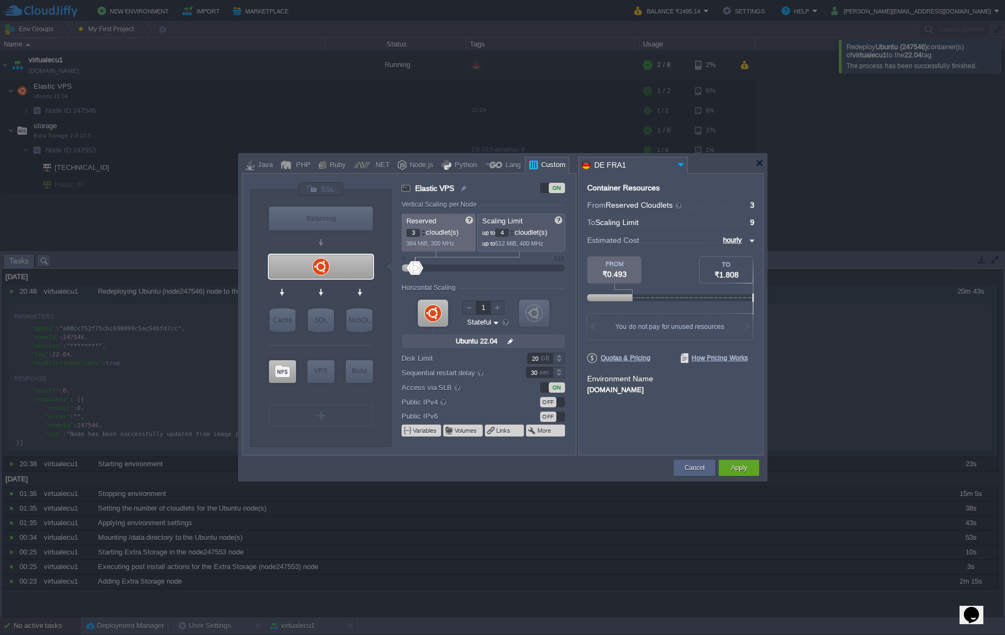
click at [422, 229] on div at bounding box center [423, 231] width 5 height 4
type input "4"
click at [422, 229] on div at bounding box center [423, 231] width 5 height 4
drag, startPoint x: 508, startPoint y: 235, endPoint x: 496, endPoint y: 234, distance: 11.9
click at [496, 234] on p "up to 5 cloudlet(s)" at bounding box center [521, 231] width 79 height 11
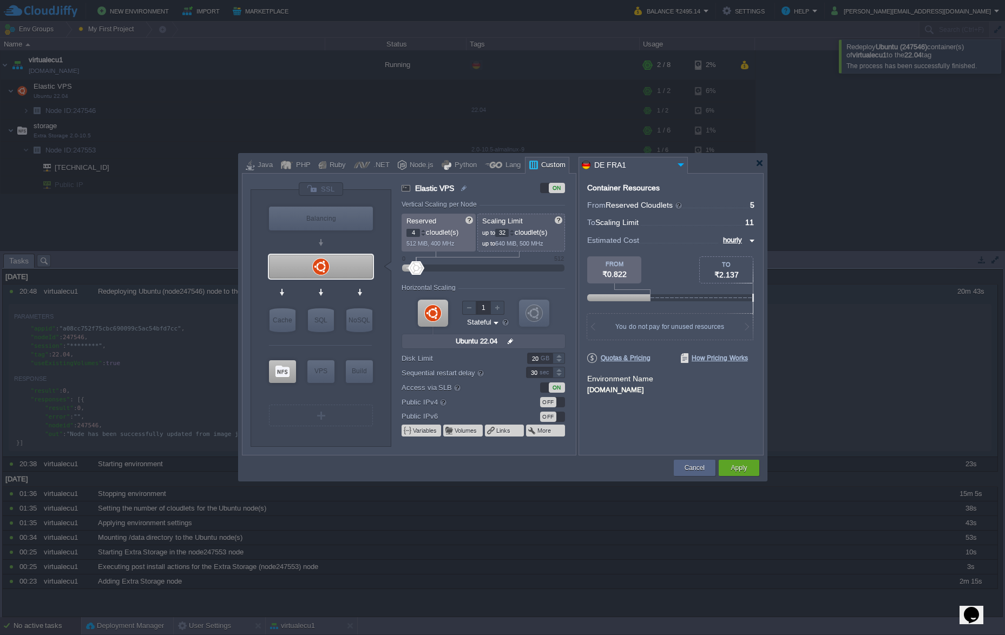
click at [571, 246] on form "Vertical Scaling per Node Reserved 4 cloudlet(s) 512 MiB, 400 MHz Scaling Limit…" at bounding box center [489, 328] width 174 height 254
type input "32"
click at [749, 475] on div "Apply" at bounding box center [739, 468] width 24 height 16
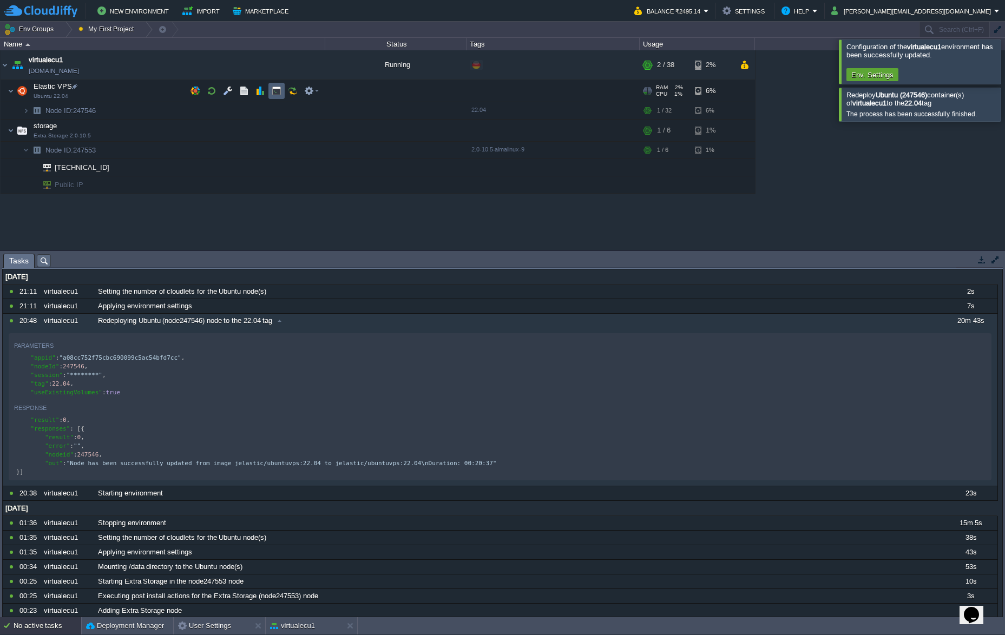
click at [282, 92] on td at bounding box center [276, 91] width 16 height 16
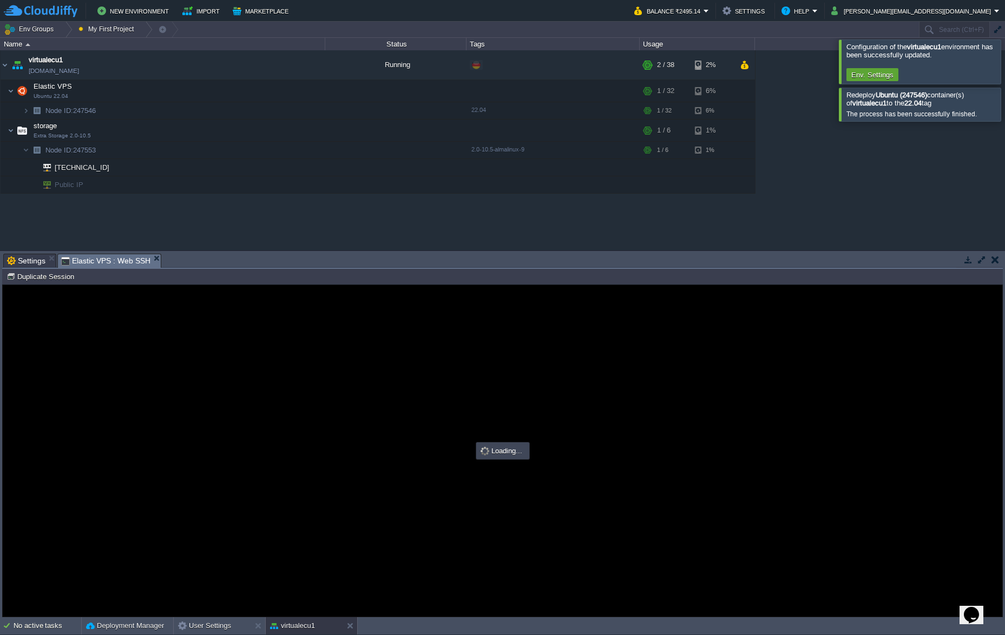
scroll to position [0, 0]
type input "#000000"
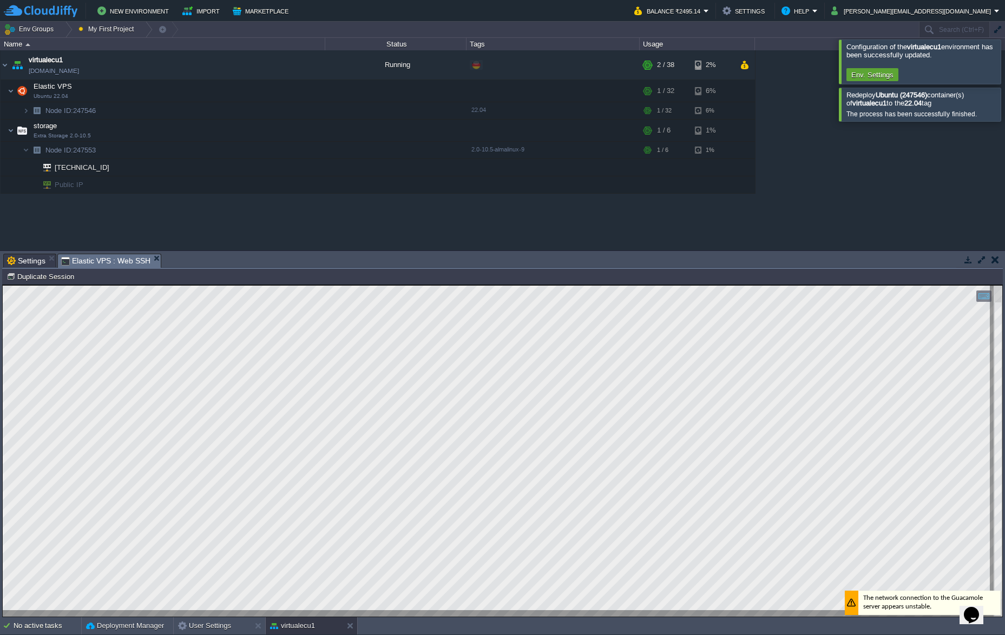
scroll to position [66, 95]
click at [3, 285] on html "Copy: Ctrl + Shift + C Paste: Ctrl + V Settings: Ctrl + Shift + Alt 0" at bounding box center [503, 285] width 1000 height 0
type textarea "root@node247546-virtualecu1:~# docker version Client: Docker Engine - Community…"
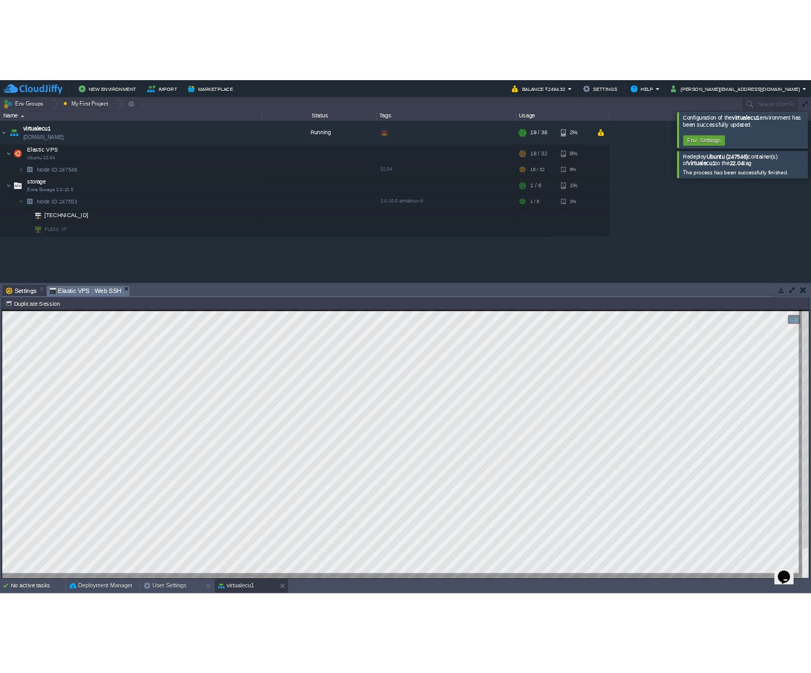
scroll to position [207, 91]
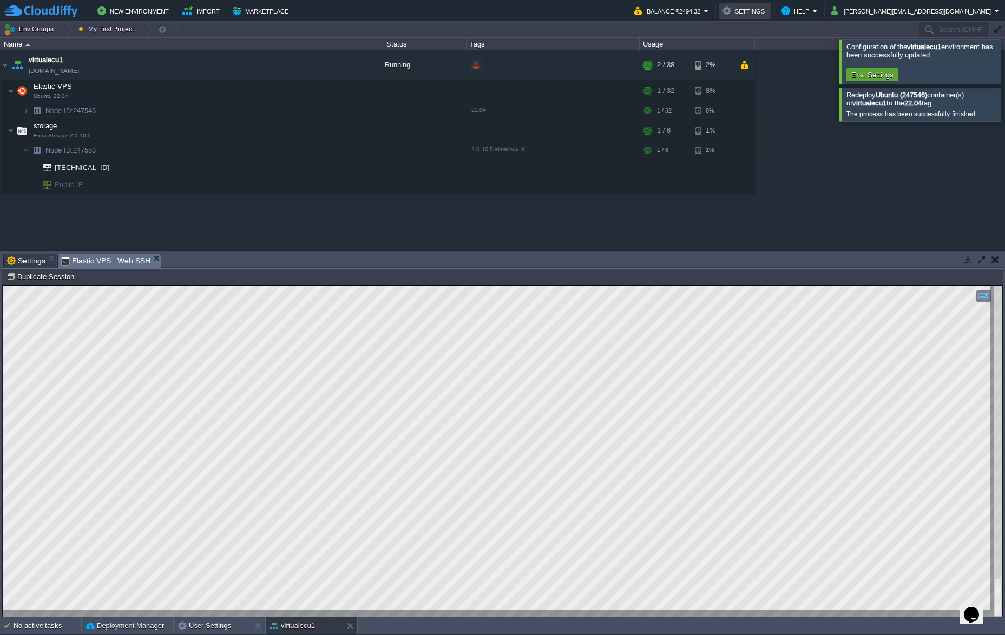
click at [768, 8] on button "Settings" at bounding box center [745, 10] width 45 height 13
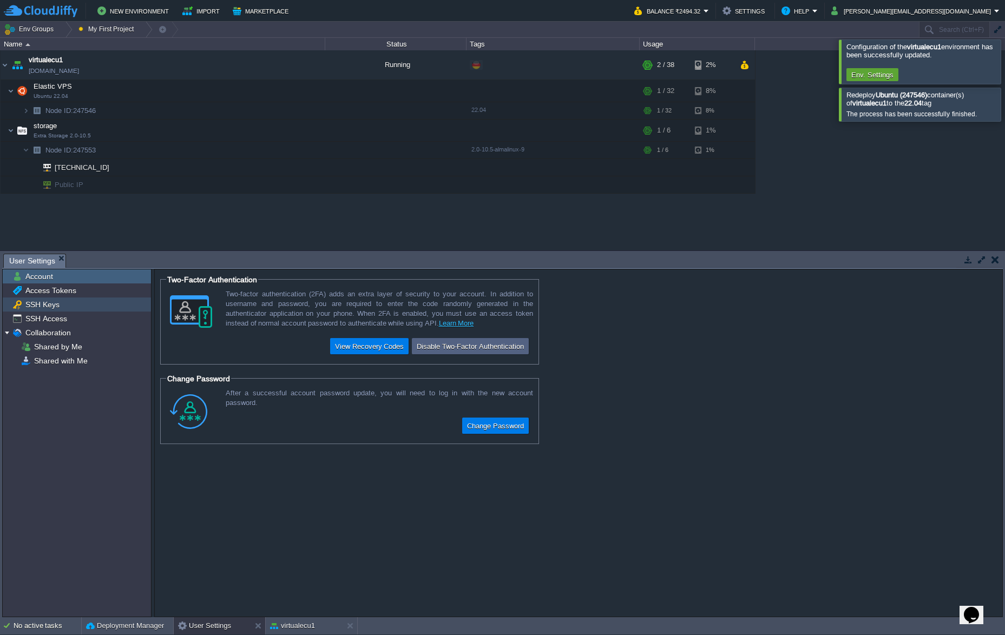
click at [38, 304] on span "SSH Keys" at bounding box center [42, 305] width 38 height 10
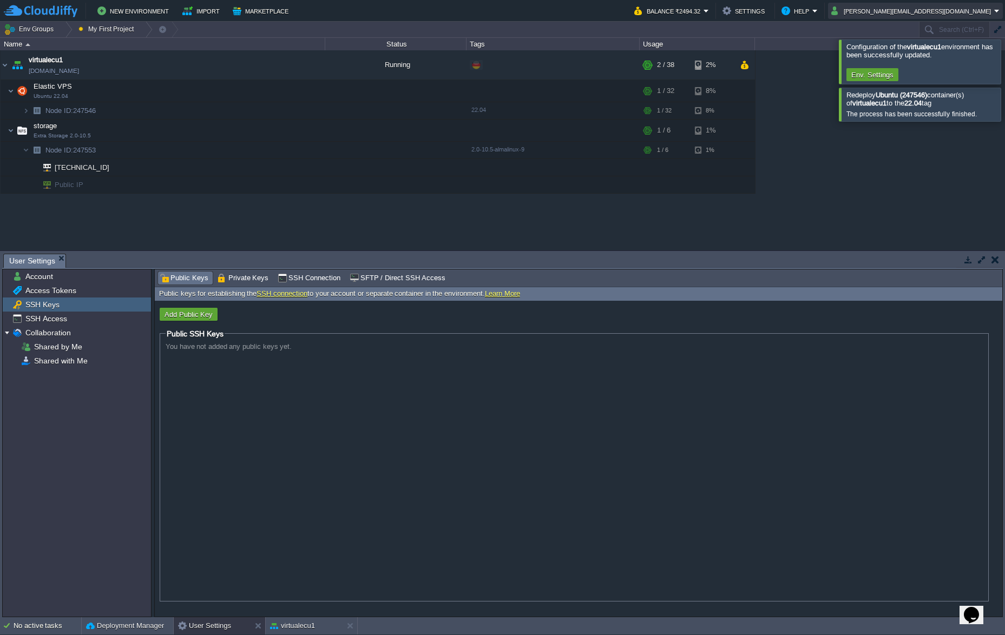
click at [995, 7] on em "[PERSON_NAME][EMAIL_ADDRESS][DOMAIN_NAME]" at bounding box center [915, 10] width 168 height 13
click at [935, 29] on link "Settings" at bounding box center [943, 27] width 116 height 12
click at [189, 313] on button "Add Public Key" at bounding box center [188, 315] width 55 height 10
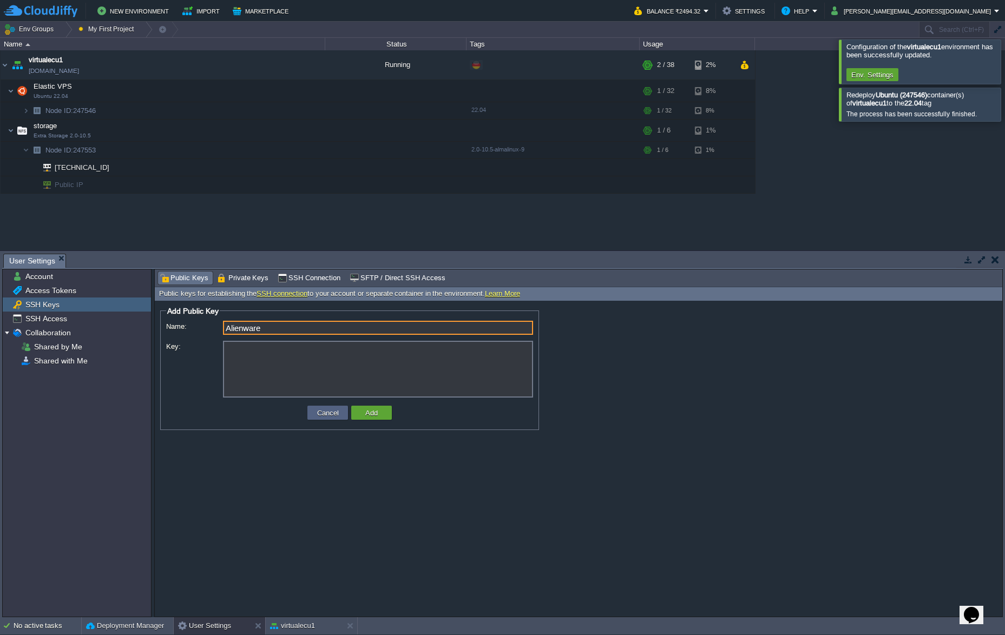
type input "Alienware"
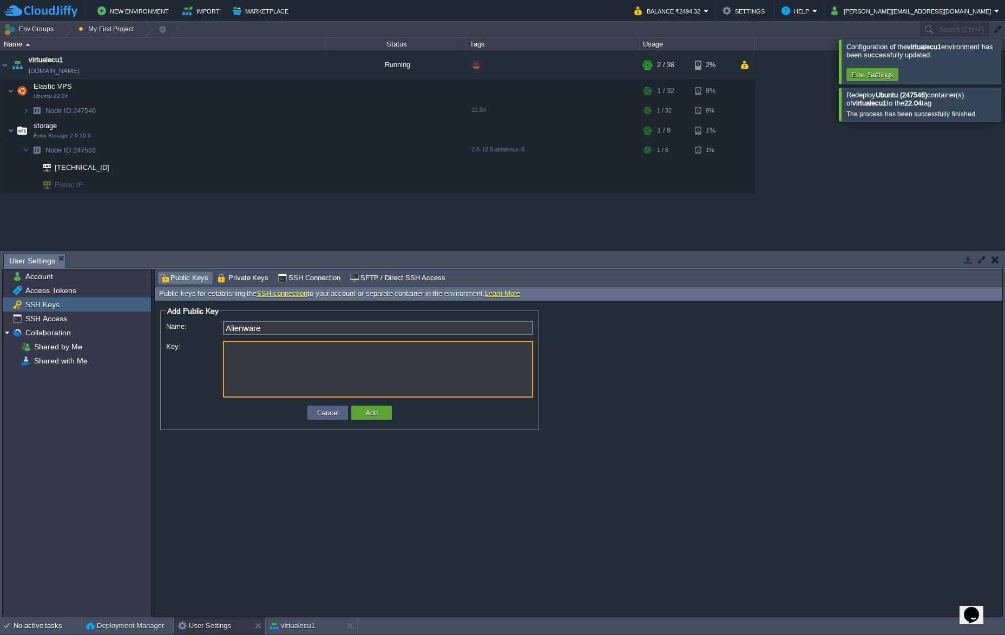
paste textarea "ssh-ed25519 AAAAC3NzaC1lZDI1NTE5AAAAINfUIbpCANC7RnuuphepQaIenPIc/Si+5vRXrK6Icmr…"
type textarea "ssh-ed25519 AAAAC3NzaC1lZDI1NTE5AAAAINfUIbpCANC7RnuuphepQaIenPIc/Si+5vRXrK6Icmr…"
click at [369, 413] on button "Add" at bounding box center [371, 413] width 19 height 10
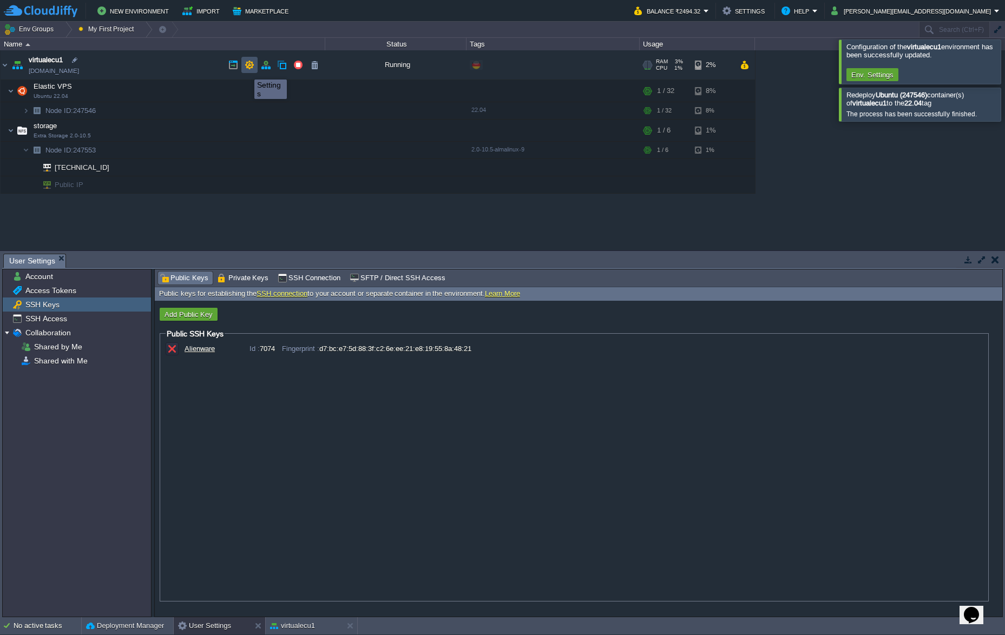
click at [246, 70] on button "button" at bounding box center [250, 65] width 10 height 10
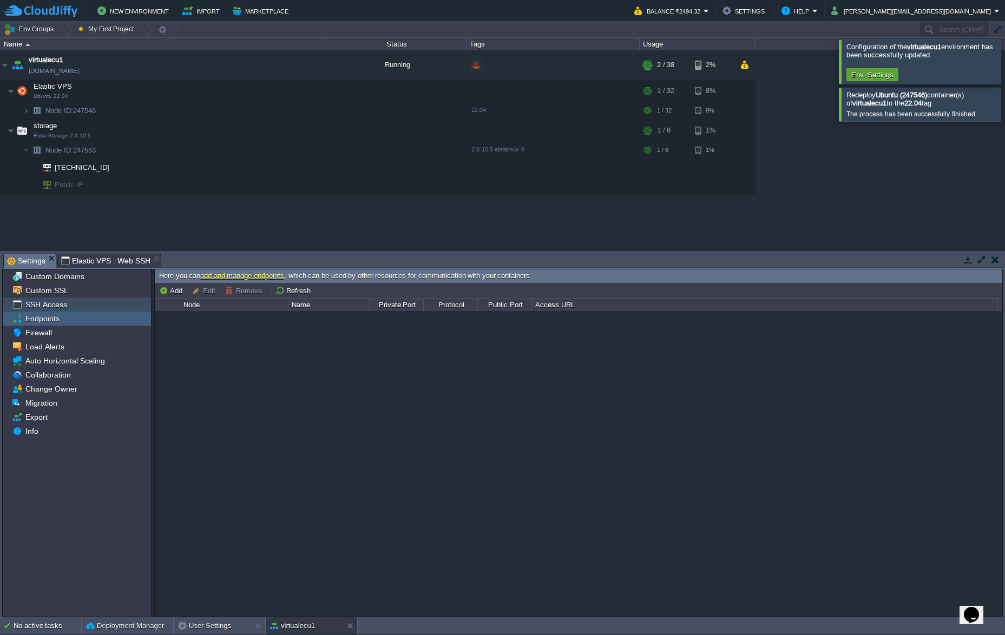
click at [53, 308] on span "SSH Access" at bounding box center [45, 305] width 45 height 10
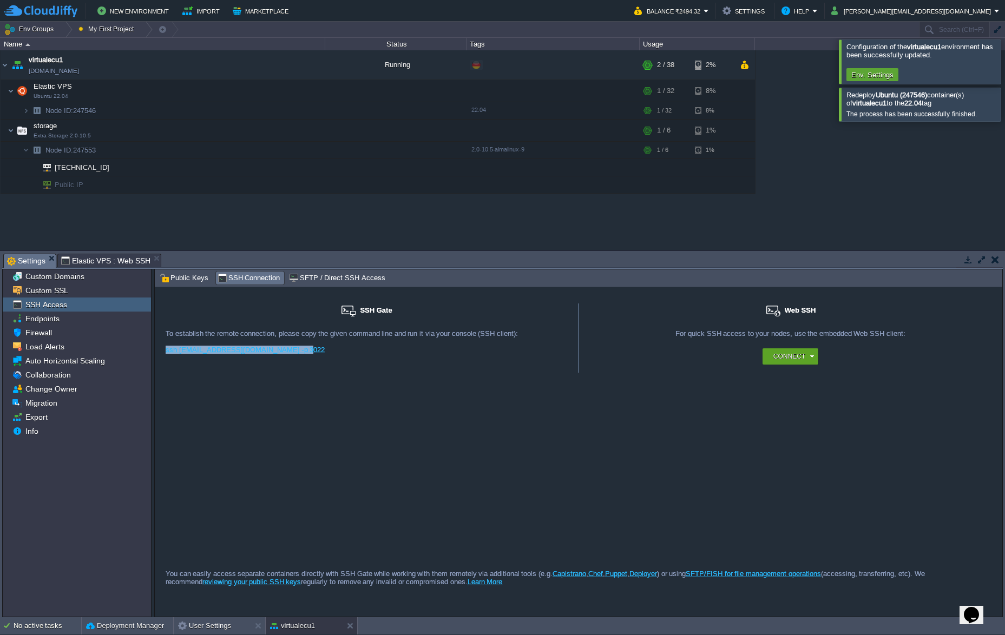
drag, startPoint x: 309, startPoint y: 355, endPoint x: 163, endPoint y: 352, distance: 145.1
click at [163, 352] on div "SSH Gate For remote connection you require SSH public key to be added to the ac…" at bounding box center [367, 338] width 424 height 69
copy link "ssh [EMAIL_ADDRESS][DOMAIN_NAME] -p 3022"
click at [289, 391] on div "SSH Gate For remote connection you require SSH public key to be added to the ac…" at bounding box center [579, 425] width 848 height 242
drag, startPoint x: 298, startPoint y: 354, endPoint x: 158, endPoint y: 354, distance: 140.7
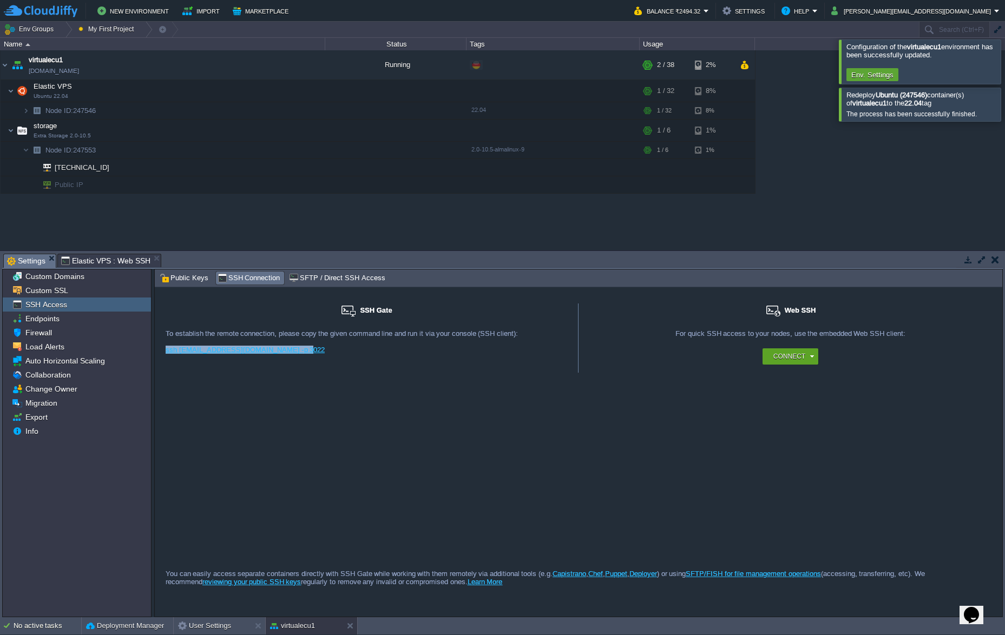
click at [158, 354] on div "SSH Gate For remote connection you require SSH public key to be added to the ac…" at bounding box center [367, 338] width 424 height 69
copy link "ssh [EMAIL_ADDRESS][DOMAIN_NAME] -p 3022"
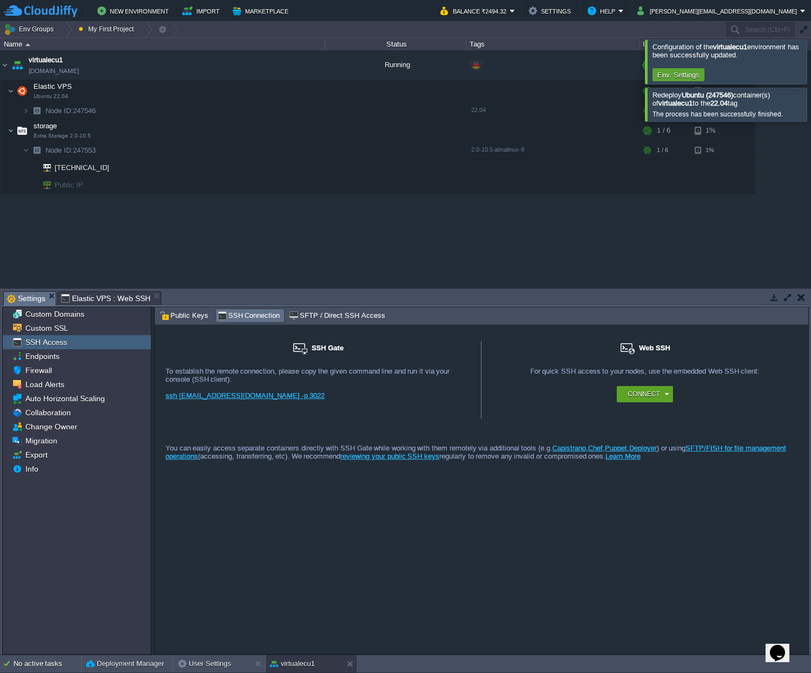
click at [824, 54] on div at bounding box center [824, 62] width 0 height 44
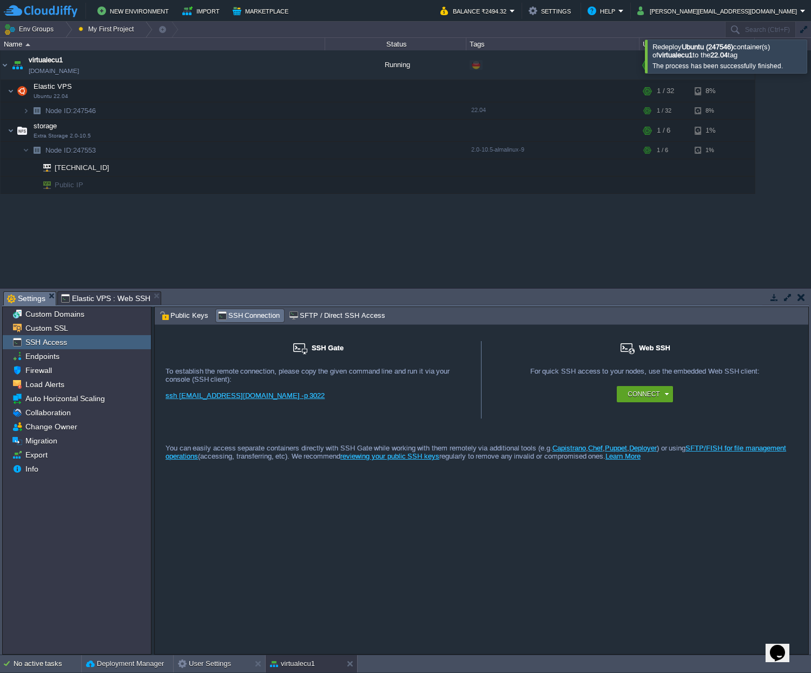
click at [824, 55] on div at bounding box center [824, 56] width 0 height 33
